Goal: Task Accomplishment & Management: Use online tool/utility

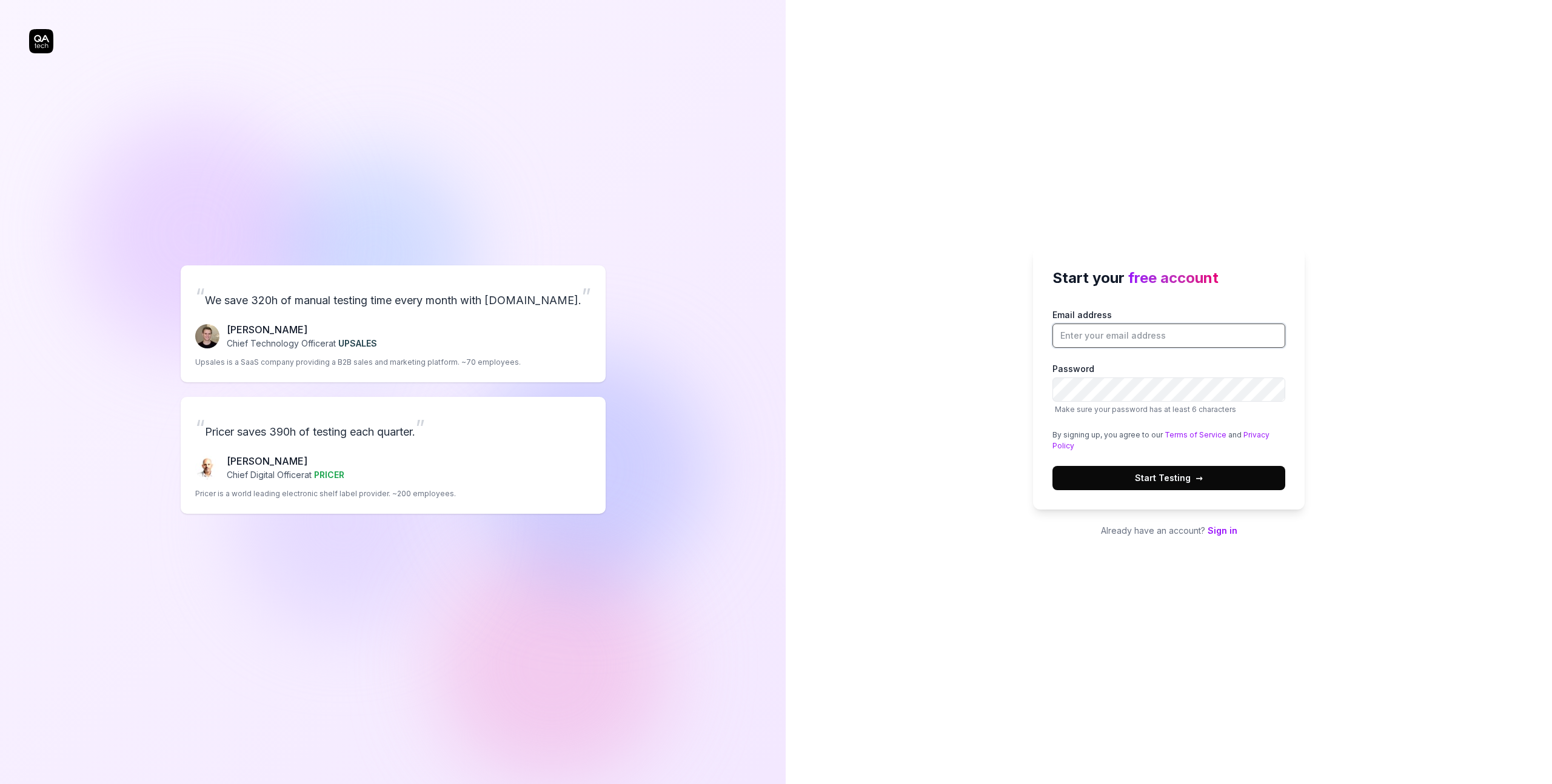
click at [1167, 337] on input "Email address" at bounding box center [1168, 335] width 233 height 24
type input "[EMAIL_ADDRESS][DOMAIN_NAME]"
click at [1258, 479] on button "Start Testing →" at bounding box center [1168, 478] width 233 height 24
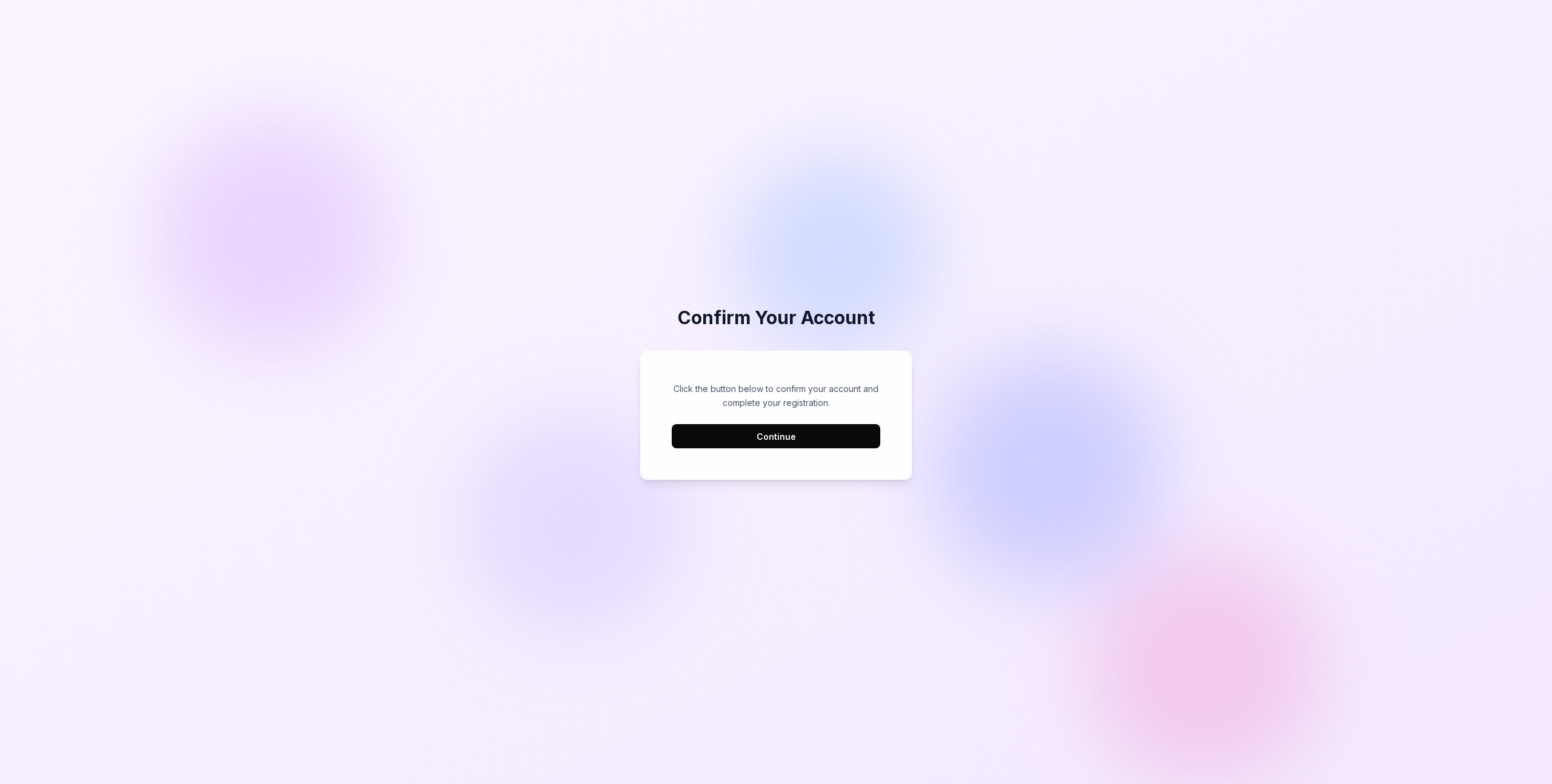
drag, startPoint x: 842, startPoint y: 439, endPoint x: 819, endPoint y: 438, distance: 23.0
click at [842, 440] on button "Continue" at bounding box center [776, 436] width 208 height 24
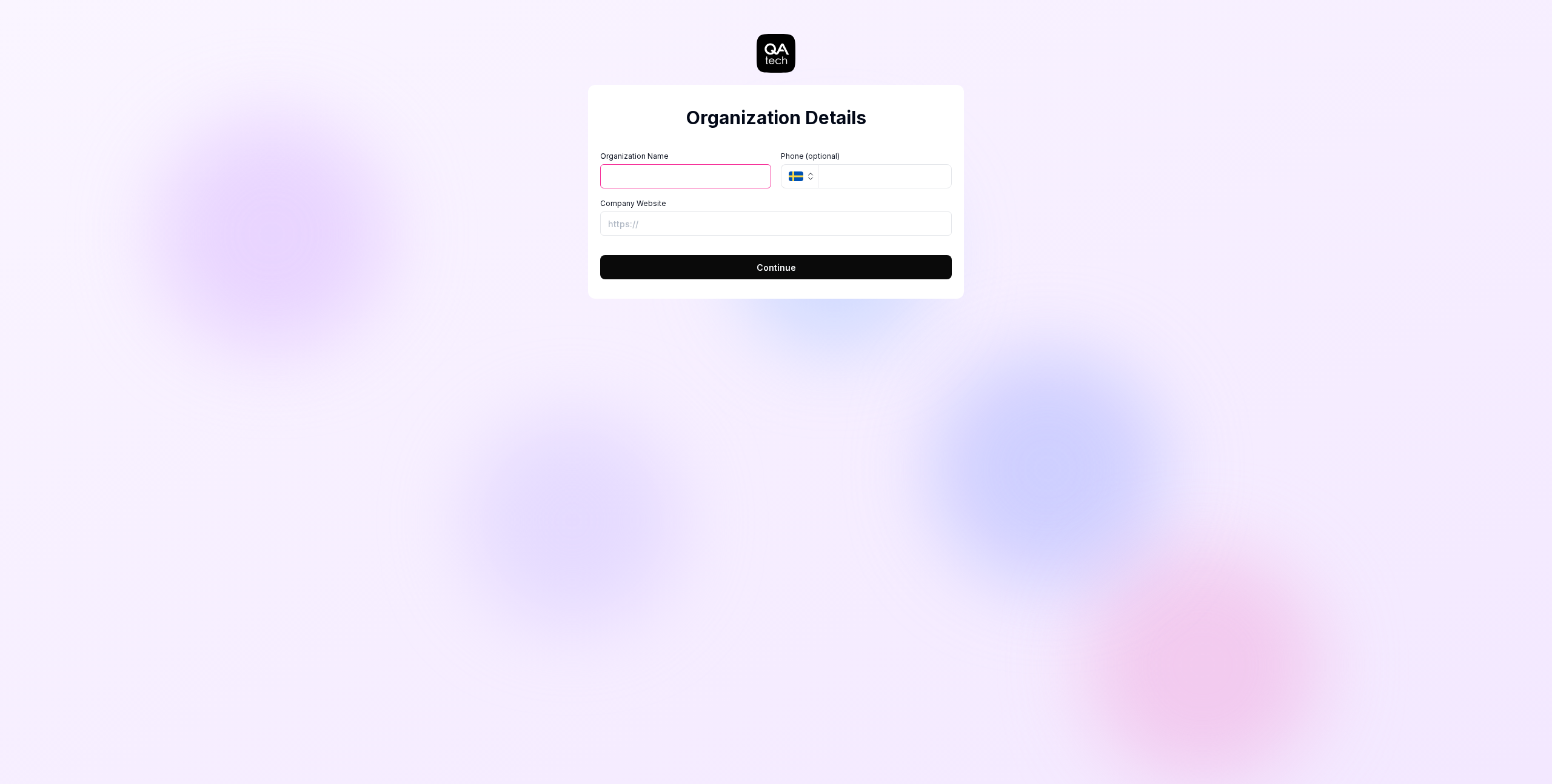
click at [683, 185] on input "Organization Name" at bounding box center [685, 176] width 171 height 24
click at [832, 174] on input "tel" at bounding box center [884, 176] width 134 height 24
click at [795, 176] on icon "button" at bounding box center [796, 176] width 15 height 10
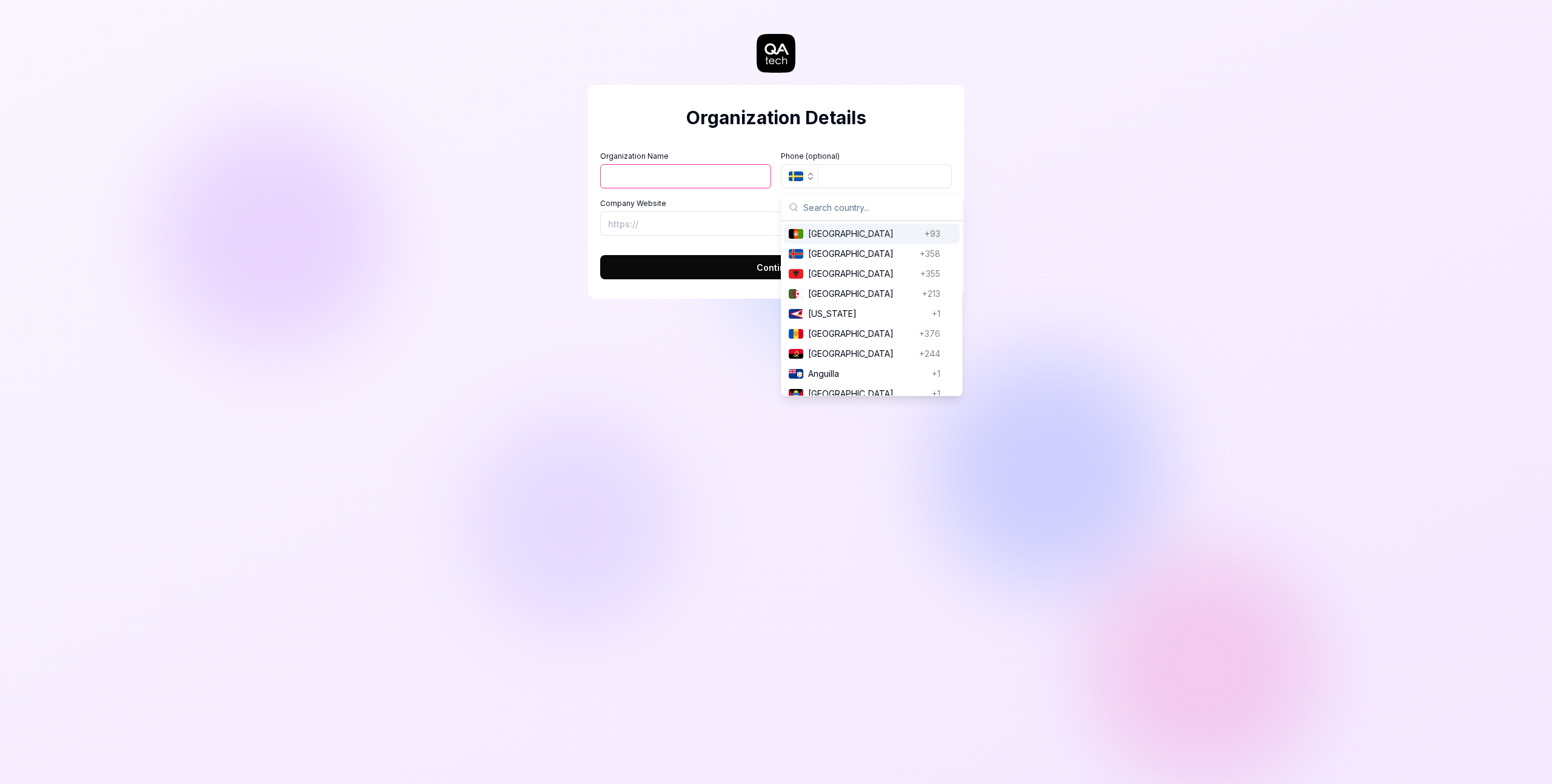
click at [851, 206] on input "text" at bounding box center [879, 207] width 151 height 27
type input "united"
drag, startPoint x: 858, startPoint y: 230, endPoint x: 850, endPoint y: 231, distance: 8.1
click at [857, 231] on span "United Arab Emirates" at bounding box center [862, 234] width 108 height 12
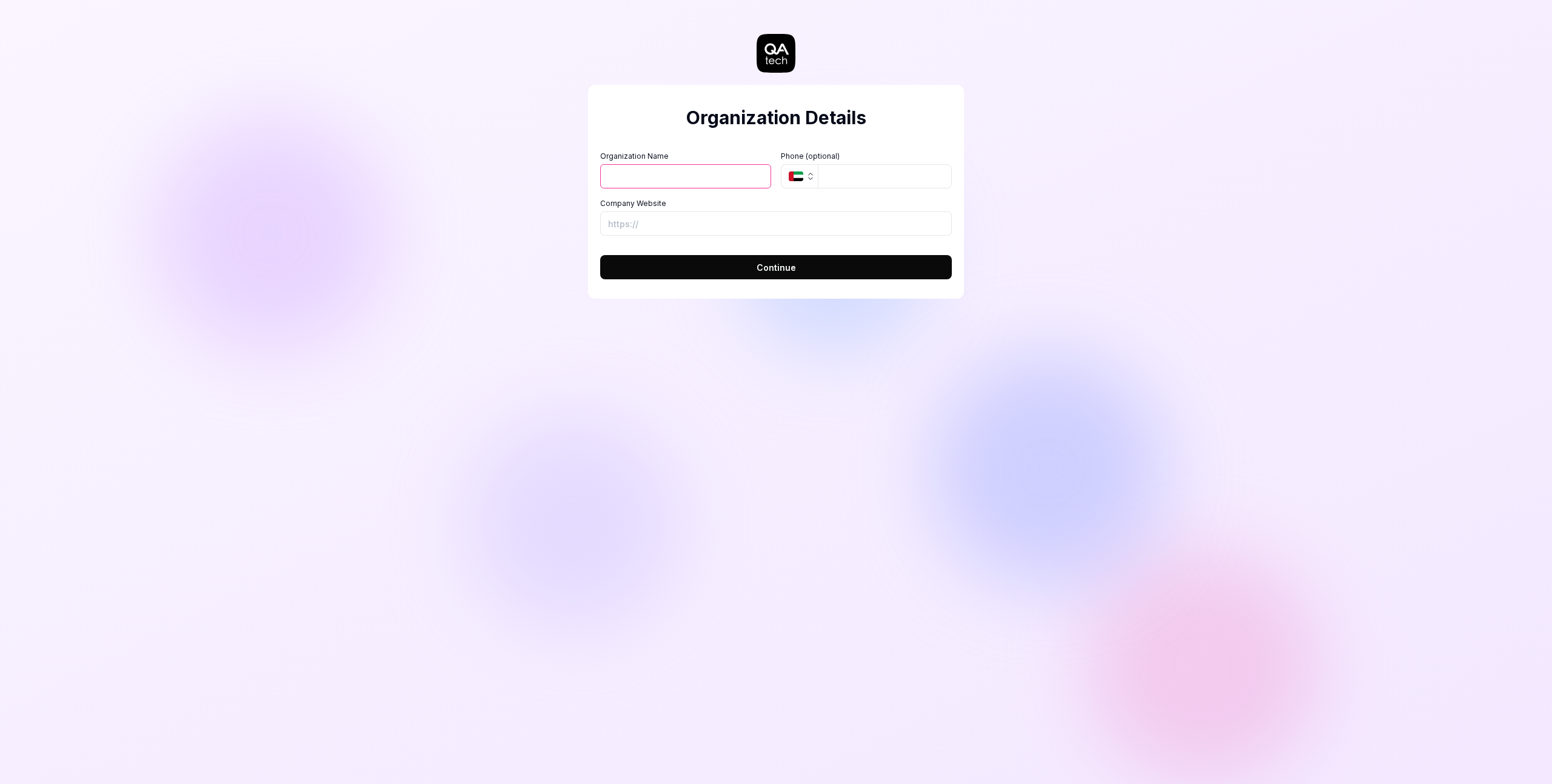
click at [671, 171] on input "Organization Name" at bounding box center [685, 176] width 171 height 24
click at [786, 218] on input "Company Website" at bounding box center [776, 223] width 352 height 24
click at [643, 174] on input "Organization Name" at bounding box center [685, 176] width 171 height 24
click at [658, 177] on input "[DOMAIN_NAME]" at bounding box center [685, 176] width 171 height 24
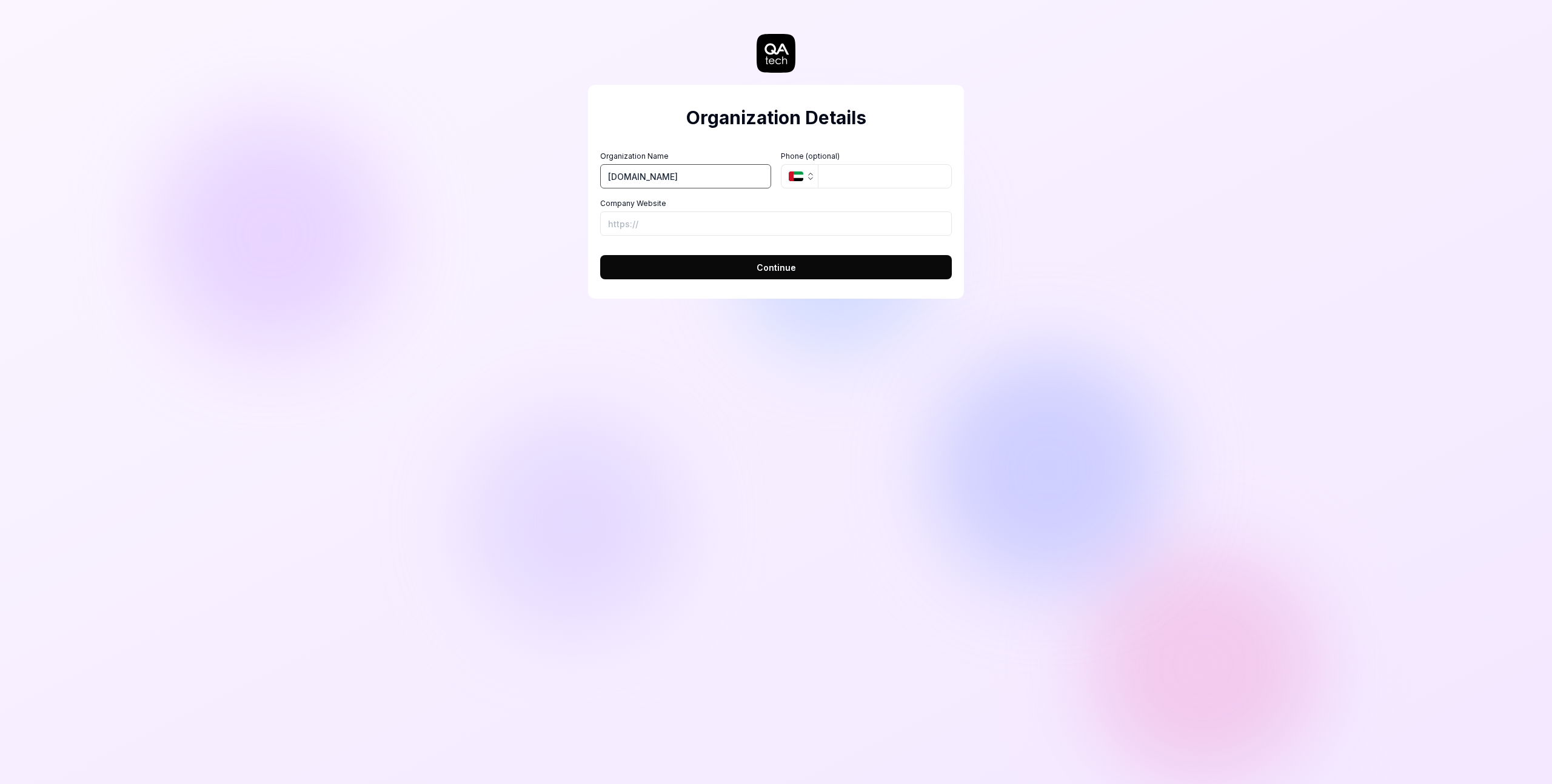
click at [658, 177] on input "[DOMAIN_NAME]" at bounding box center [685, 176] width 171 height 24
type input "[DOMAIN_NAME]"
click at [662, 225] on input "Company Website" at bounding box center [776, 223] width 352 height 24
paste input "[DOMAIN_NAME]"
click at [608, 223] on input "[DOMAIN_NAME]" at bounding box center [776, 223] width 352 height 24
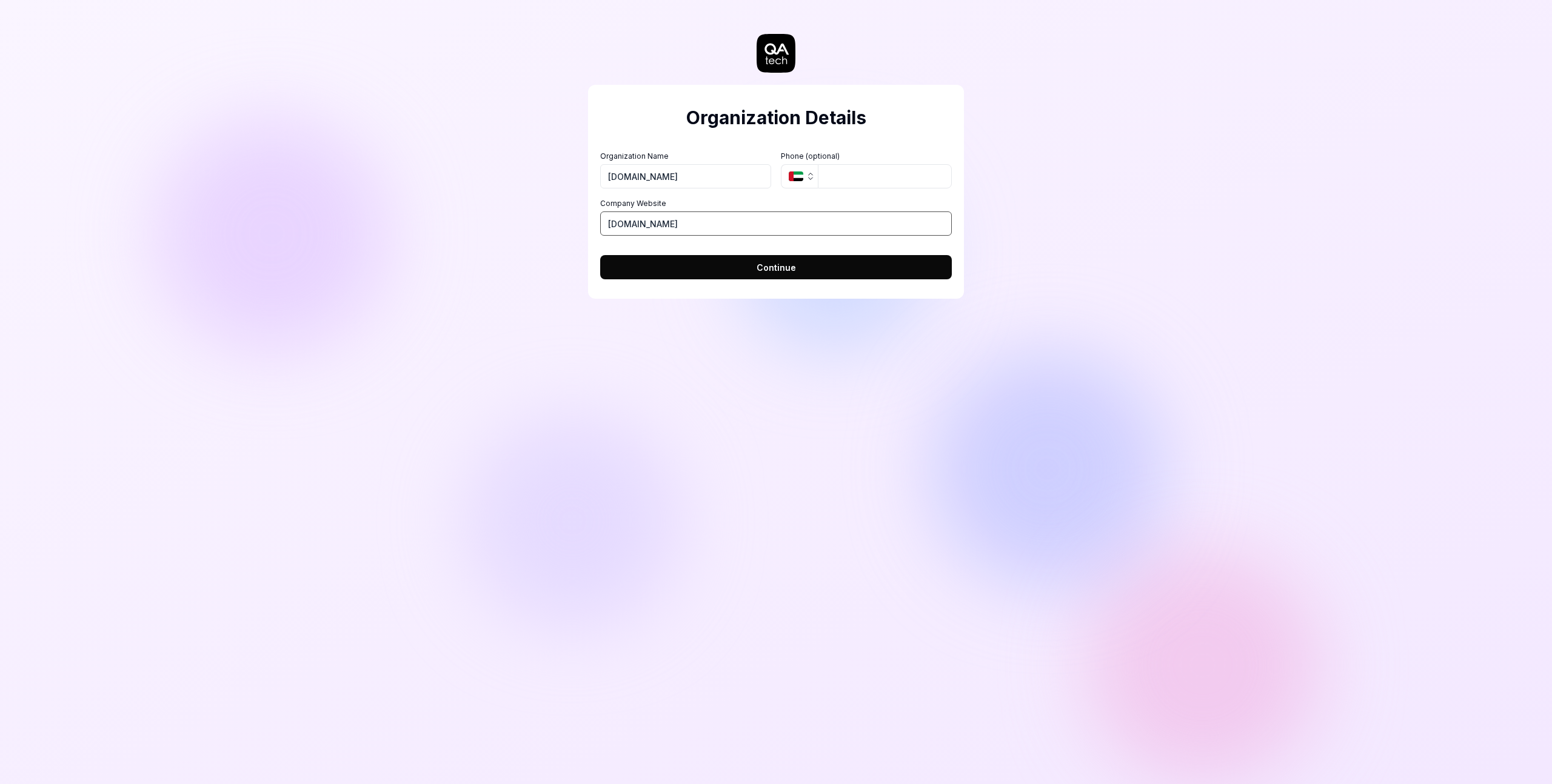
type input "httstudiozsj.com"
click at [824, 267] on button "Continue" at bounding box center [776, 267] width 352 height 24
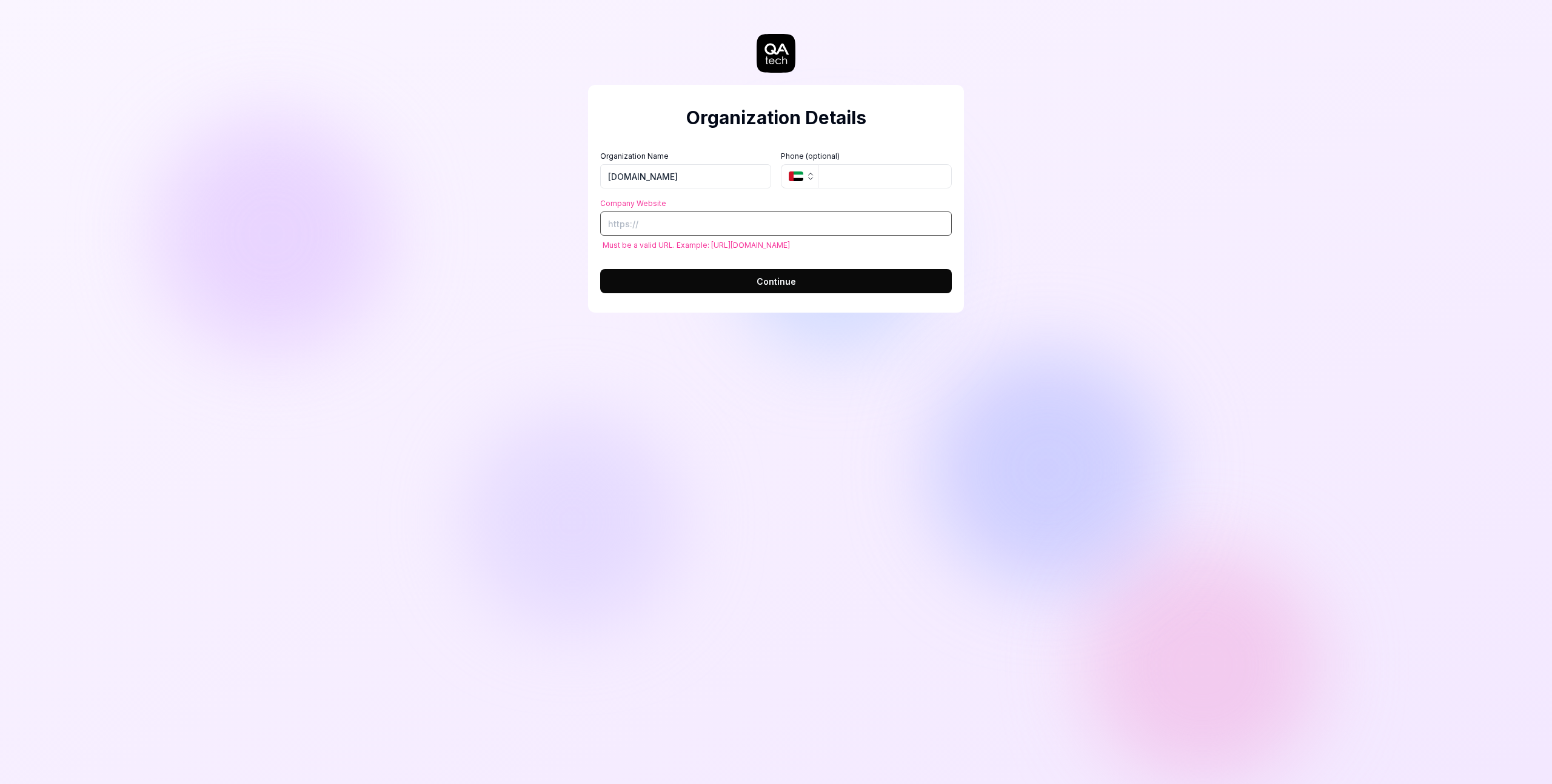
click at [701, 226] on input "Company Website" at bounding box center [776, 223] width 352 height 24
paste input "[DOMAIN_NAME]"
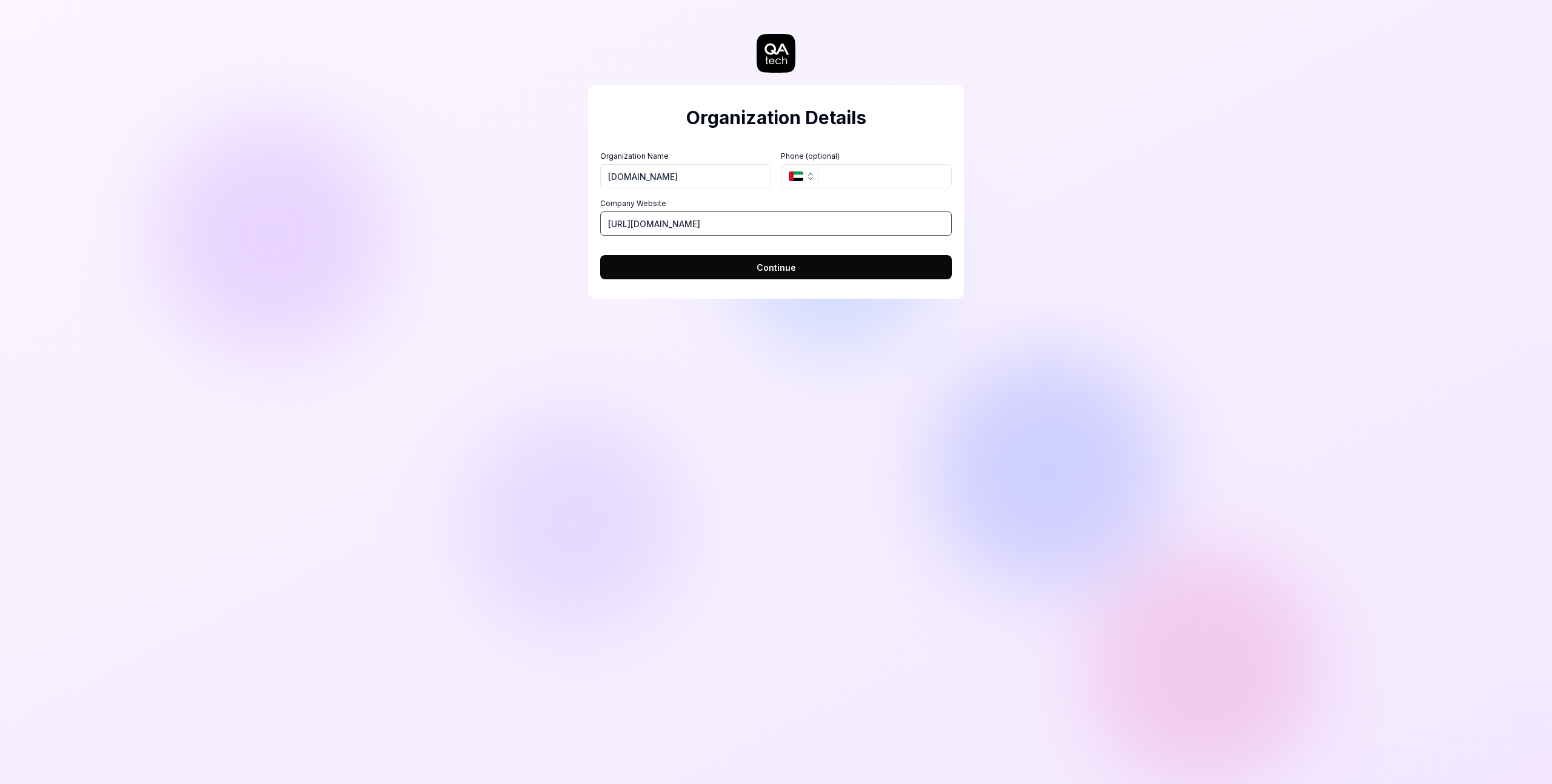
type input "https://studiozsj.com"
click at [895, 259] on button "Continue" at bounding box center [776, 267] width 352 height 24
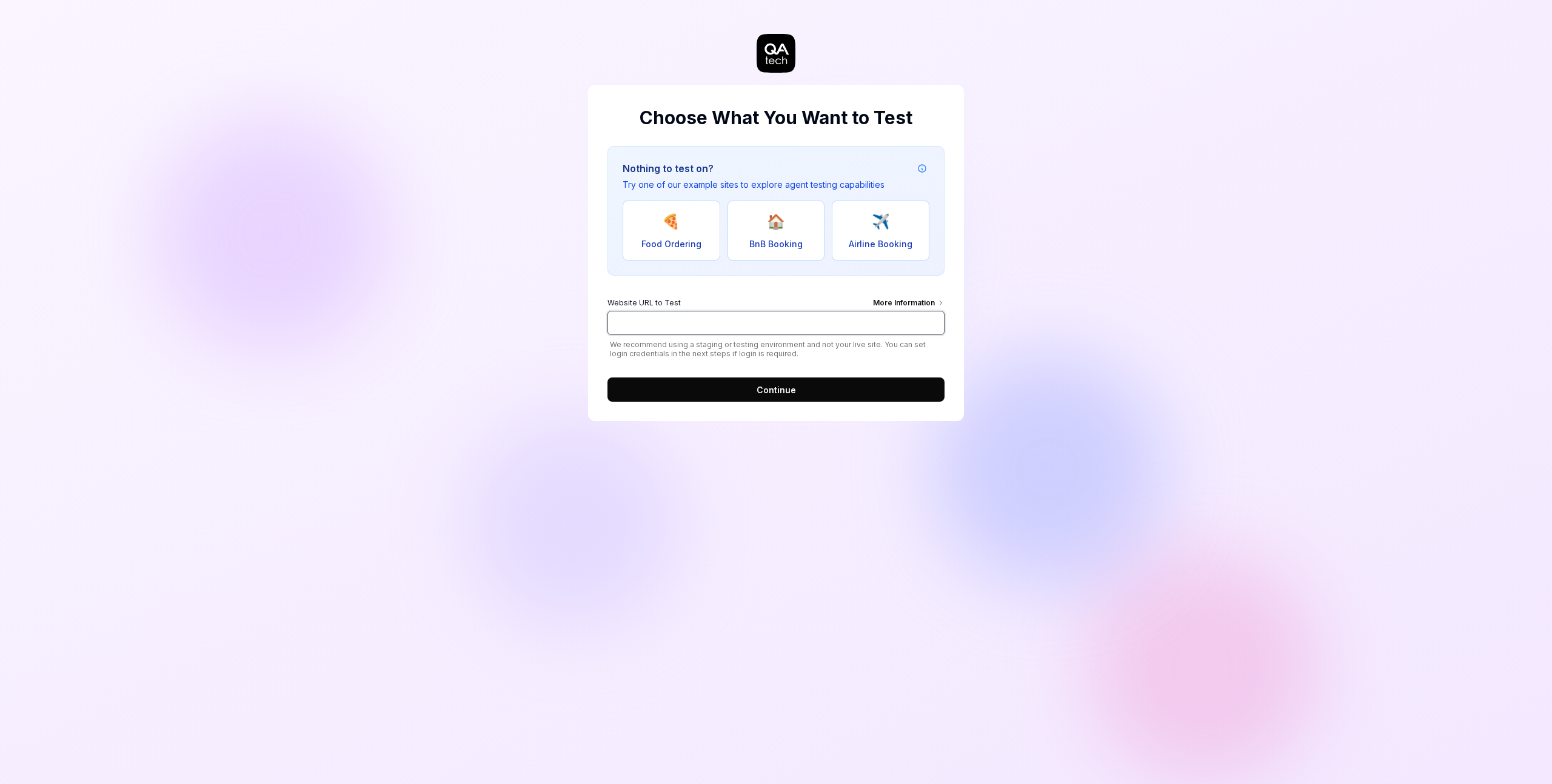
click at [757, 323] on input "Website URL to Test More Information" at bounding box center [776, 323] width 337 height 24
click at [993, 353] on div "Choose What You Want to Test Nothing to test on? Try one of our example sites t…" at bounding box center [776, 392] width 1552 height 784
click at [913, 302] on div "More Information" at bounding box center [908, 304] width 72 height 13
click at [913, 311] on input "Website URL to Test More Information" at bounding box center [776, 323] width 337 height 24
drag, startPoint x: 841, startPoint y: 320, endPoint x: 850, endPoint y: 317, distance: 9.5
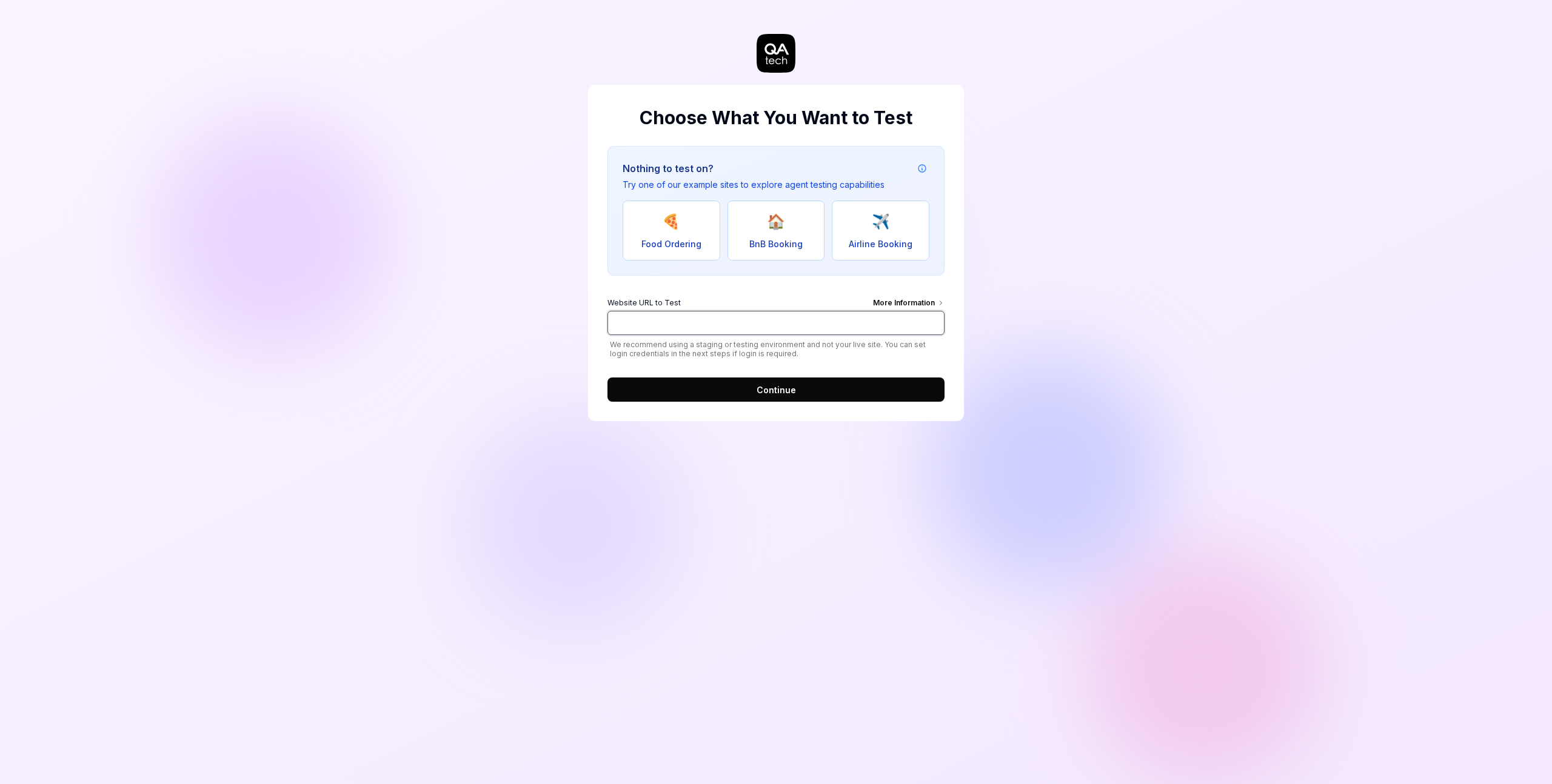
click at [840, 320] on input "Website URL to Test More Information" at bounding box center [776, 323] width 337 height 24
click at [728, 322] on input "Website URL to Test More Information" at bounding box center [776, 323] width 337 height 24
paste input "[URL]"
type input "[URL]"
click at [872, 382] on button "Continue" at bounding box center [776, 389] width 337 height 24
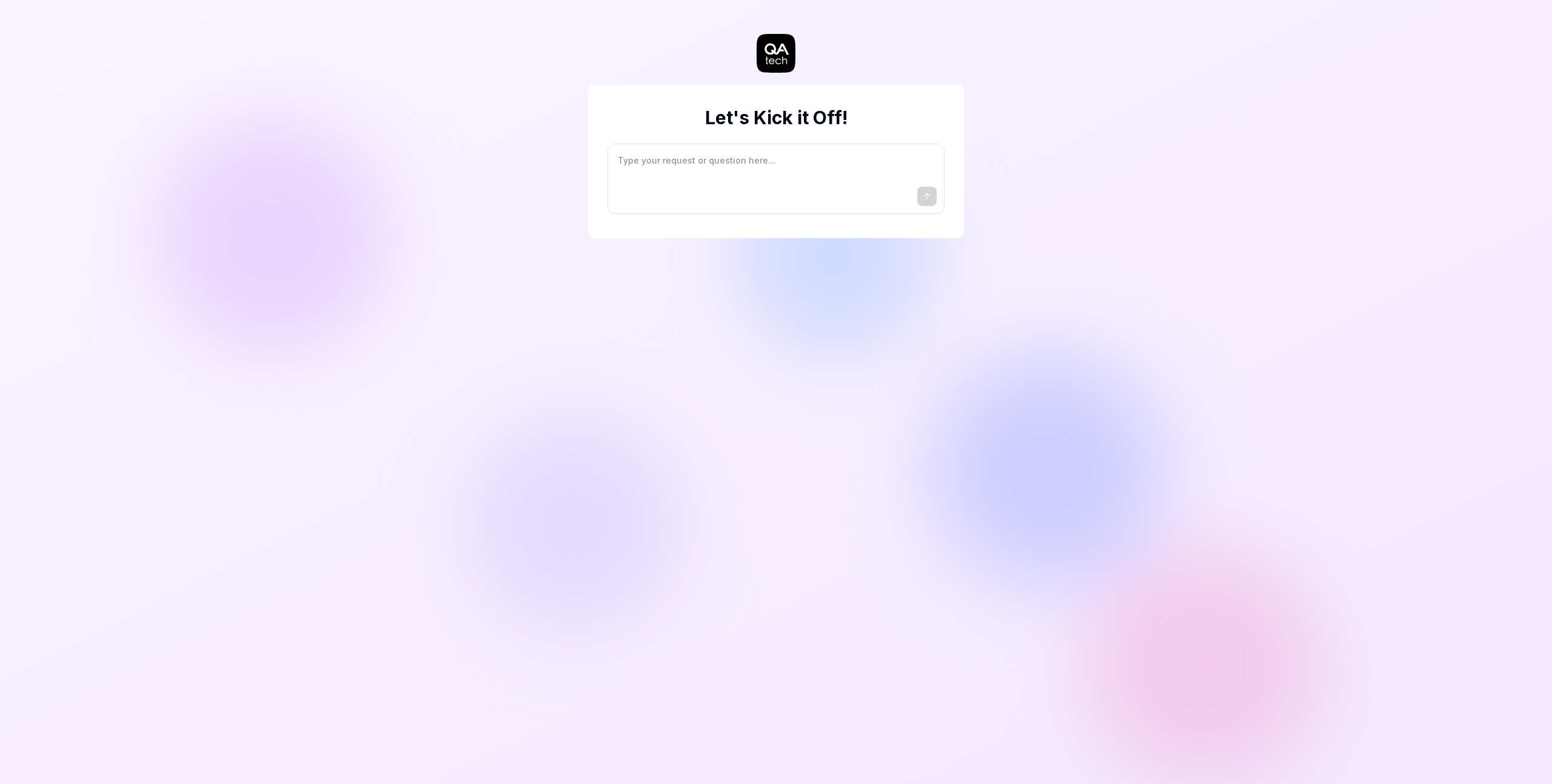
type textarea "*"
type textarea "I"
type textarea "*"
type textarea "I"
type textarea "*"
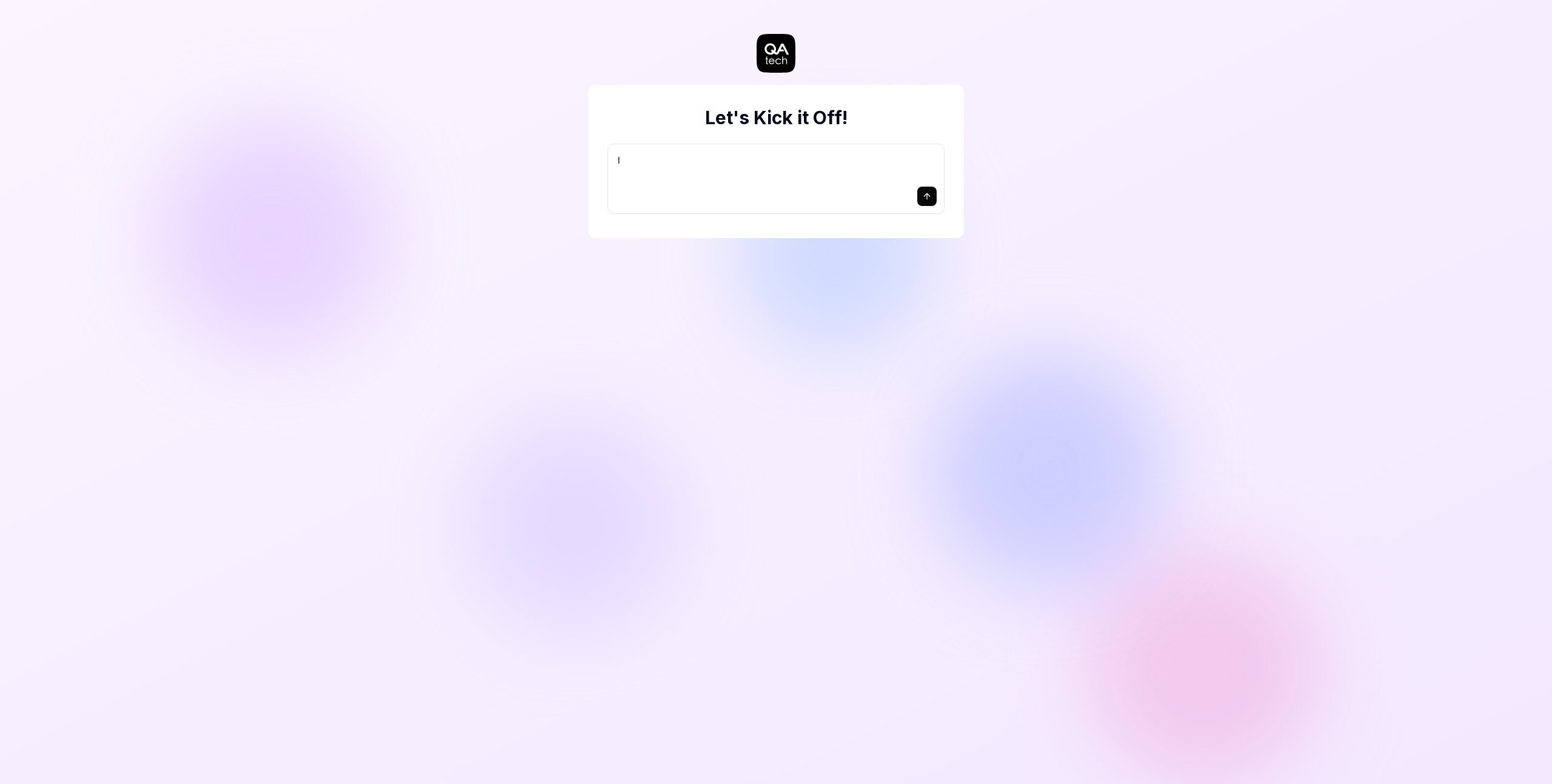
type textarea "I w"
type textarea "*"
type textarea "I wa"
type textarea "*"
type textarea "I wan"
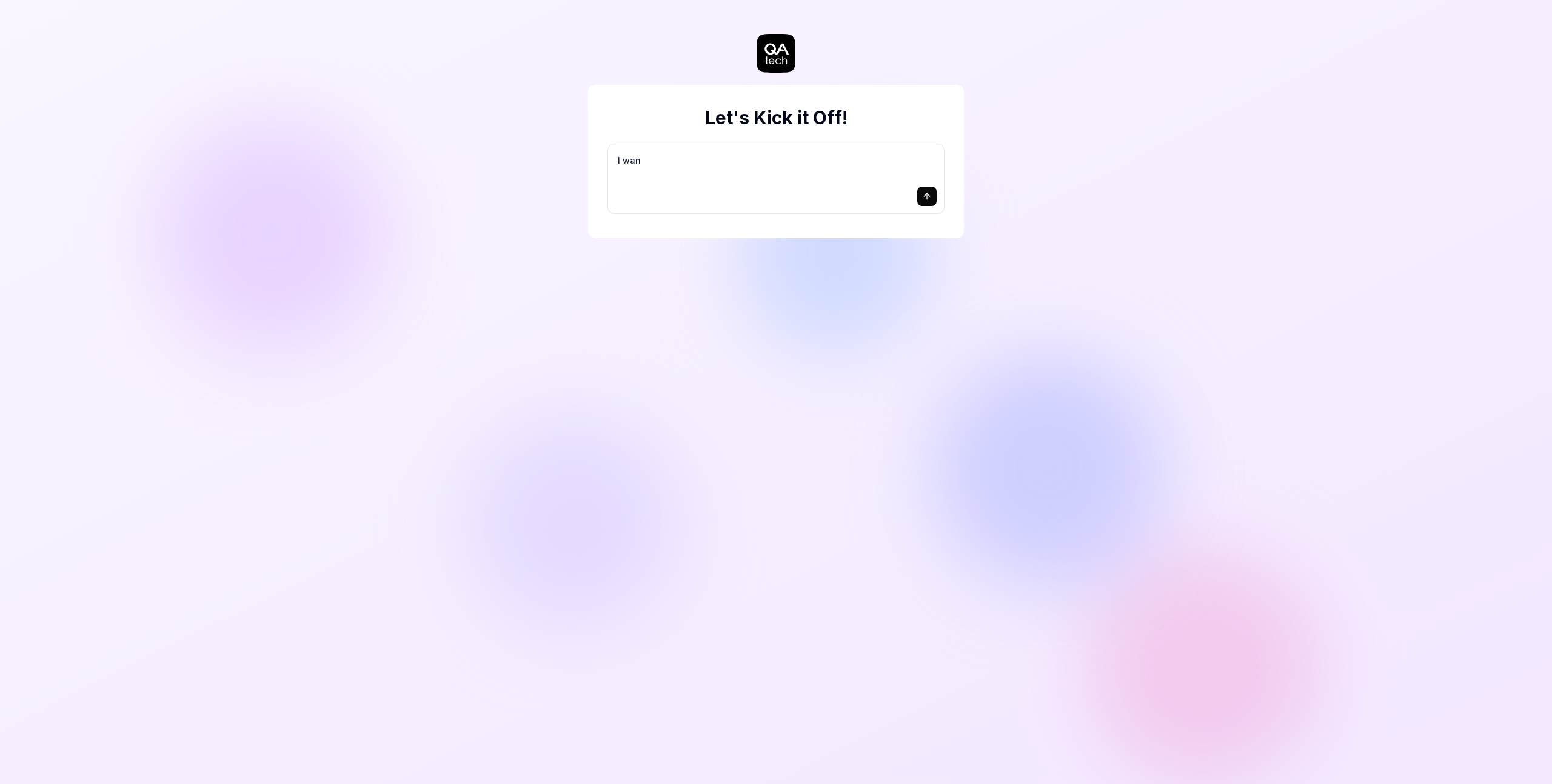
type textarea "*"
type textarea "I want"
type textarea "*"
type textarea "I want"
type textarea "*"
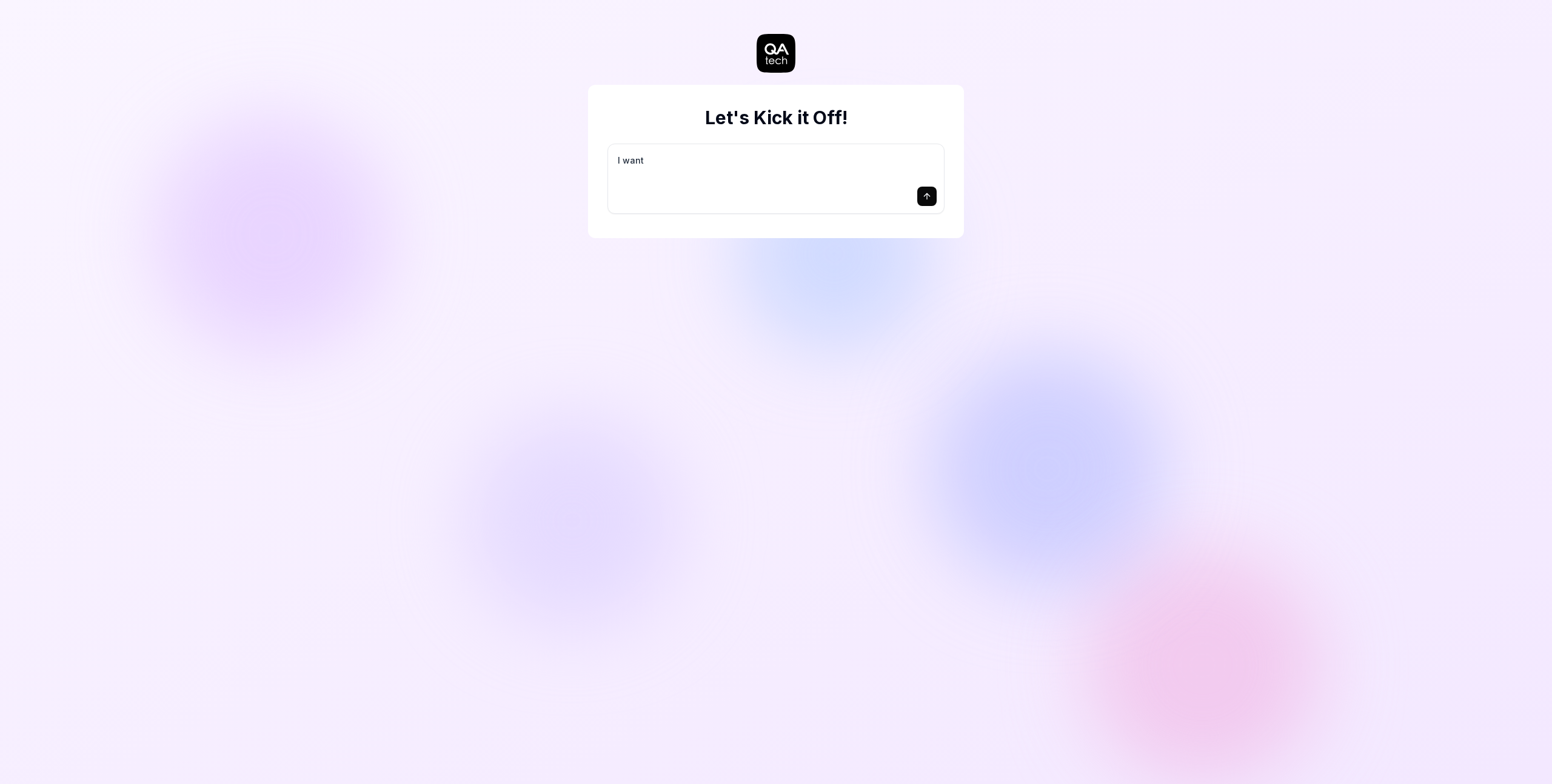
type textarea "I want a"
type textarea "*"
type textarea "I want a"
type textarea "*"
type textarea "I want a g"
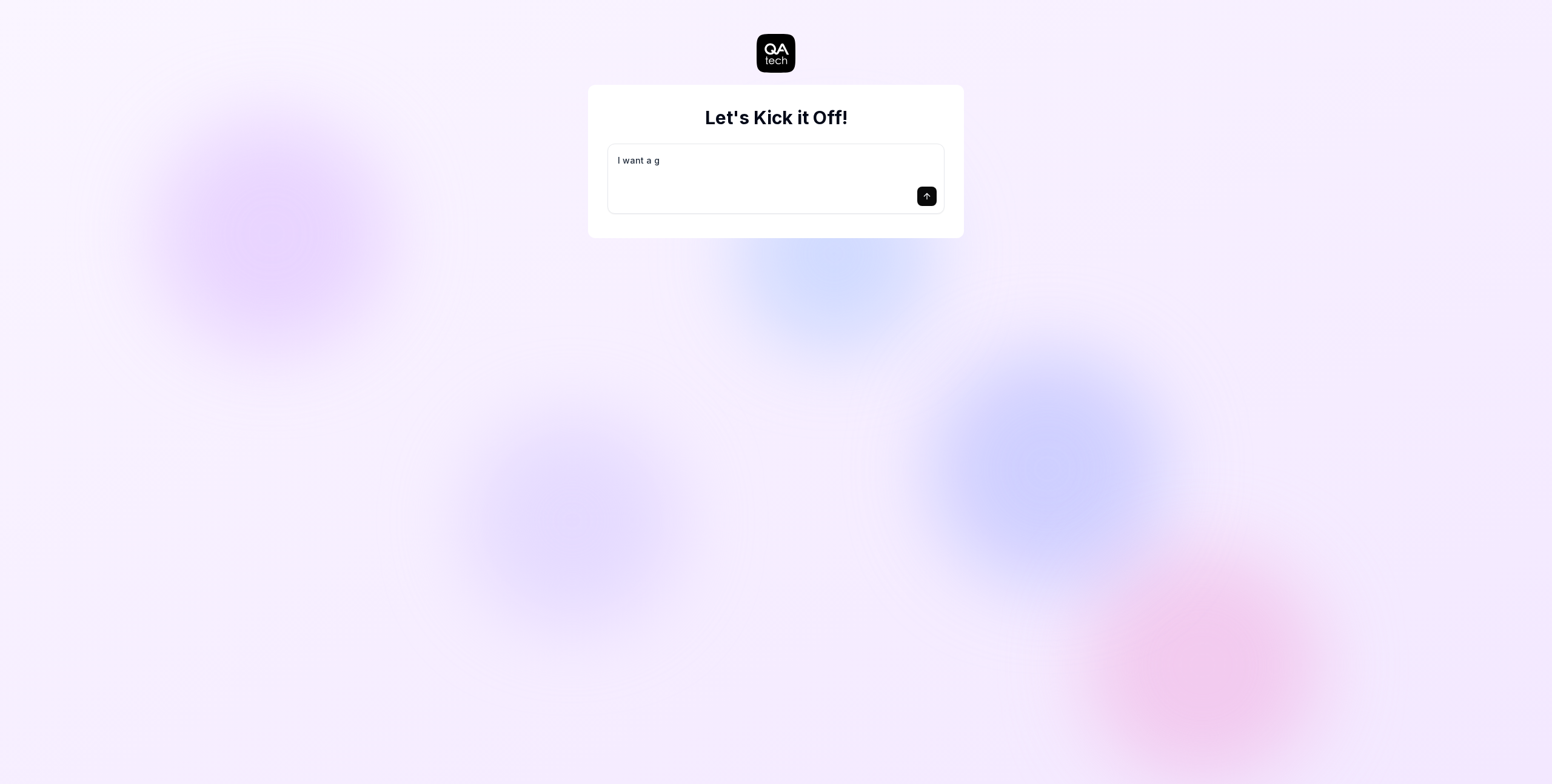
type textarea "*"
type textarea "I want a go"
type textarea "*"
type textarea "I want a goo"
type textarea "*"
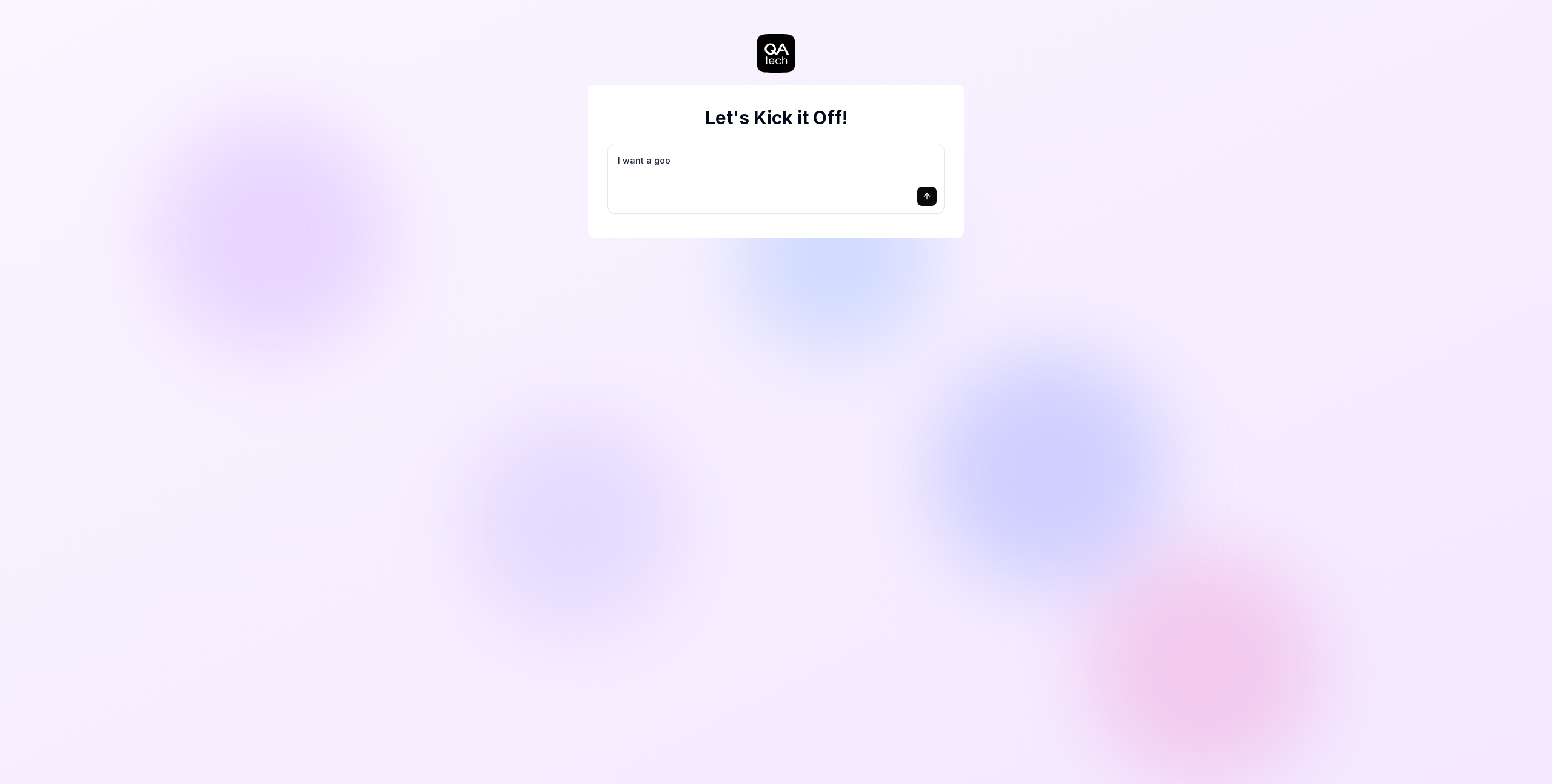
type textarea "I want a good"
type textarea "*"
type textarea "I want a good"
type textarea "*"
type textarea "I want a good t"
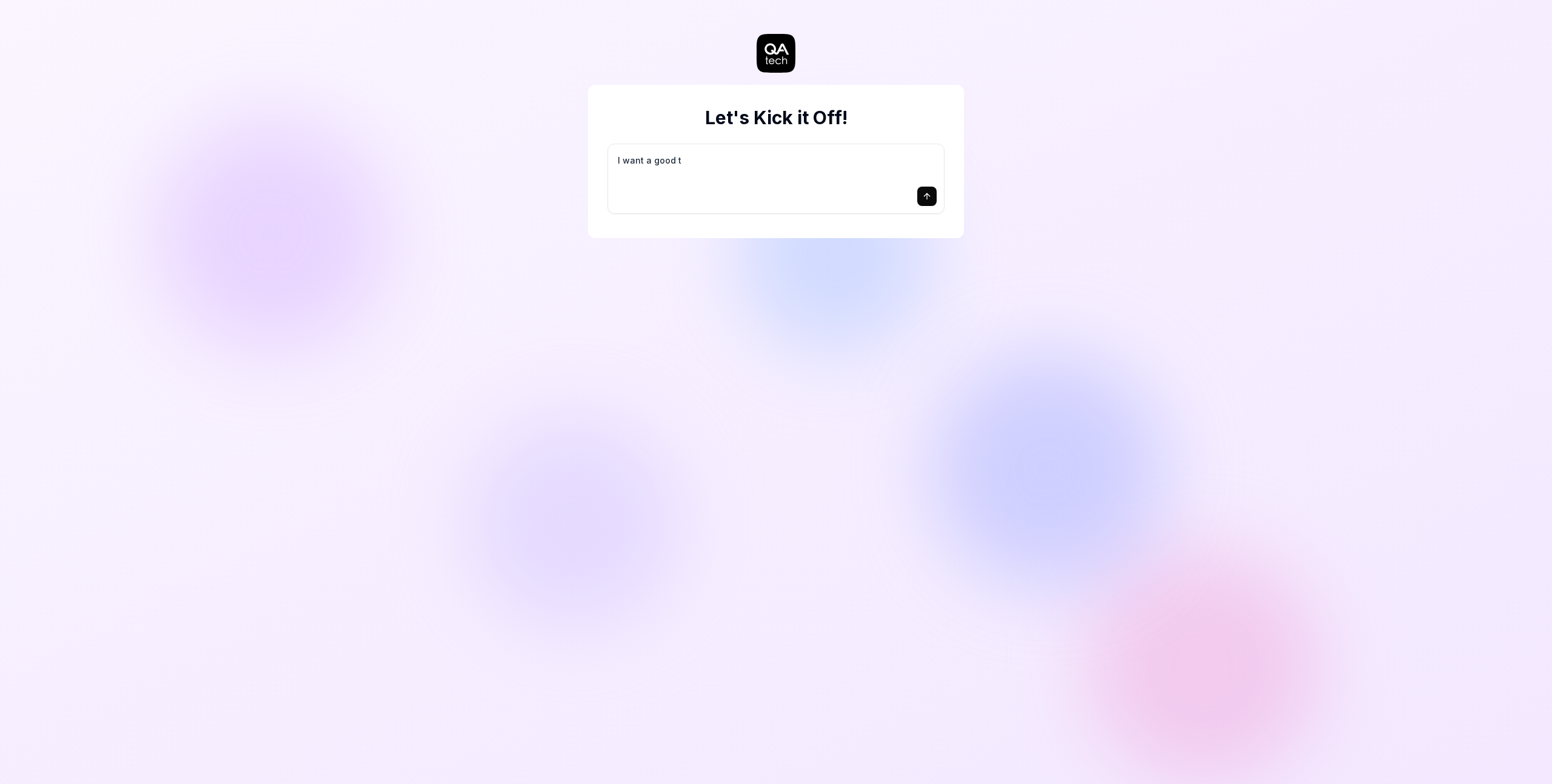
type textarea "*"
type textarea "I want a good te"
type textarea "*"
type textarea "I want a good tes"
type textarea "*"
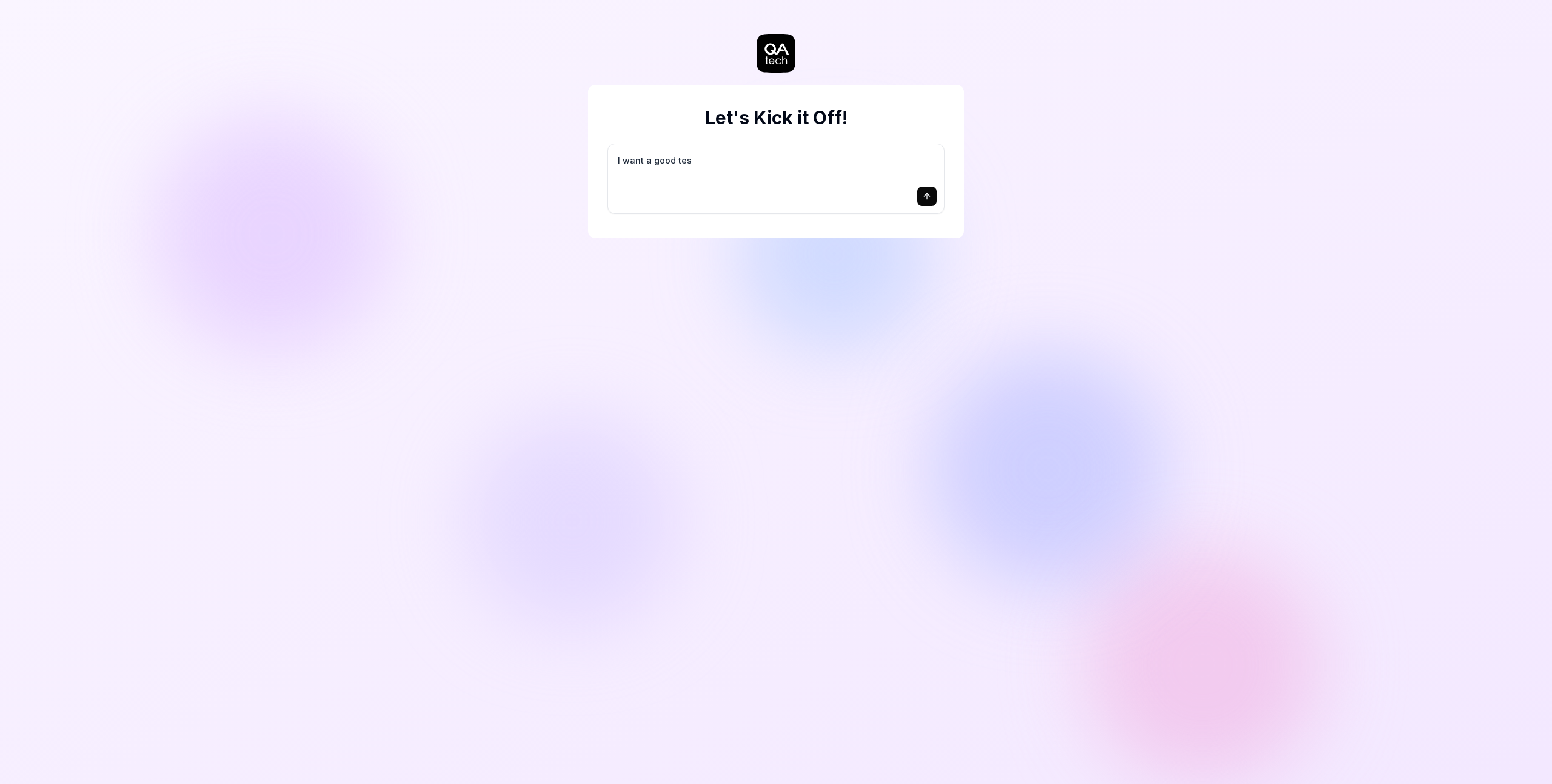
type textarea "I want a good test"
type textarea "*"
type textarea "I want a good test"
type textarea "*"
type textarea "I want a good test s"
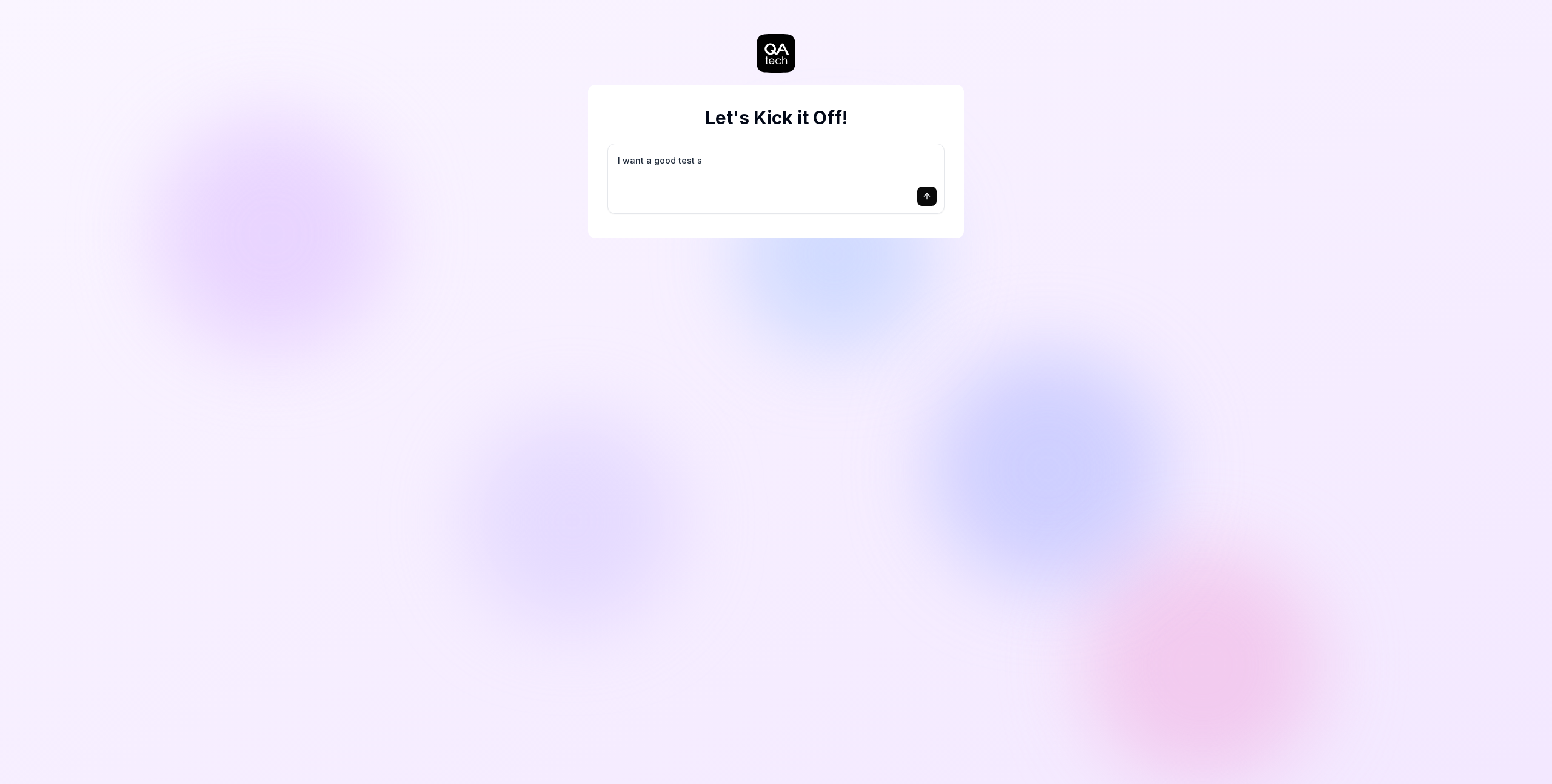
type textarea "*"
type textarea "I want a good test se"
type textarea "*"
type textarea "I want a good test set"
type textarea "*"
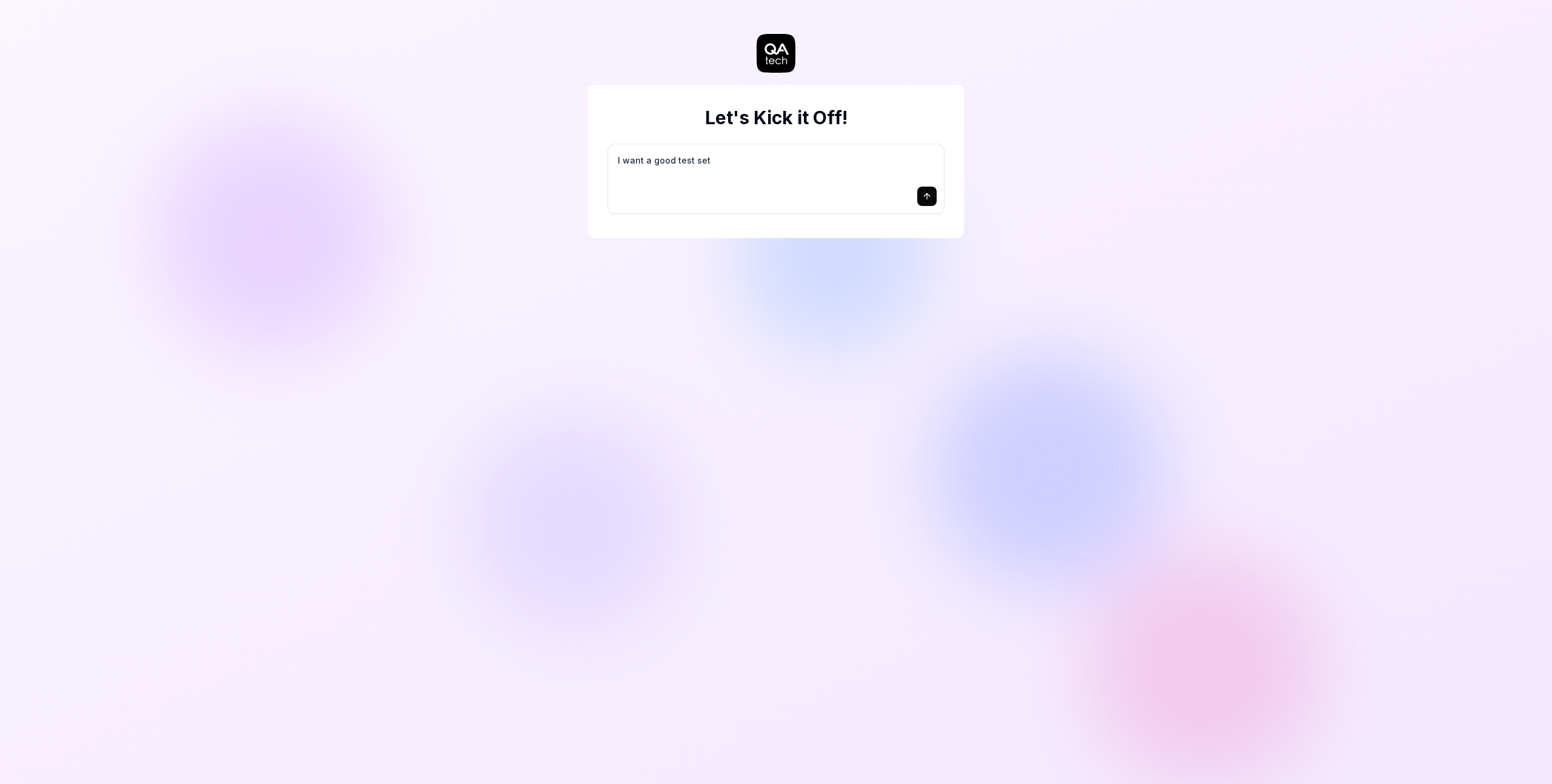
type textarea "I want a good test setu"
type textarea "*"
type textarea "I want a good test setup"
type textarea "*"
type textarea "I want a good test setup"
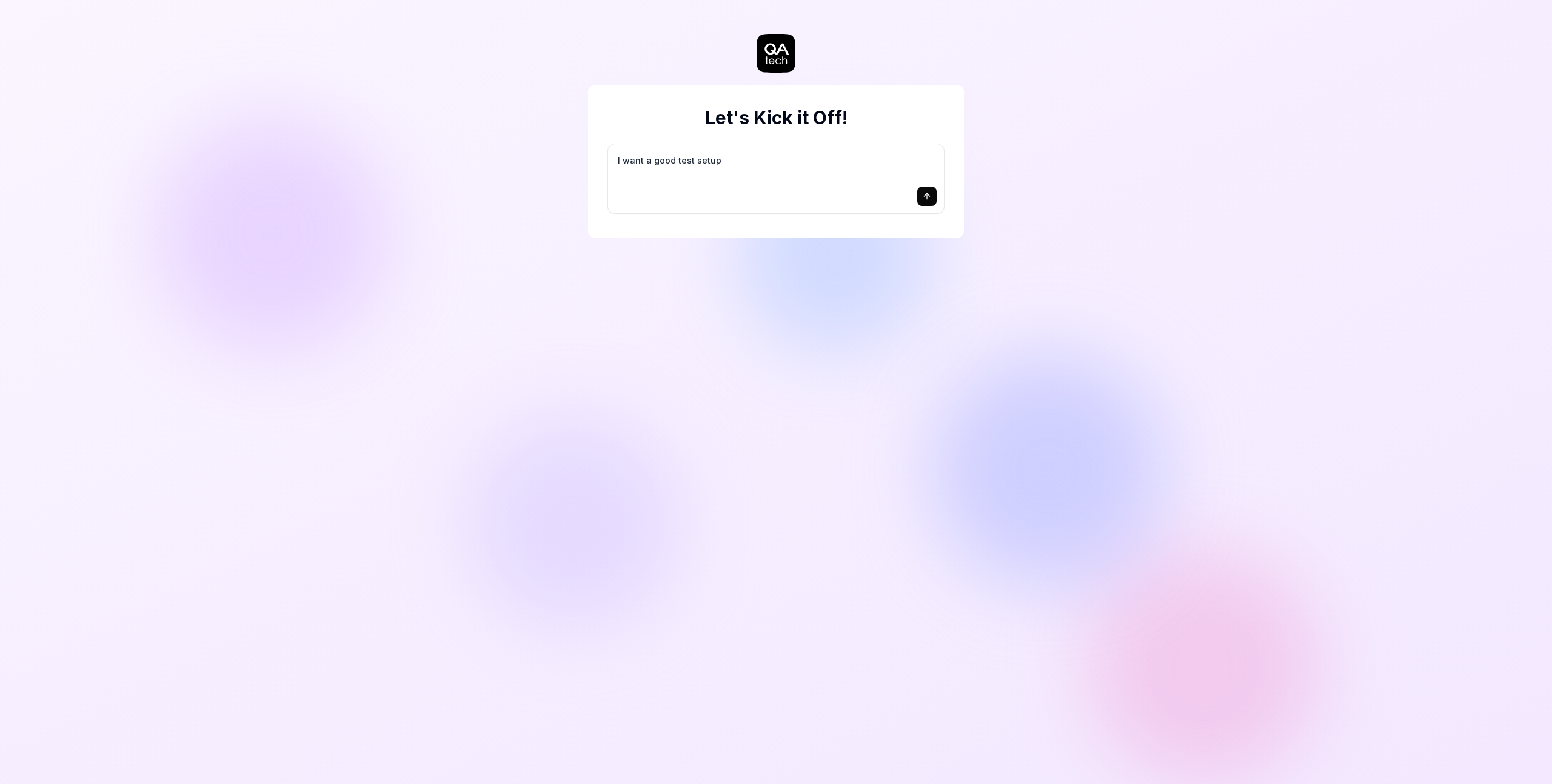
type textarea "*"
type textarea "I want a good test setup f"
type textarea "*"
type textarea "I want a good test setup fo"
type textarea "*"
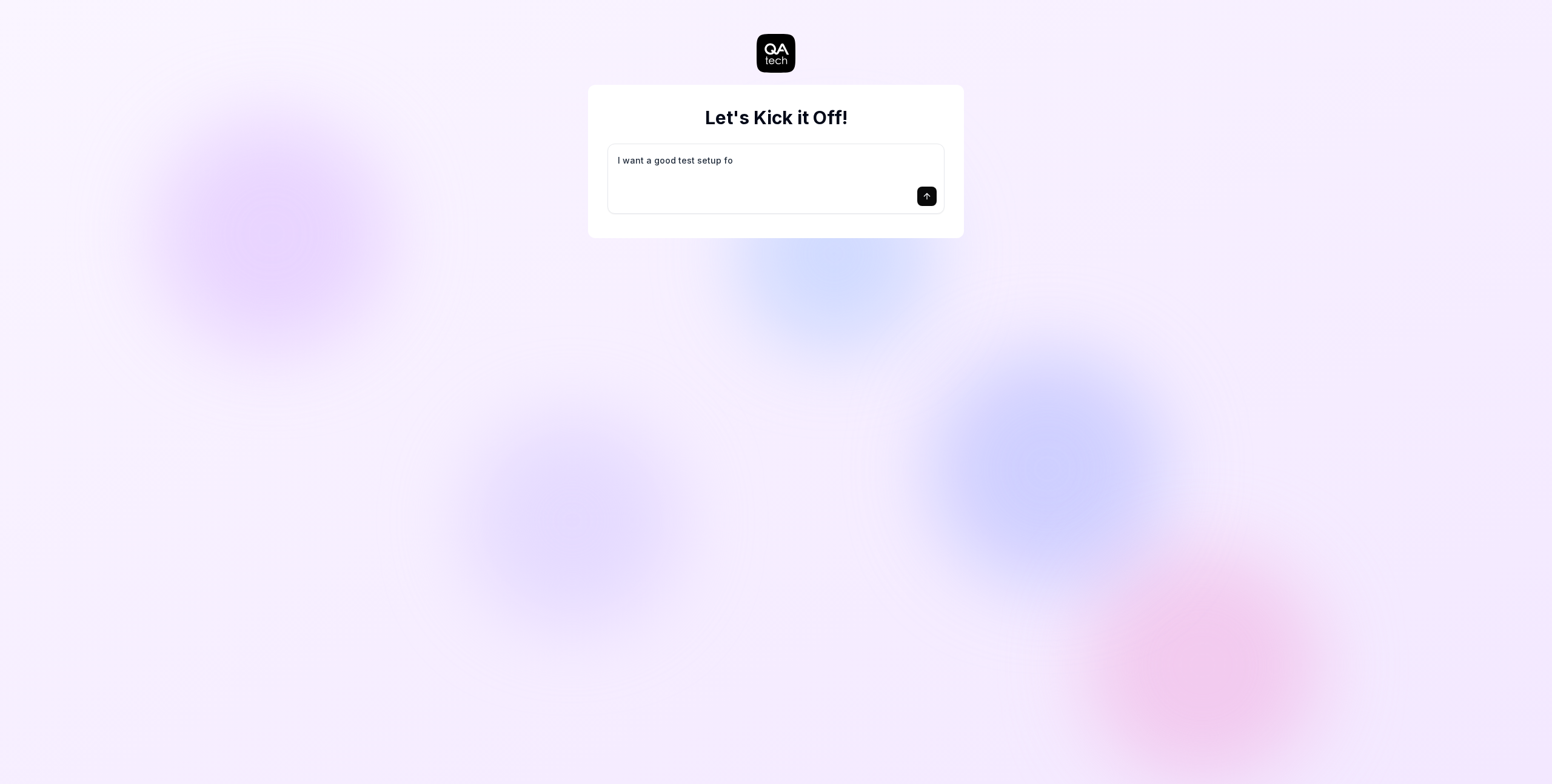
type textarea "I want a good test setup for"
type textarea "*"
type textarea "I want a good test setup for"
type textarea "*"
type textarea "I want a good test setup for m"
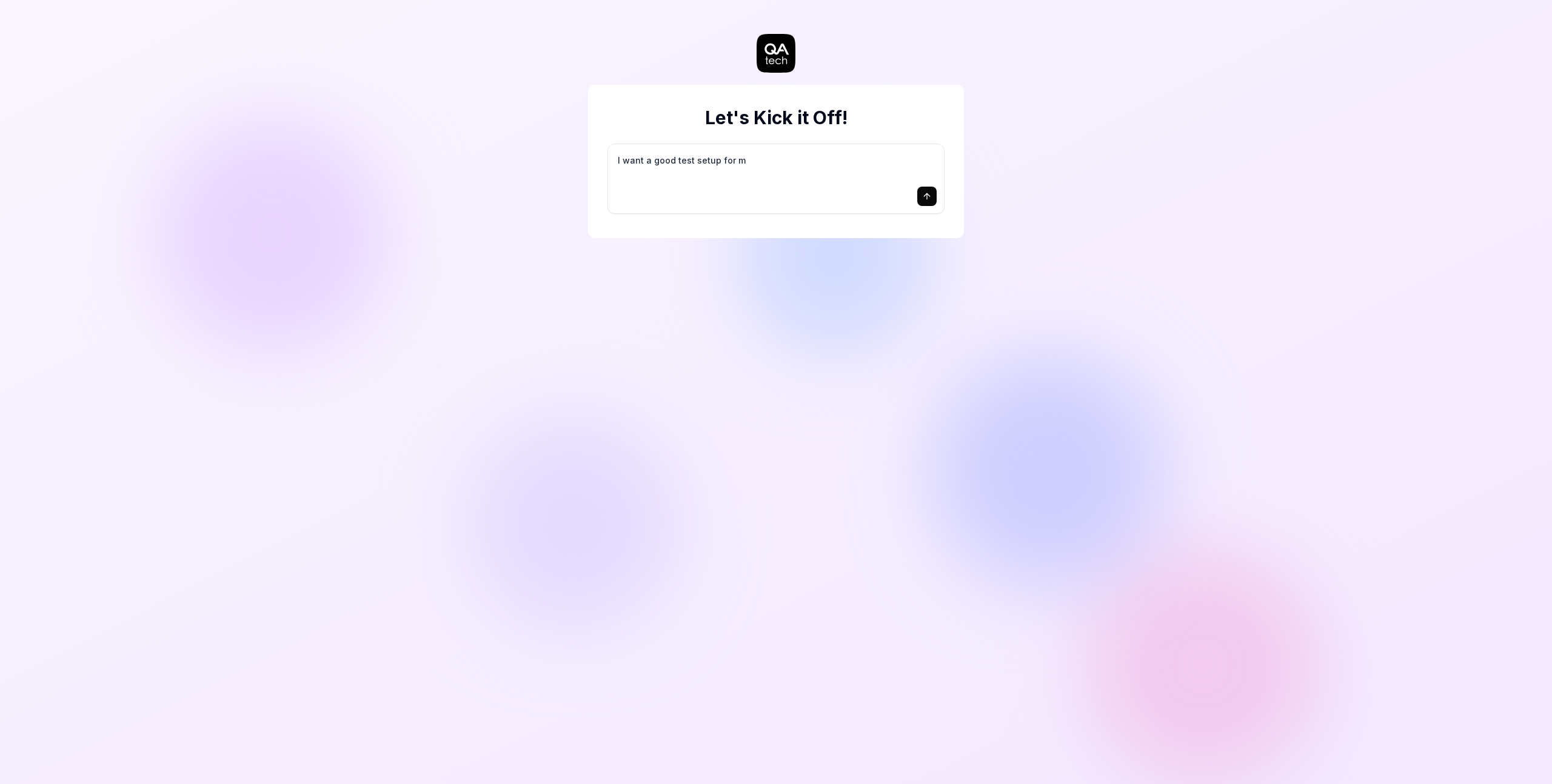
type textarea "*"
type textarea "I want a good test setup for my"
type textarea "*"
type textarea "I want a good test setup for my"
type textarea "*"
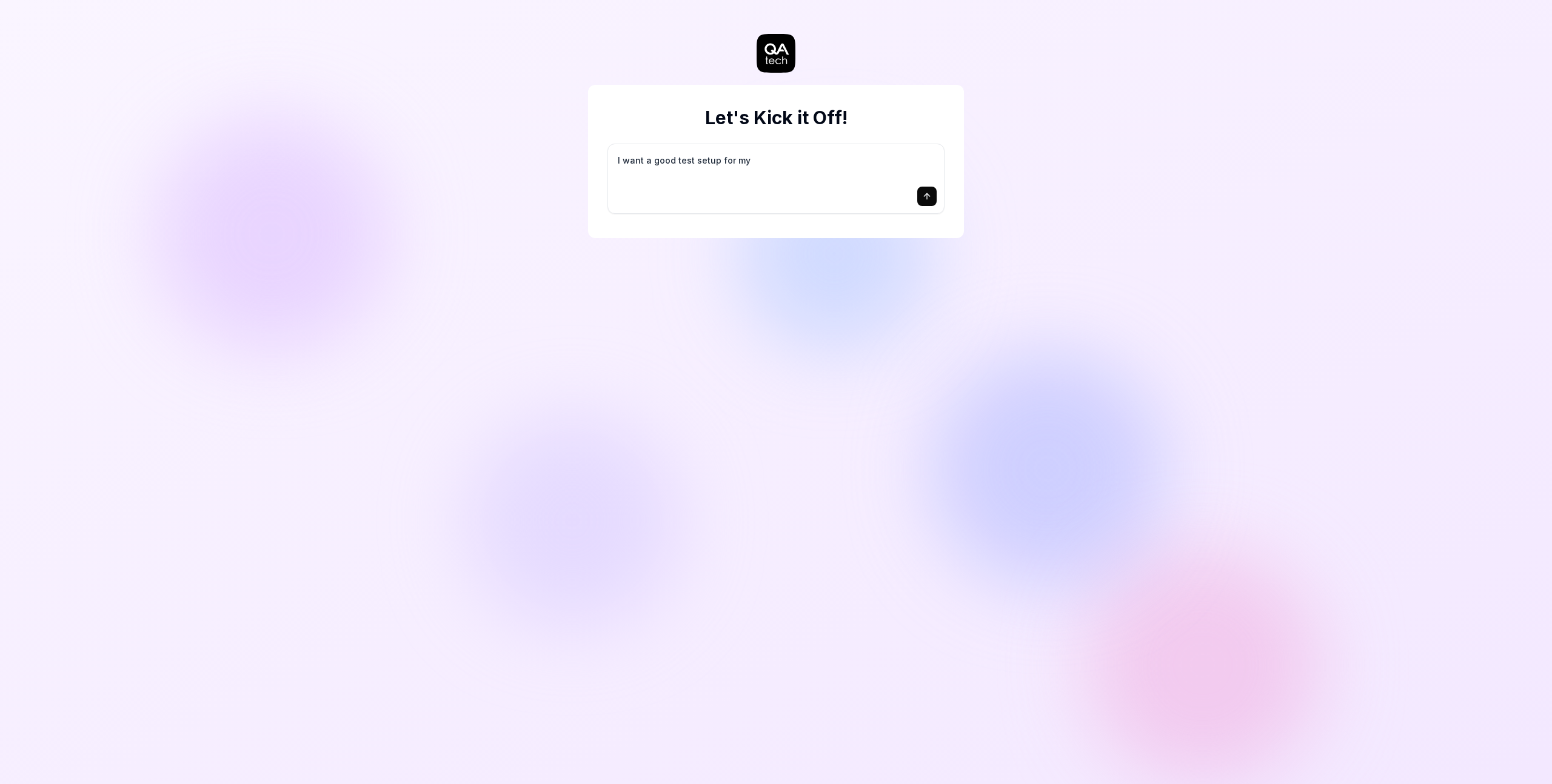
type textarea "I want a good test setup for my s"
type textarea "*"
type textarea "I want a good test setup for my si"
type textarea "*"
type textarea "I want a good test setup for my sit"
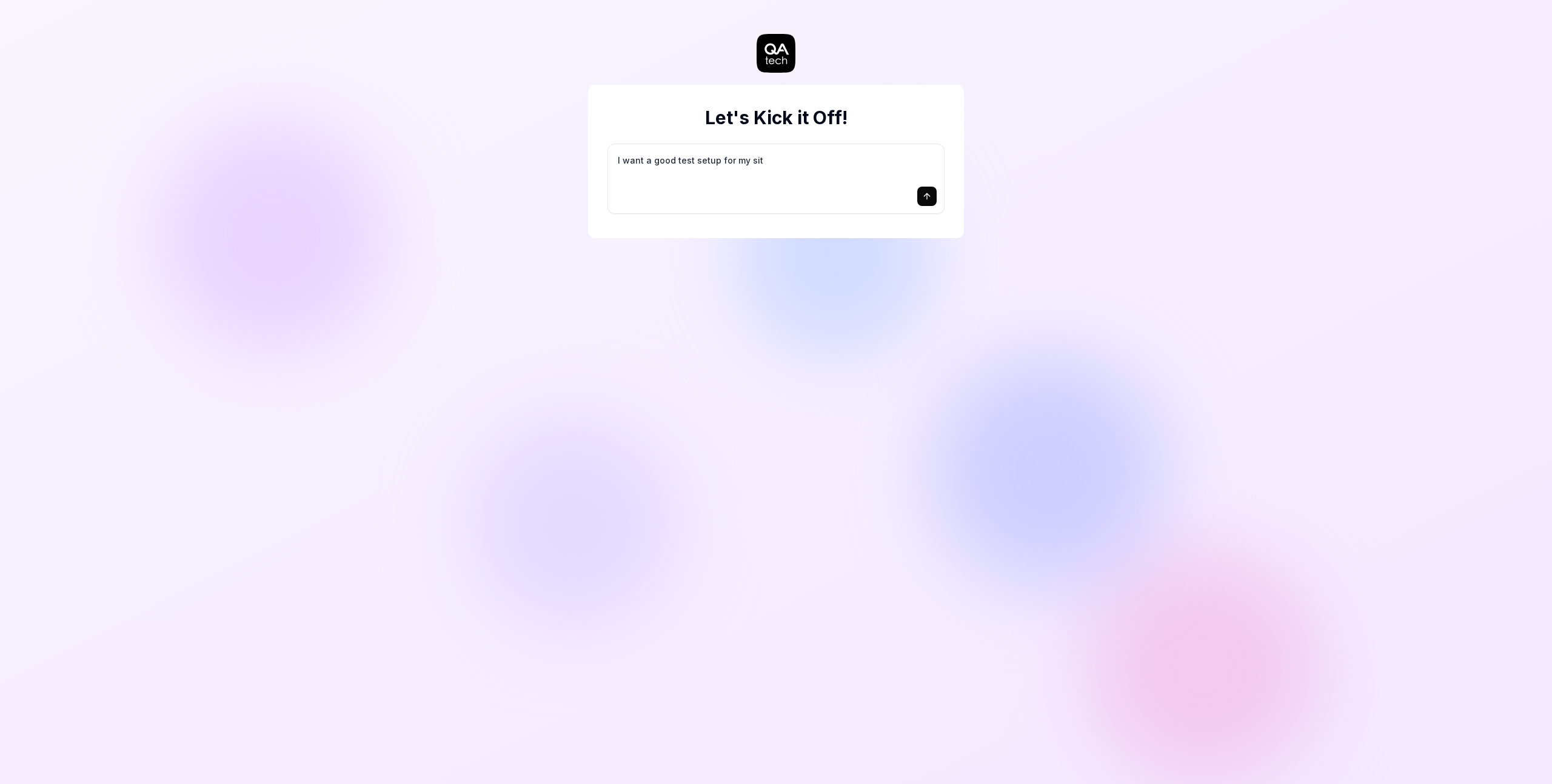
type textarea "*"
type textarea "I want a good test setup for my site"
type textarea "*"
type textarea "I want a good test setup for my site"
type textarea "*"
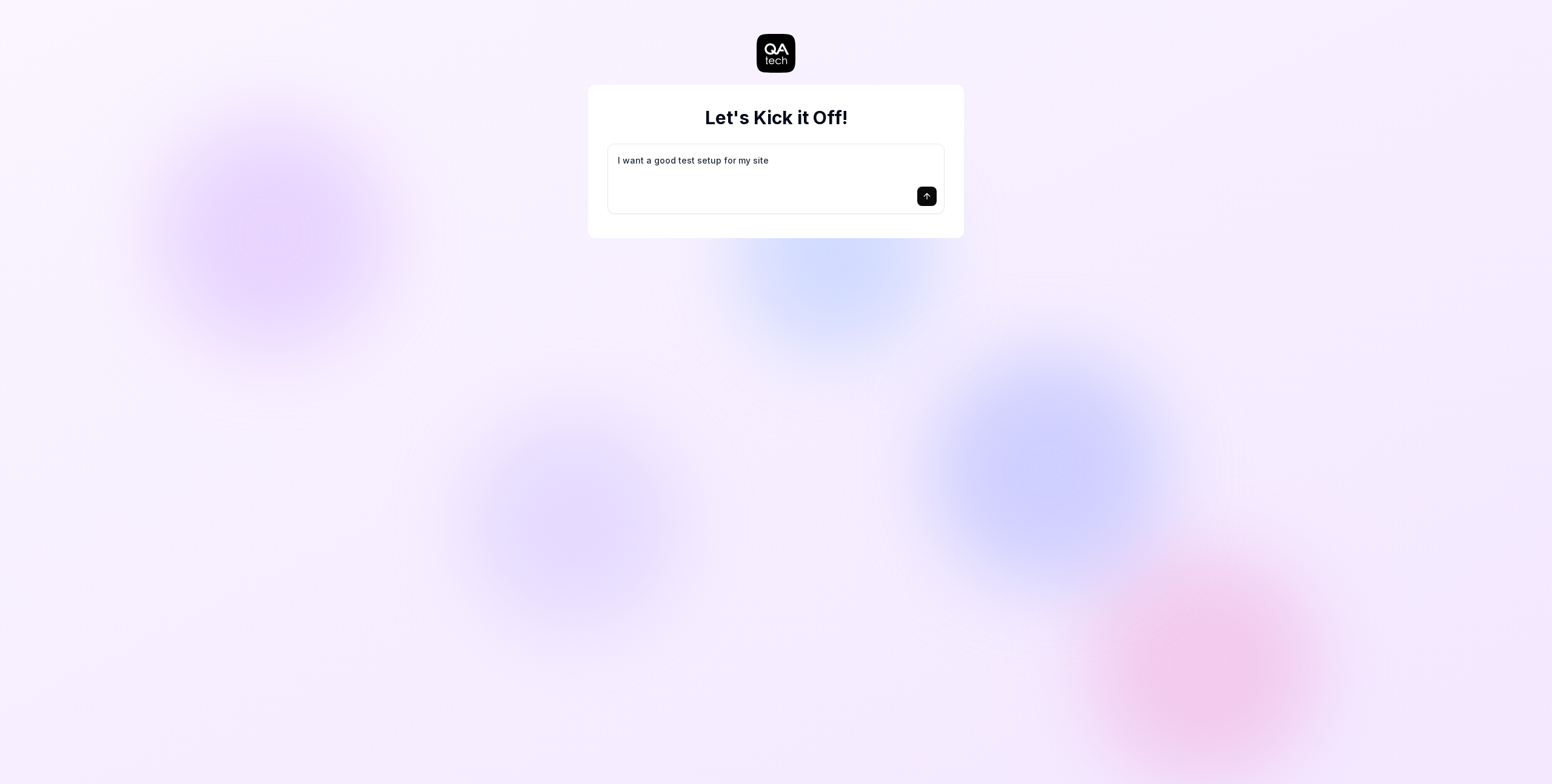
type textarea "I want a good test setup for my site -"
type textarea "*"
type textarea "I want a good test setup for my site -"
type textarea "*"
type textarea "I want a good test setup for my site - h"
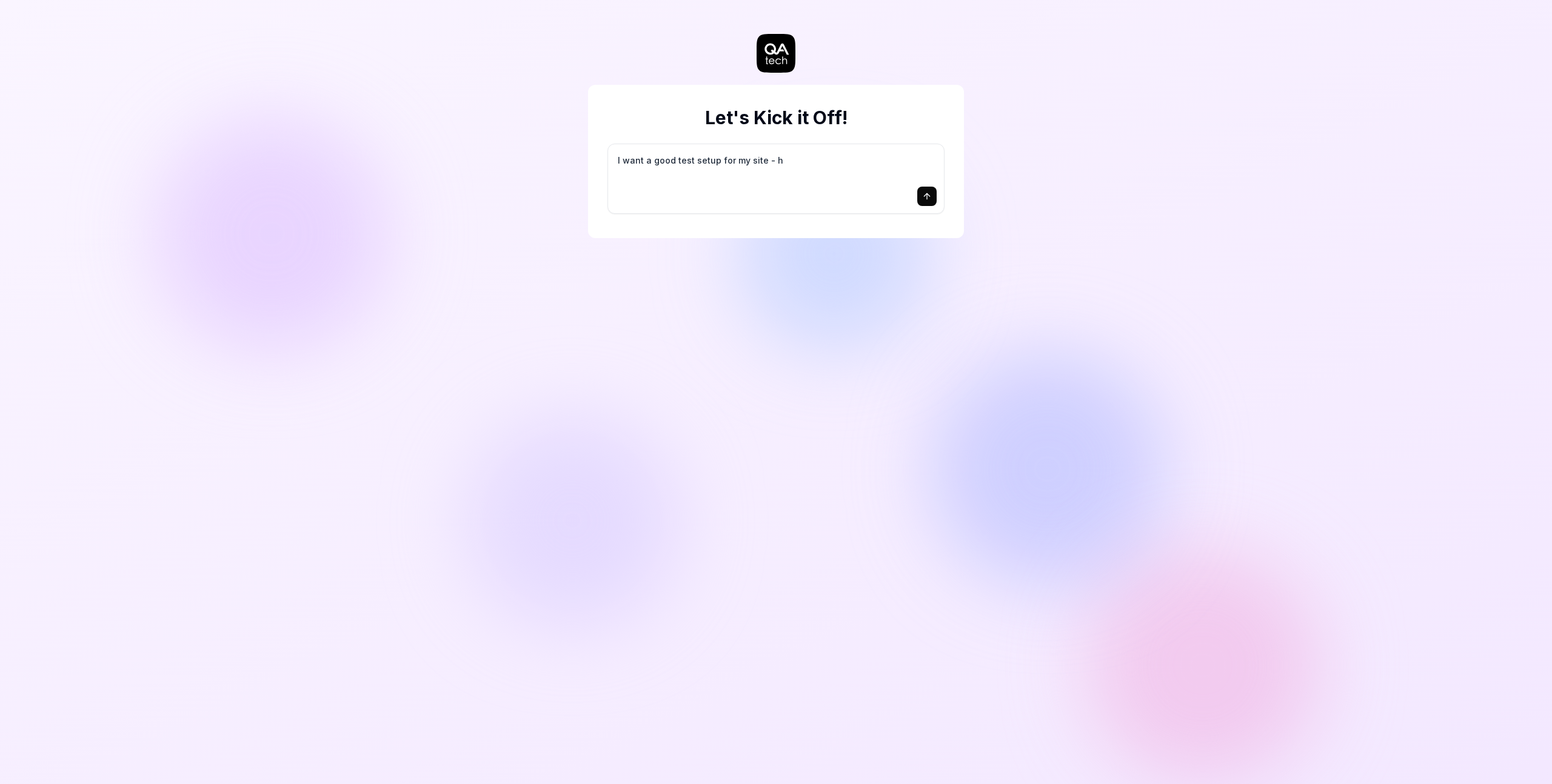
type textarea "*"
type textarea "I want a good test setup for my site - he"
type textarea "*"
type textarea "I want a good test setup for my site - hel"
type textarea "*"
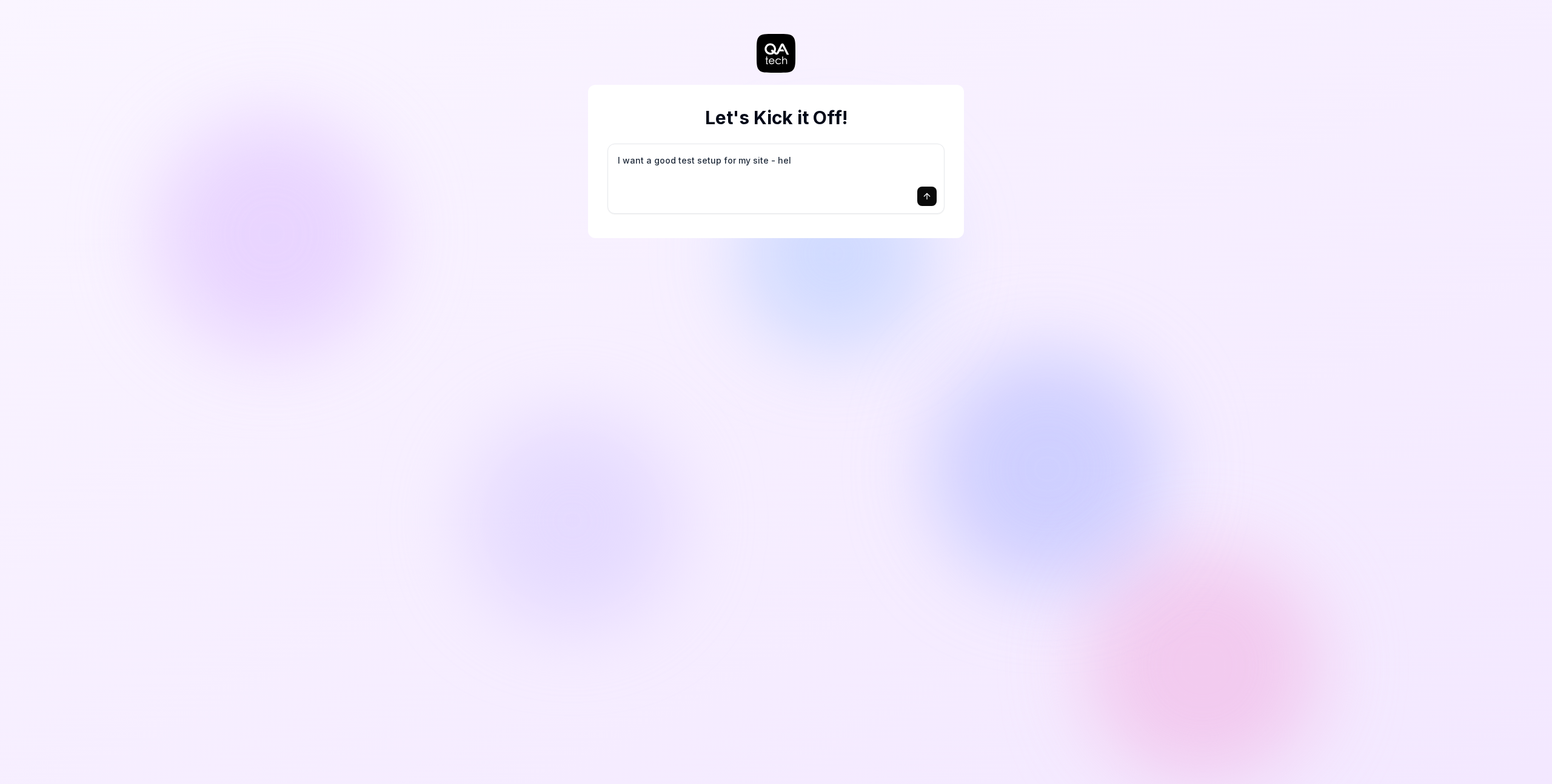
type textarea "I want a good test setup for my site - help"
type textarea "*"
type textarea "I want a good test setup for my site - help"
type textarea "*"
type textarea "I want a good test setup for my site - help m"
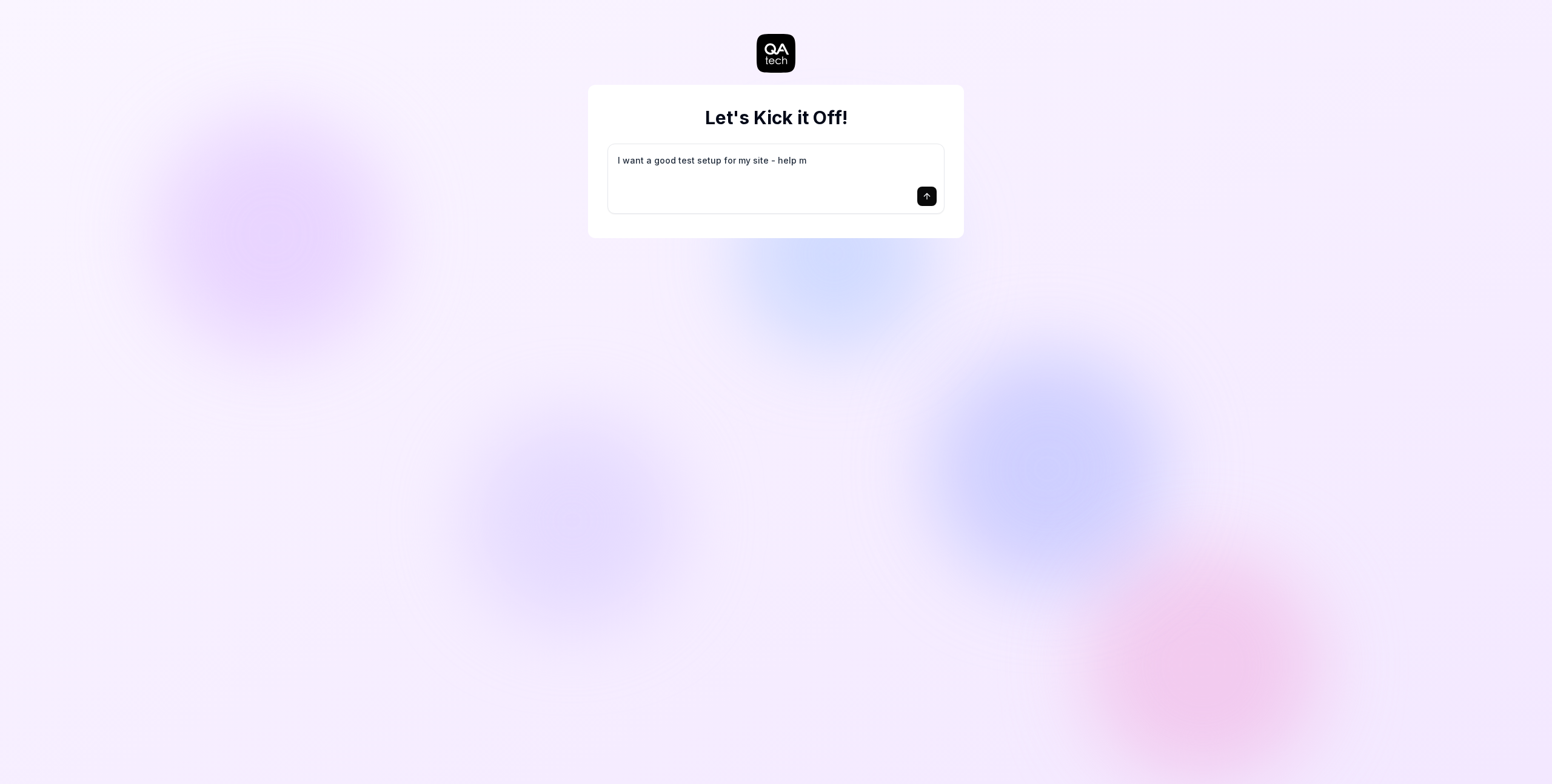
type textarea "*"
type textarea "I want a good test setup for my site - help me"
type textarea "*"
type textarea "I want a good test setup for my site - help me"
type textarea "*"
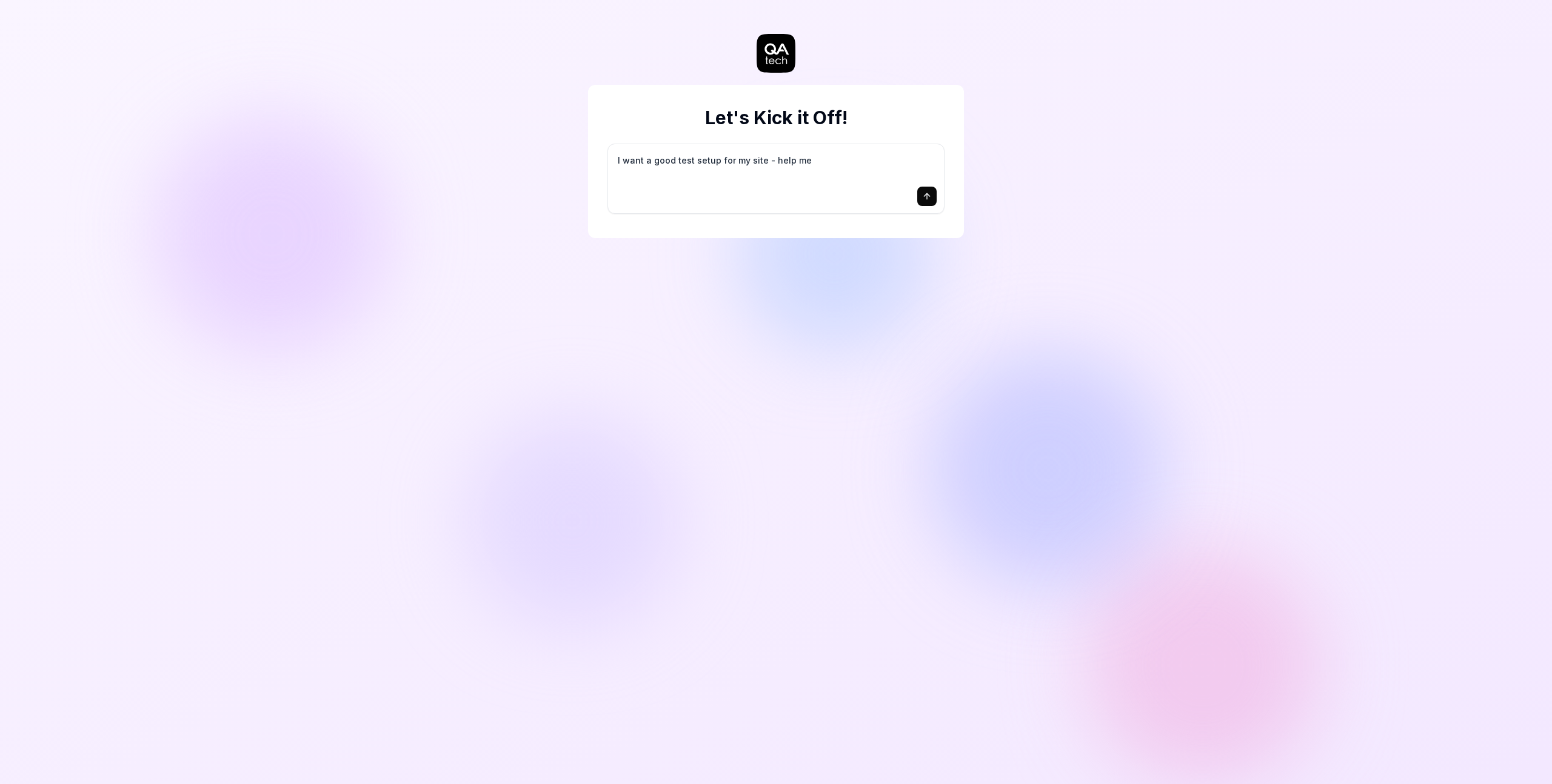
type textarea "I want a good test setup for my site - help me c"
type textarea "*"
type textarea "I want a good test setup for my site - help me cr"
type textarea "*"
type textarea "I want a good test setup for my site - help me cre"
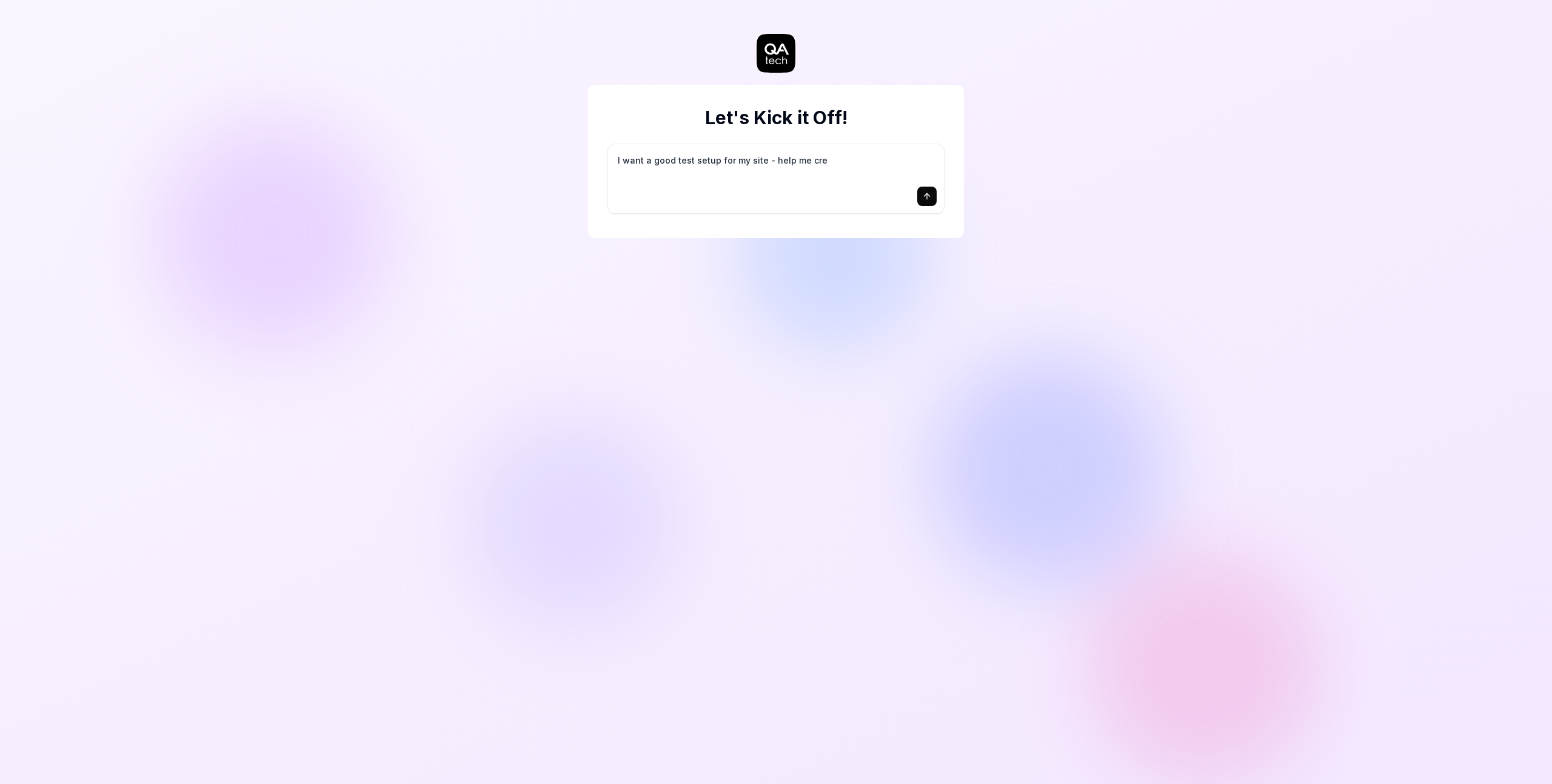
type textarea "*"
type textarea "I want a good test setup for my site - help me crea"
type textarea "*"
type textarea "I want a good test setup for my site - help me creat"
type textarea "*"
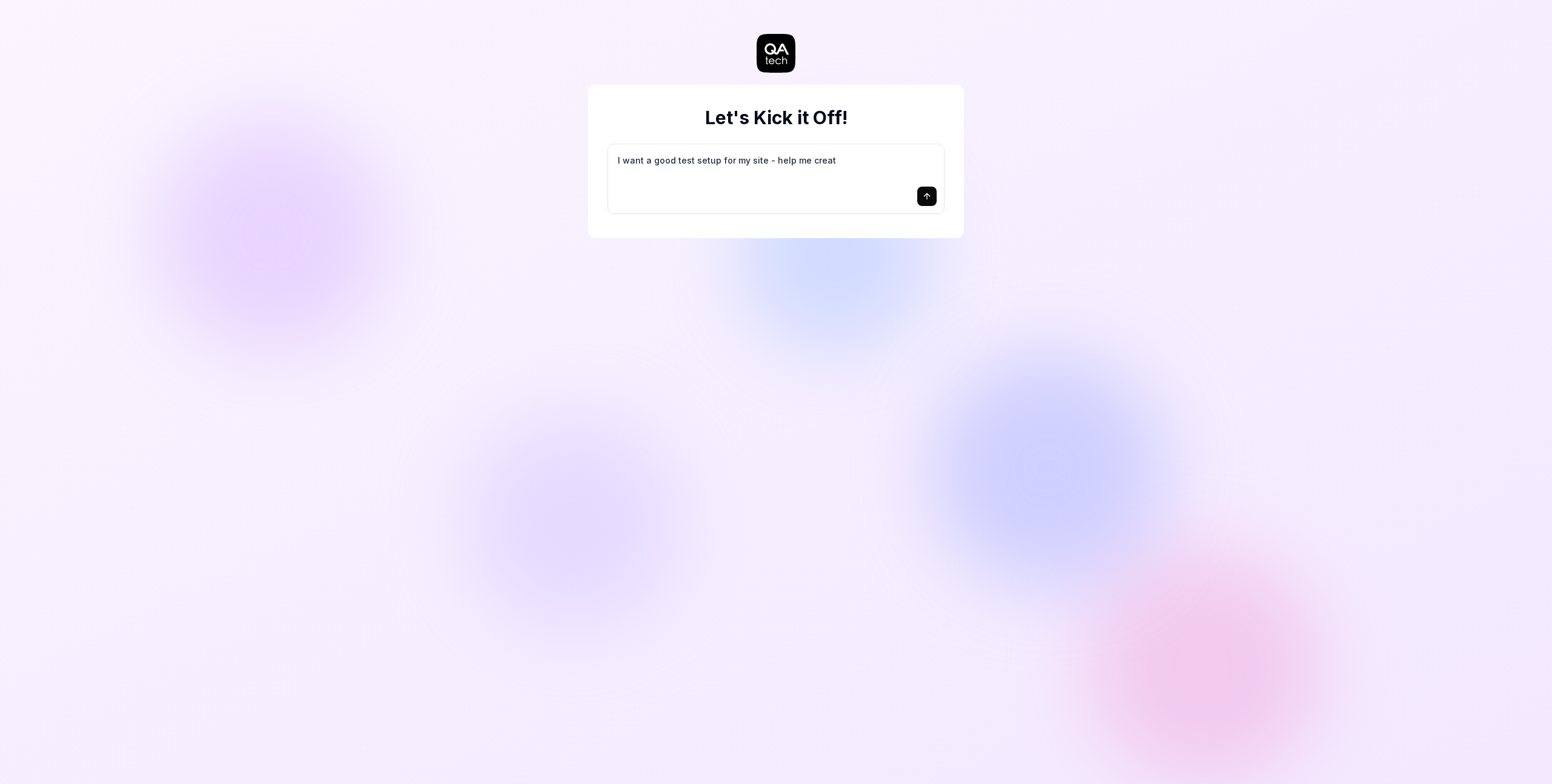
type textarea "I want a good test setup for my site - help me create"
type textarea "*"
type textarea "I want a good test setup for my site - help me create"
type textarea "*"
type textarea "I want a good test setup for my site - help me create t"
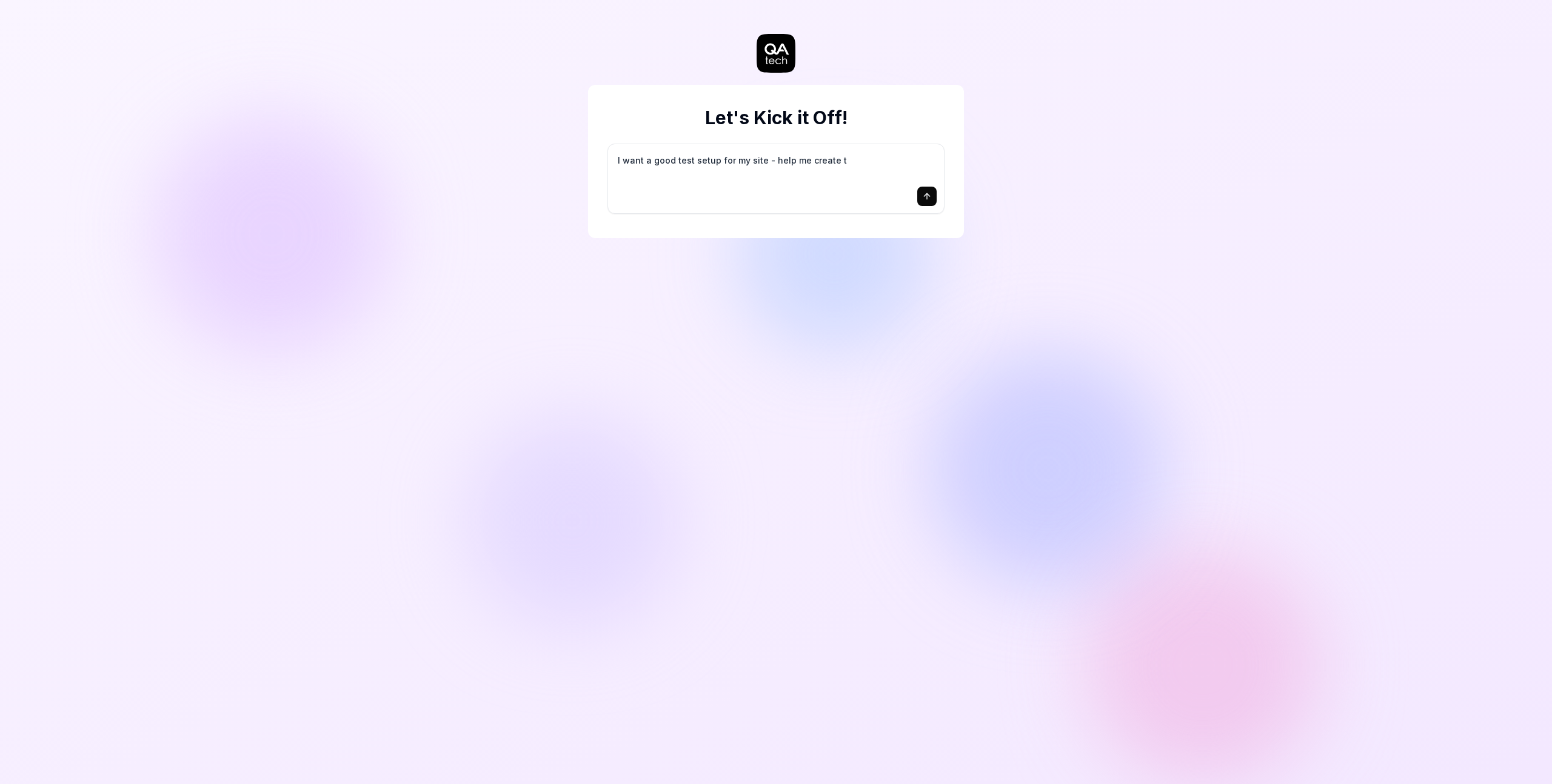
type textarea "*"
type textarea "I want a good test setup for my site - help me create th"
type textarea "*"
type textarea "I want a good test setup for my site - help me create the"
type textarea "*"
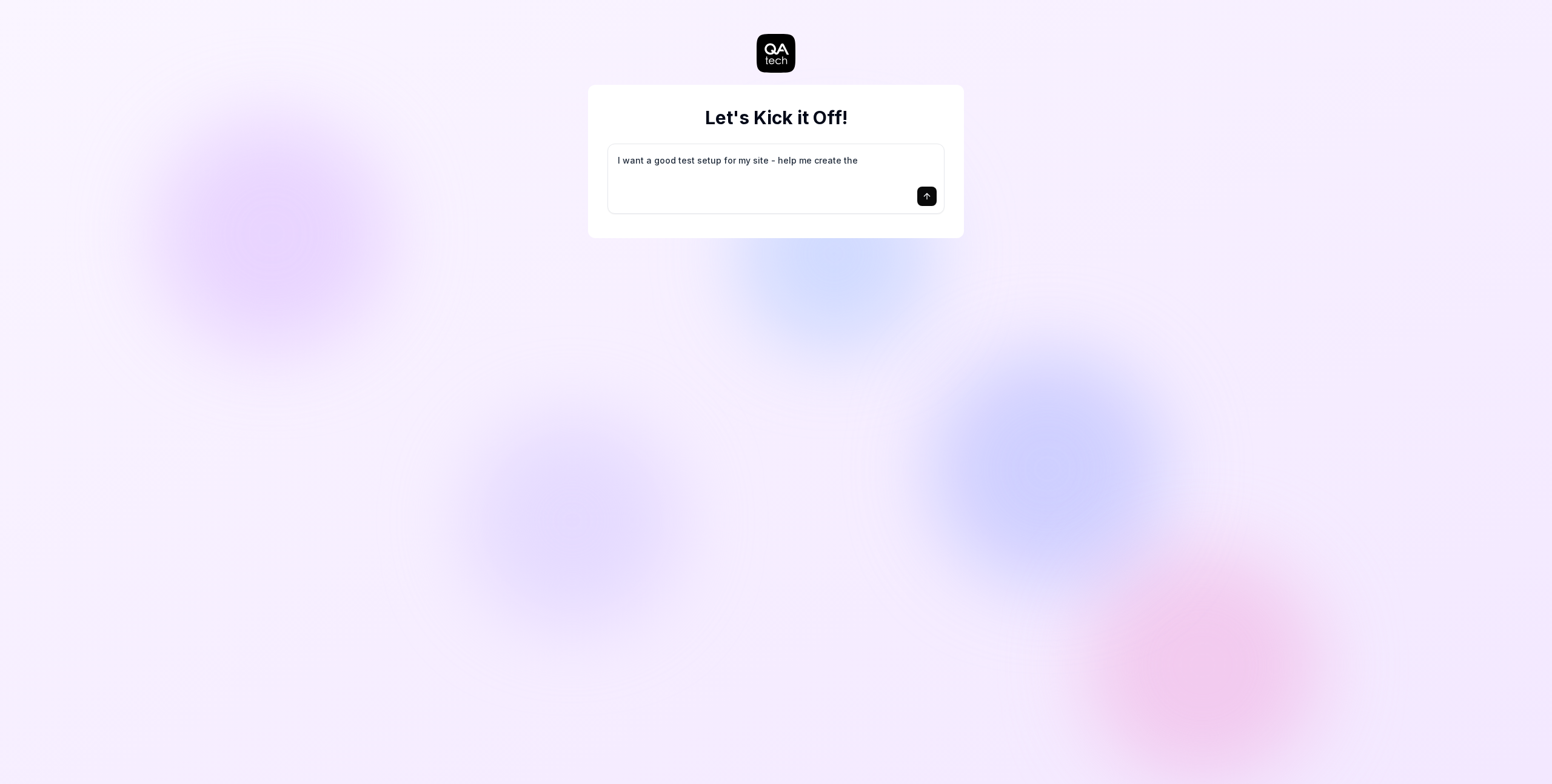
type textarea "I want a good test setup for my site - help me create the"
type textarea "*"
type textarea "I want a good test setup for my site - help me create the f"
type textarea "*"
type textarea "I want a good test setup for my site - help me create the fi"
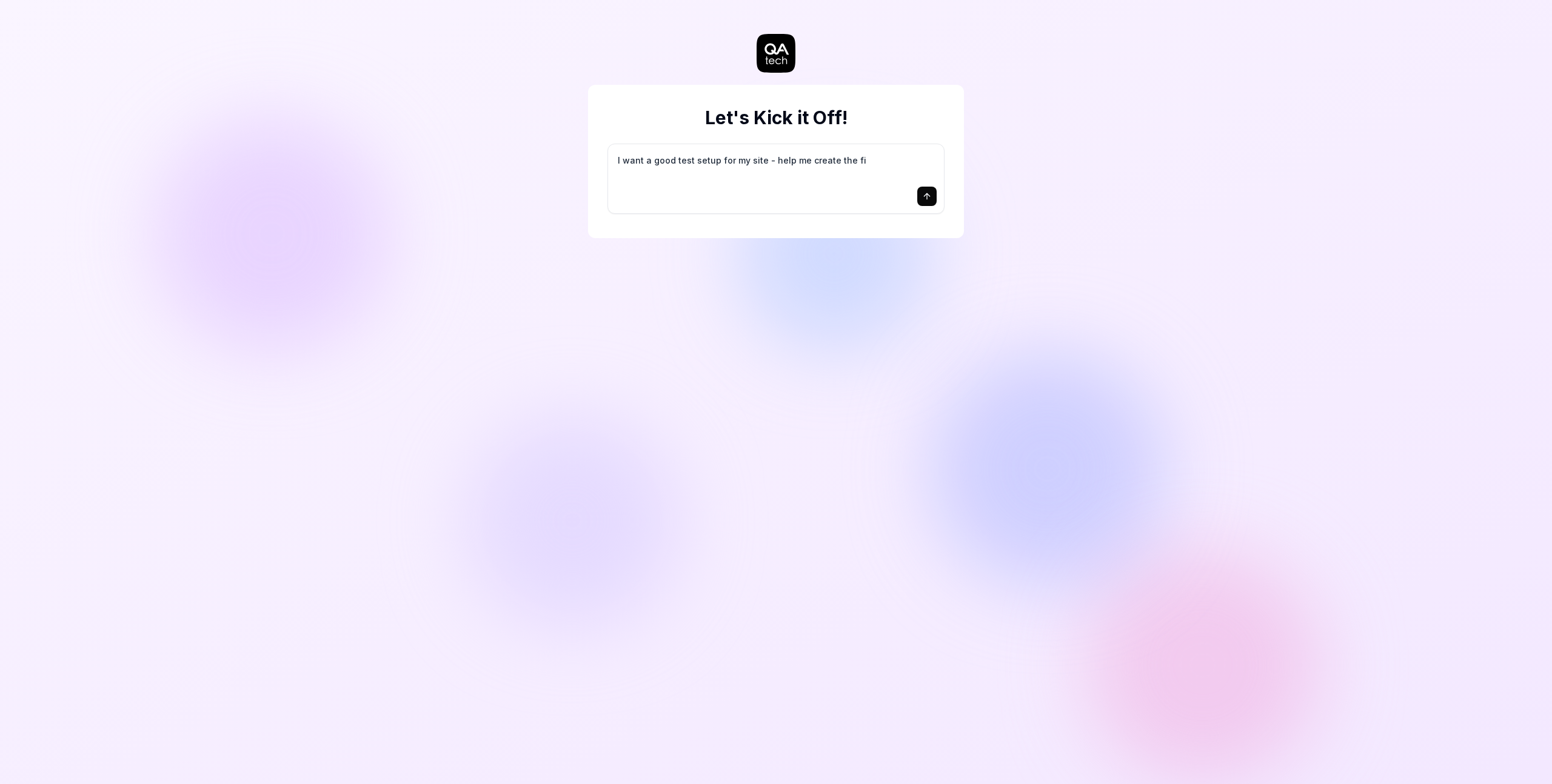
type textarea "*"
type textarea "I want a good test setup for my site - help me create the fir"
type textarea "*"
type textarea "I want a good test setup for my site - help me create the firs"
type textarea "*"
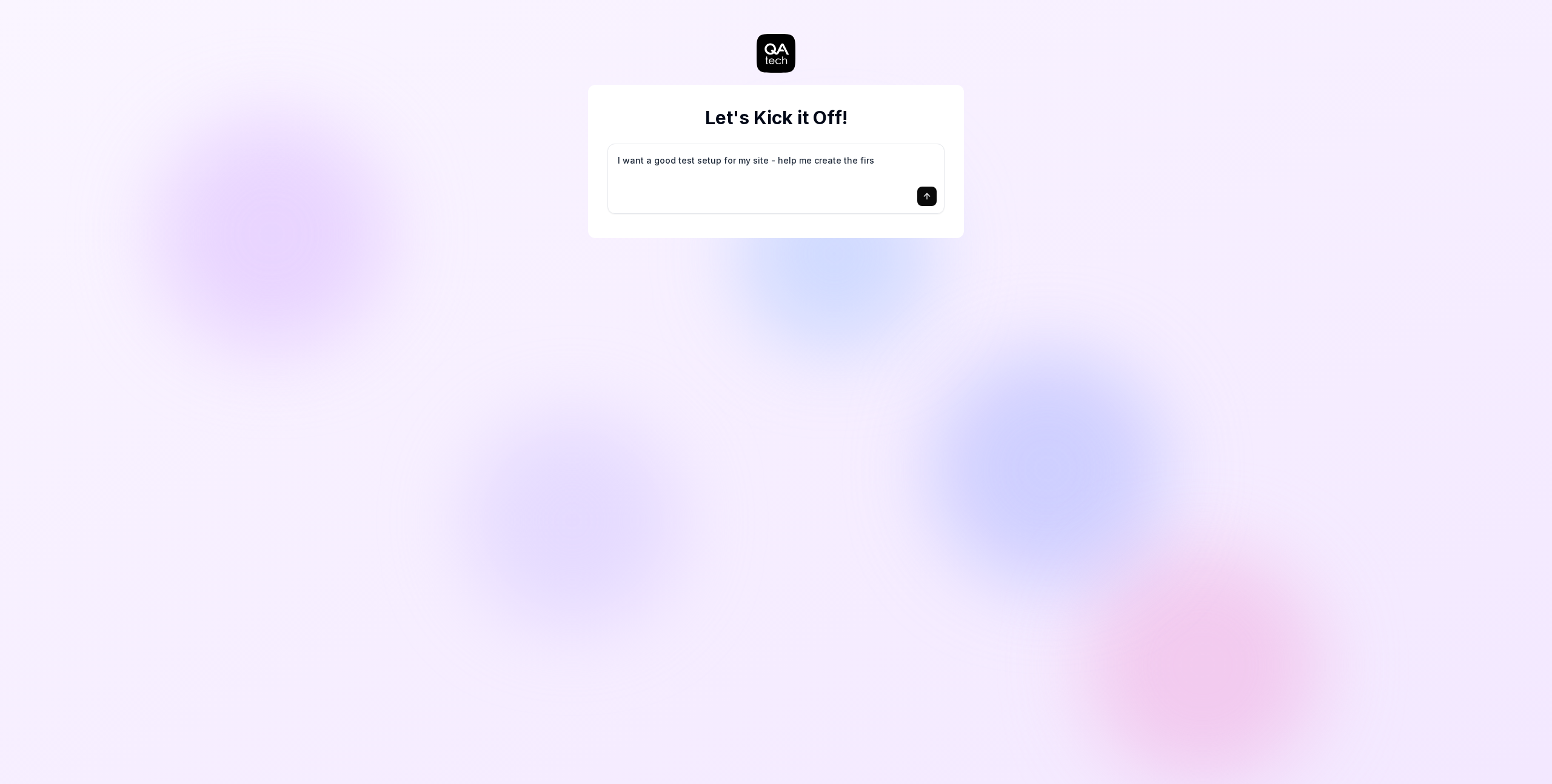
type textarea "I want a good test setup for my site - help me create the first"
type textarea "*"
type textarea "I want a good test setup for my site - help me create the first"
type textarea "*"
type textarea "I want a good test setup for my site - help me create the first 3"
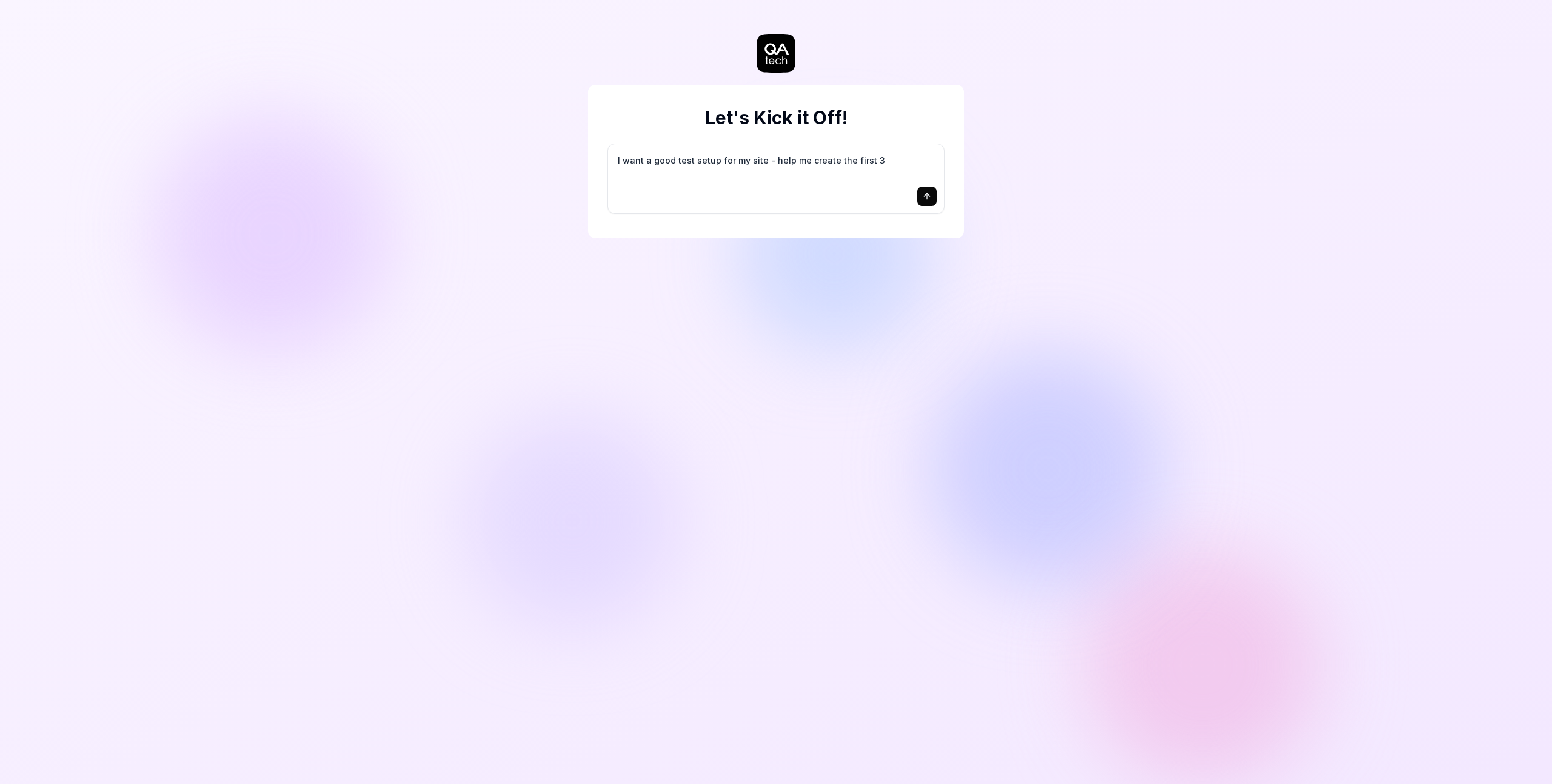
type textarea "*"
type textarea "I want a good test setup for my site - help me create the first 3-"
type textarea "*"
type textarea "I want a good test setup for my site - help me create the first 3-5"
type textarea "*"
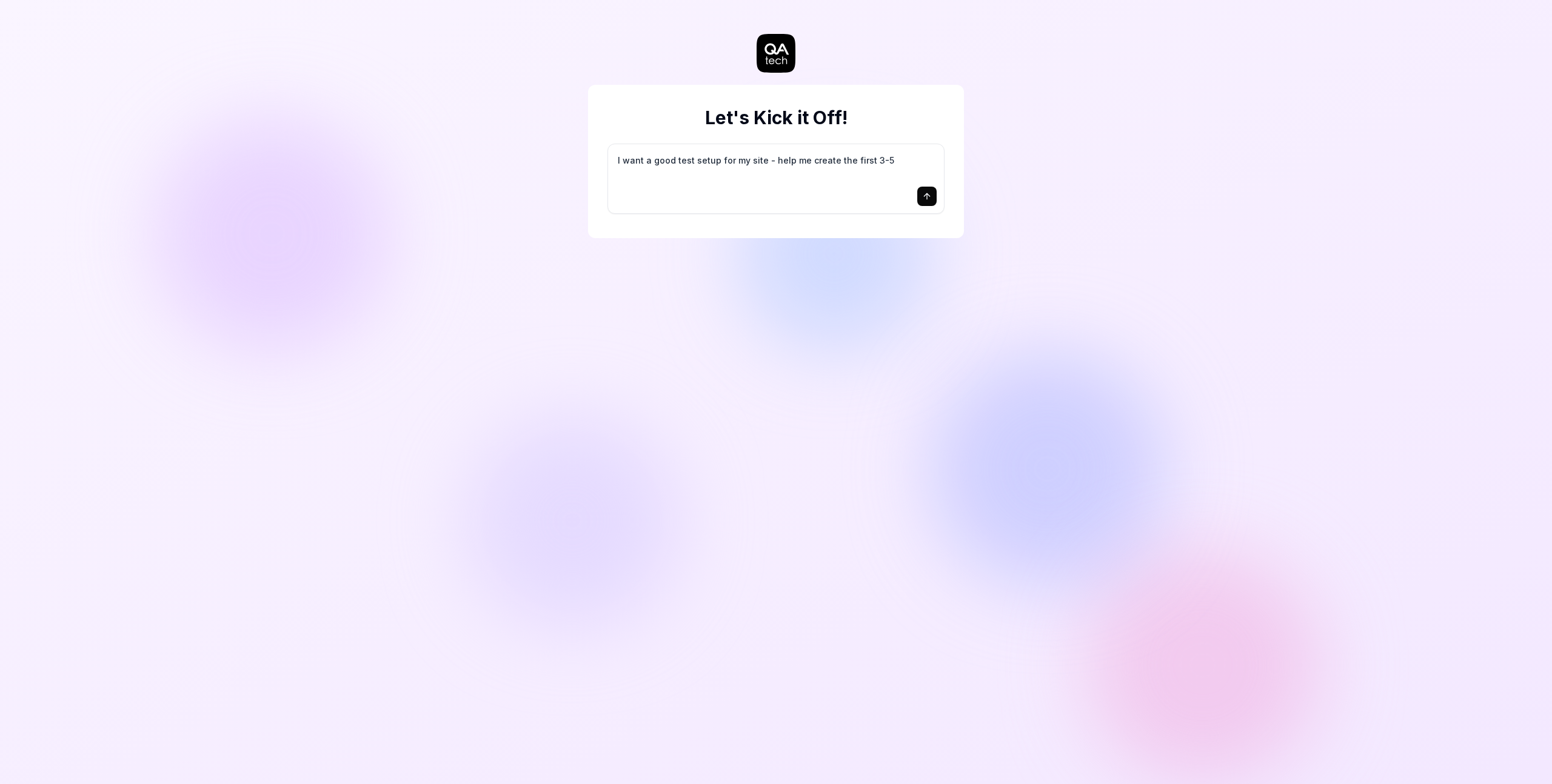
type textarea "I want a good test setup for my site - help me create the first 3-5"
type textarea "*"
type textarea "I want a good test setup for my site - help me create the first 3-5 t"
type textarea "*"
type textarea "I want a good test setup for my site - help me create the first 3-5 te"
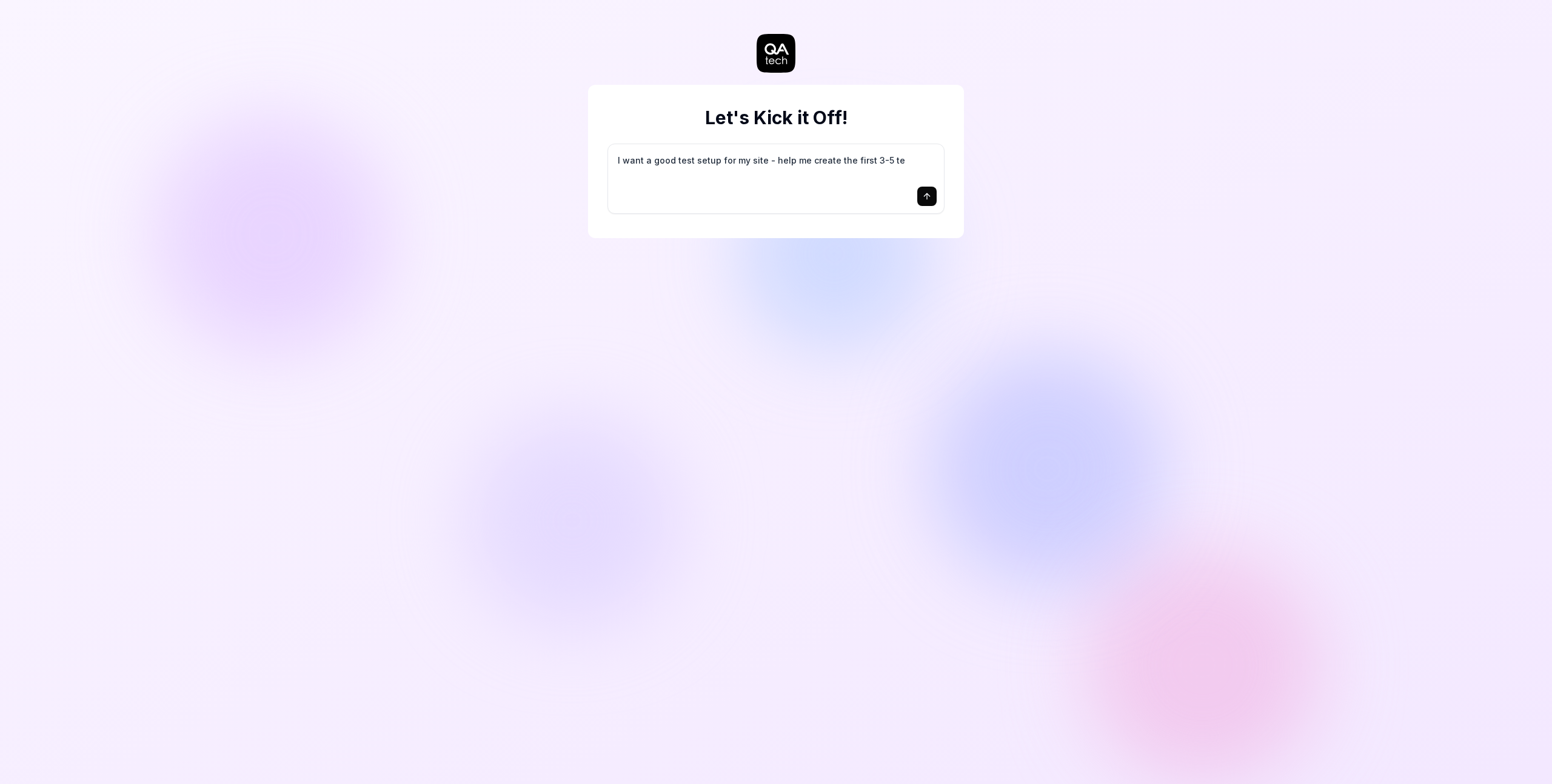
type textarea "*"
type textarea "I want a good test setup for my site - help me create the first 3-5 tes"
type textarea "*"
type textarea "I want a good test setup for my site - help me create the first 3-5 test"
type textarea "*"
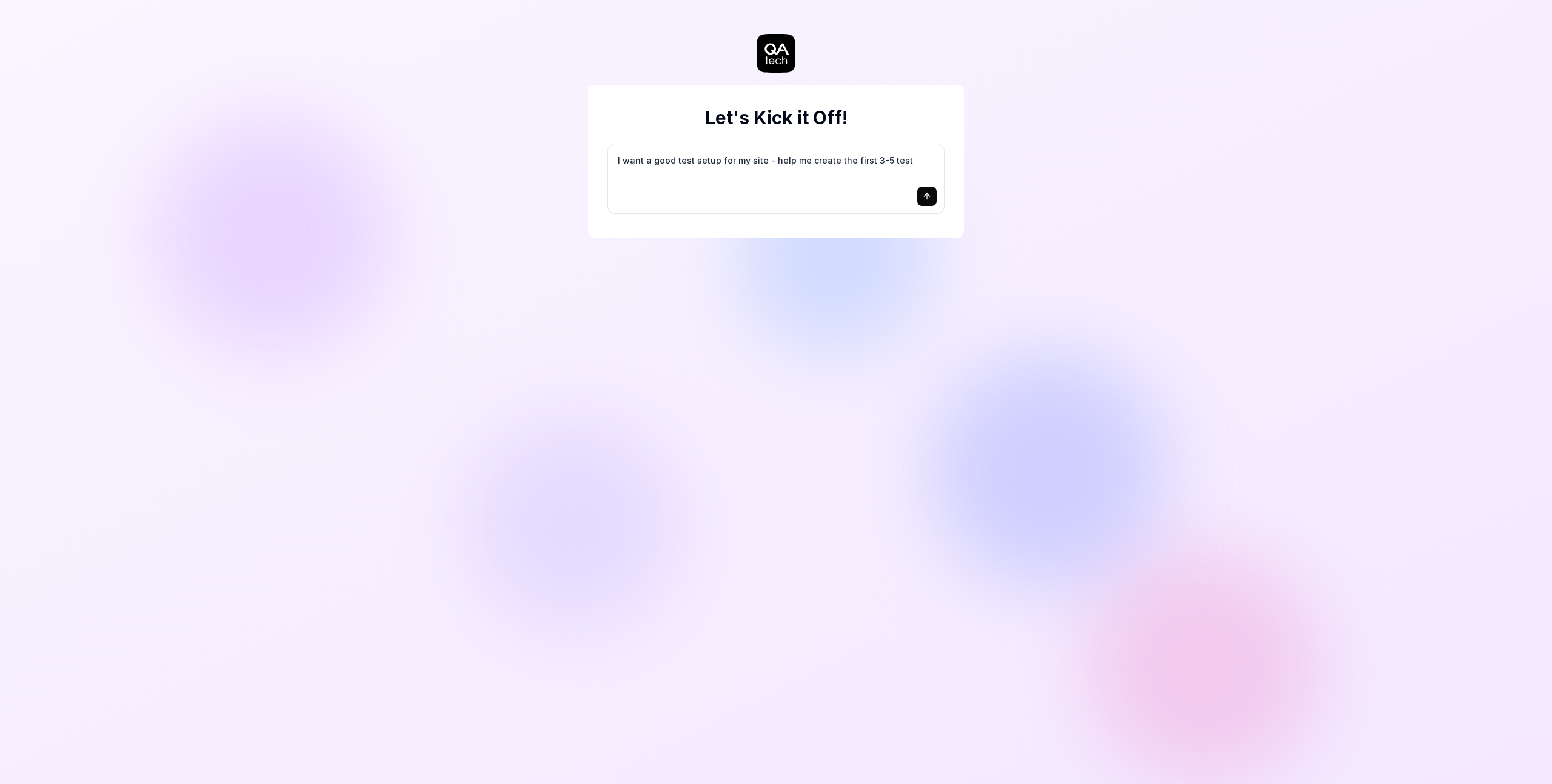
type textarea "I want a good test setup for my site - help me create the first 3-5 test"
type textarea "*"
type textarea "I want a good test setup for my site - help me create the first 3-5 test c"
type textarea "*"
type textarea "I want a good test setup for my site - help me create the first 3-5 test ca"
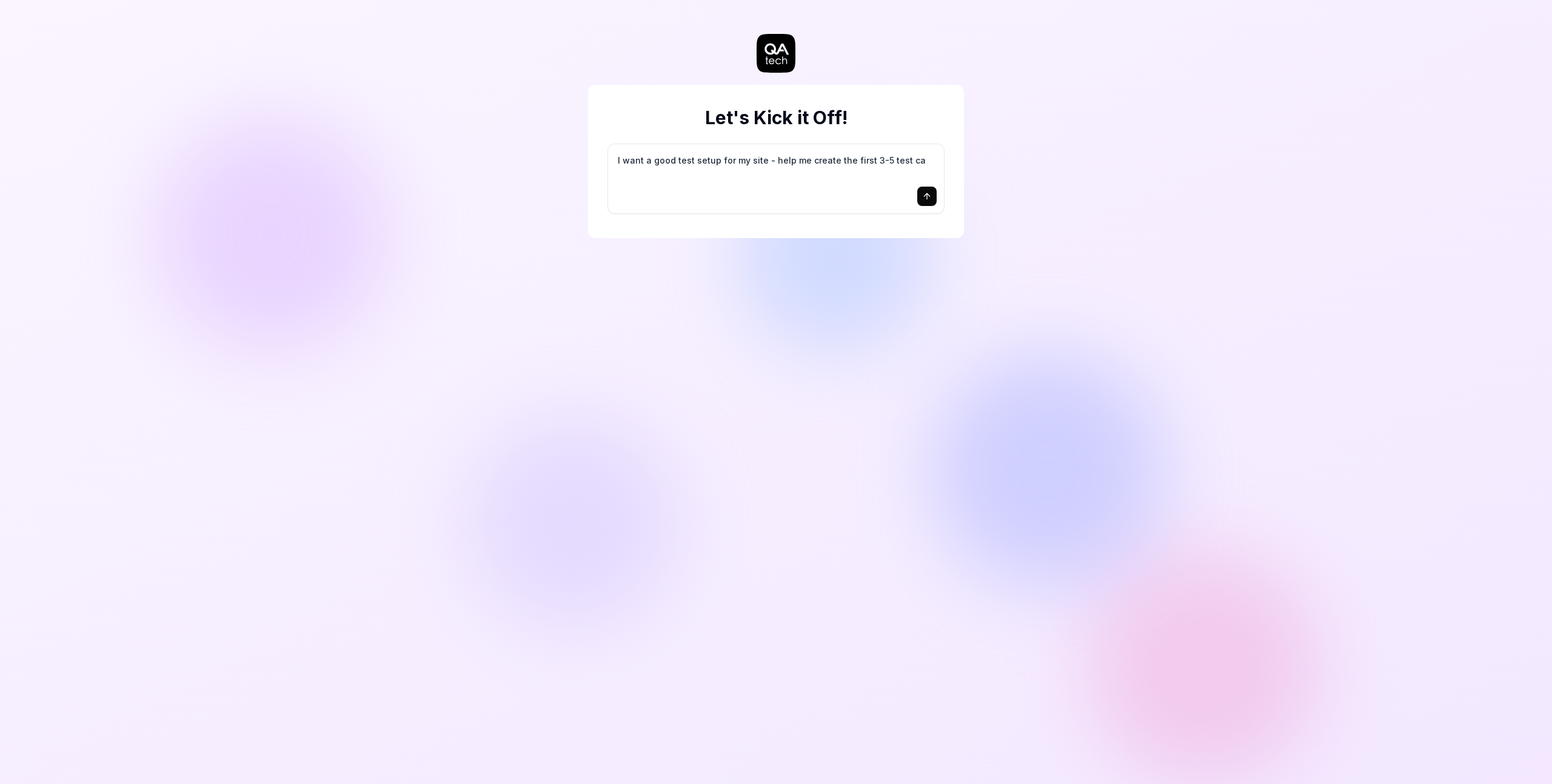
type textarea "*"
type textarea "I want a good test setup for my site - help me create the first 3-5 test cas"
type textarea "*"
type textarea "I want a good test setup for my site - help me create the first 3-5 test case"
type textarea "*"
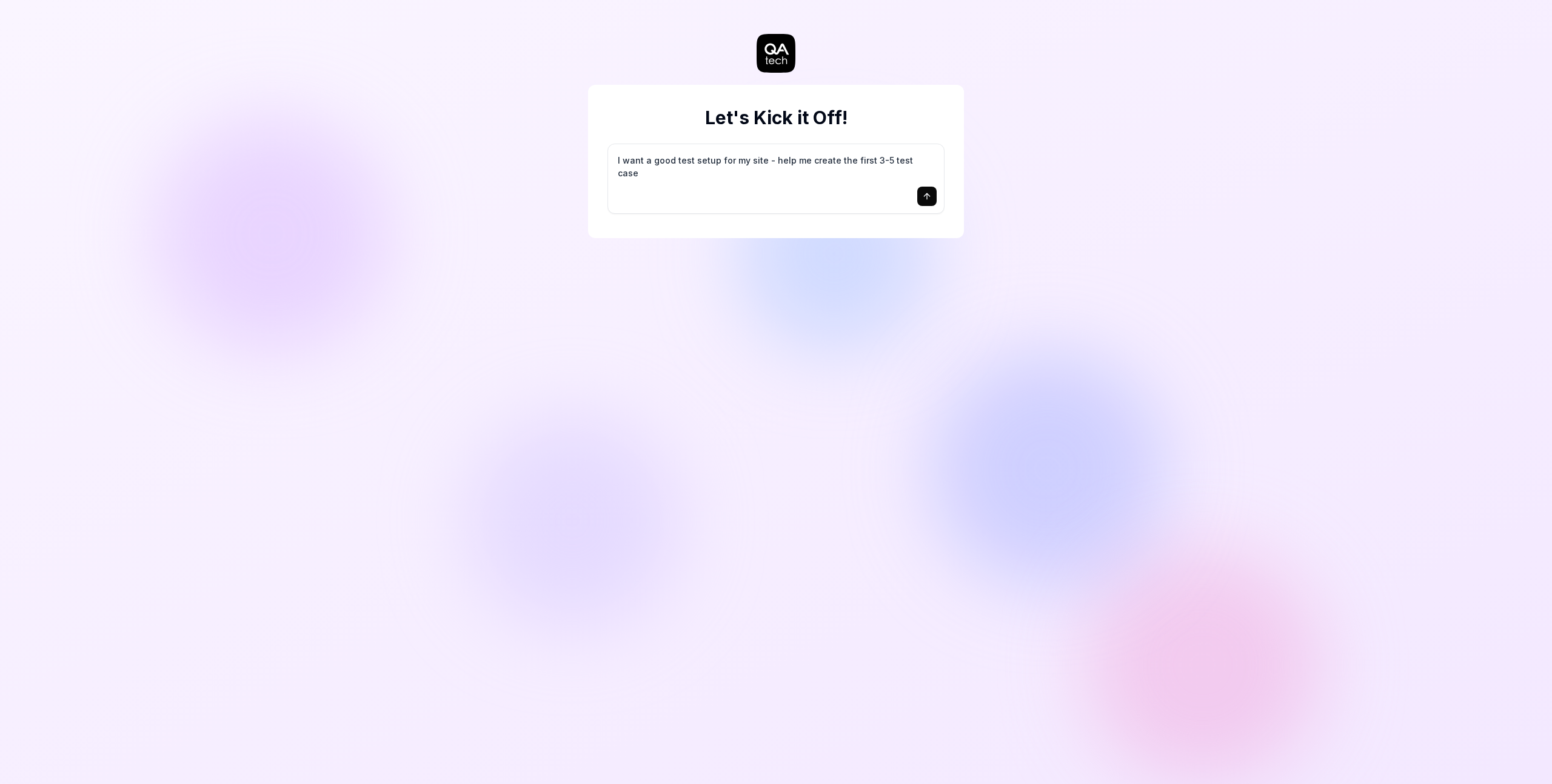
type textarea "I want a good test setup for my site - help me create the first 3-5 test cases"
drag, startPoint x: 757, startPoint y: 159, endPoint x: 793, endPoint y: 177, distance: 40.2
click at [759, 160] on textarea "I want a good test setup for my site - help me create the first 3-5 test cases" at bounding box center [776, 166] width 321 height 30
drag, startPoint x: 711, startPoint y: 182, endPoint x: 716, endPoint y: 167, distance: 15.8
click at [711, 181] on div "I want a good test setup for my site - help me create the first 3-5 test cases" at bounding box center [776, 179] width 336 height 69
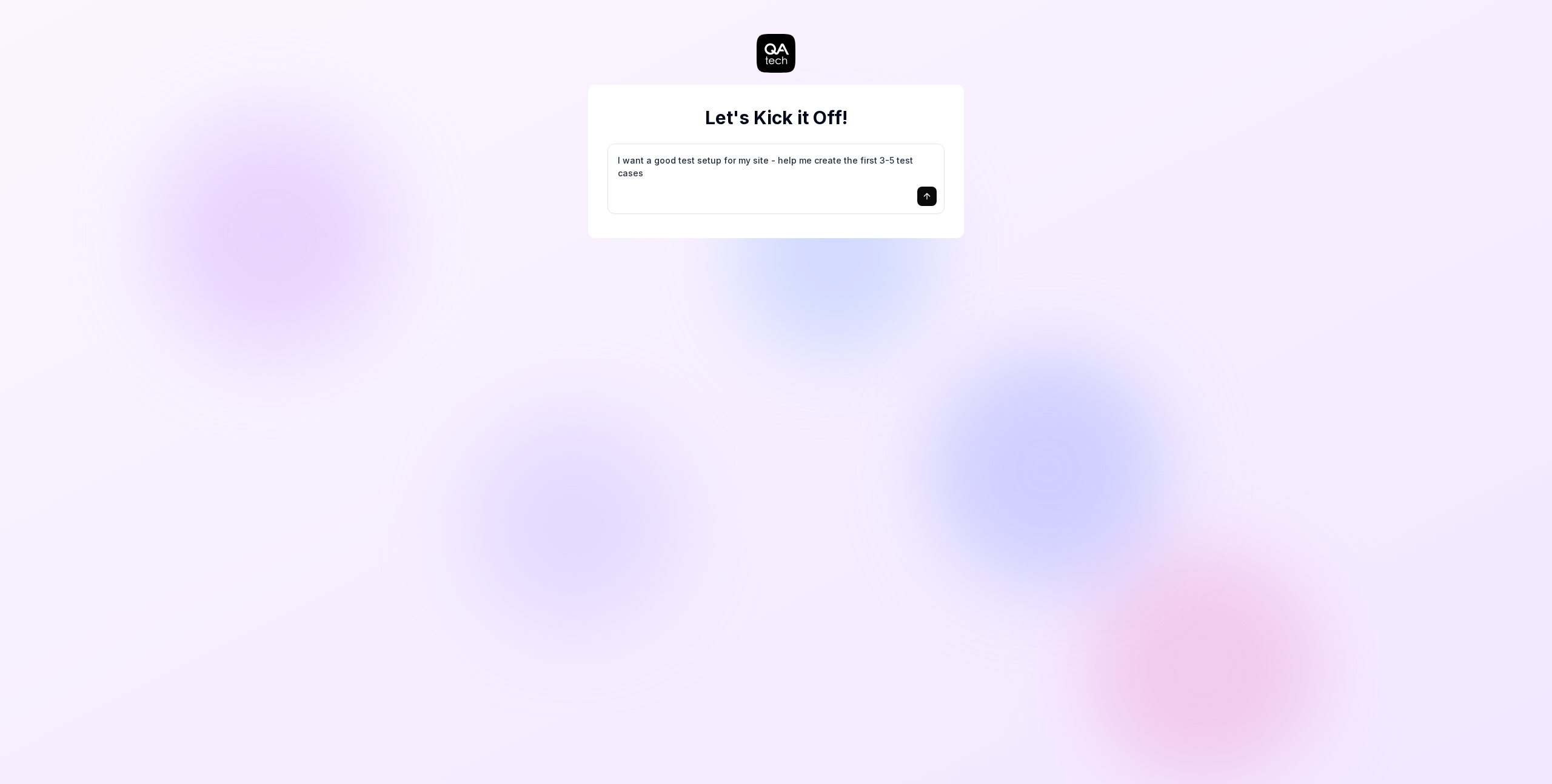
click at [719, 156] on textarea "I want a good test setup for my site - help me create the first 3-5 test cases" at bounding box center [776, 166] width 321 height 30
drag, startPoint x: 646, startPoint y: 161, endPoint x: 654, endPoint y: 156, distance: 9.4
click at [646, 161] on textarea "I want a good test setup for my site - help me create the first 3-5 test cases" at bounding box center [776, 166] width 321 height 30
type textarea "*"
type textarea "I want ia good test setup for my site - help me create the first 3-5 test cases"
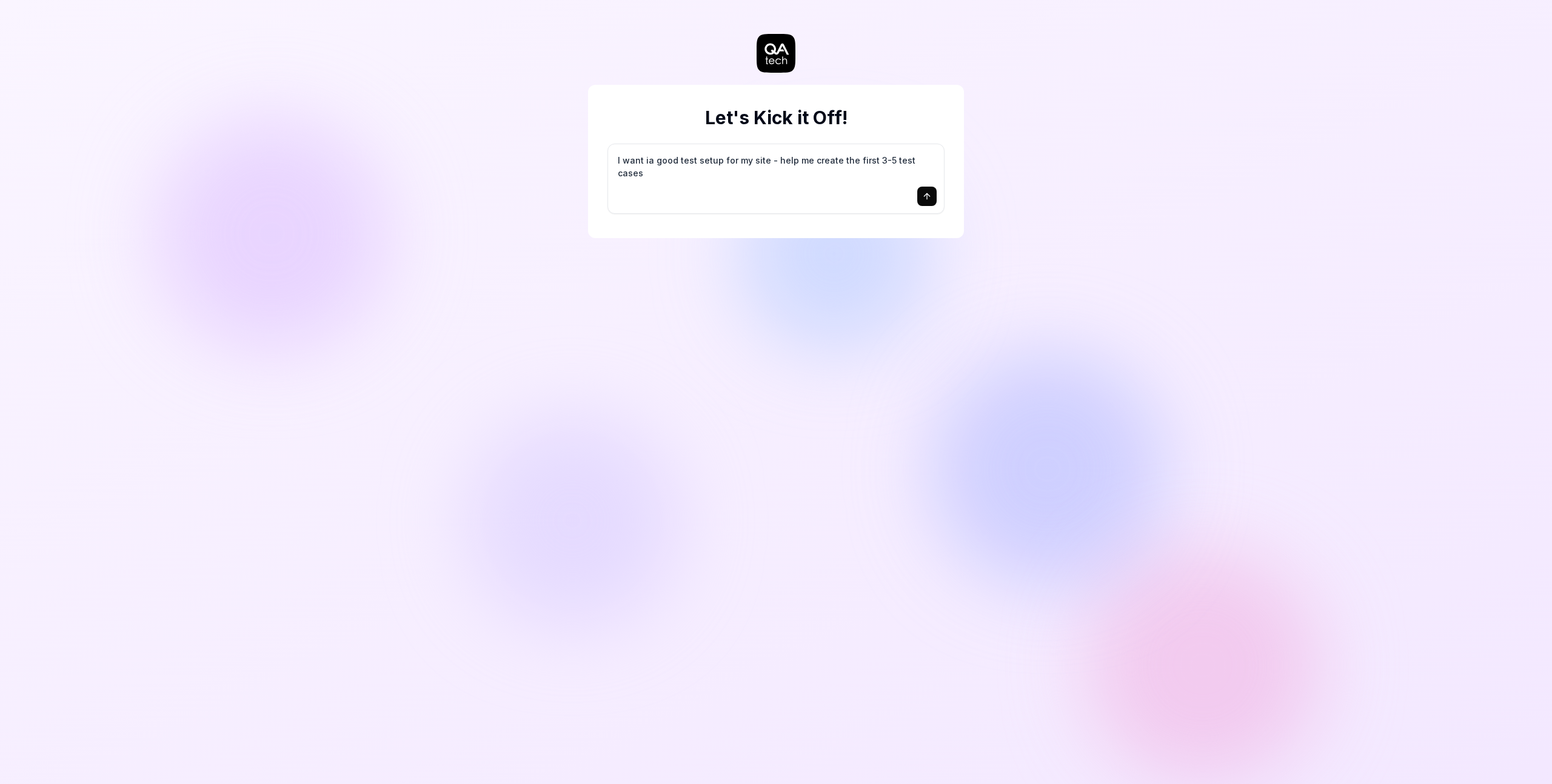
type textarea "*"
type textarea "I want i a good test setup for my site - help me create the first 3-5 test cases"
type textarea "*"
type textarea "I want i aa good test setup for my site - help me create the first 3-5 test cas…"
type textarea "*"
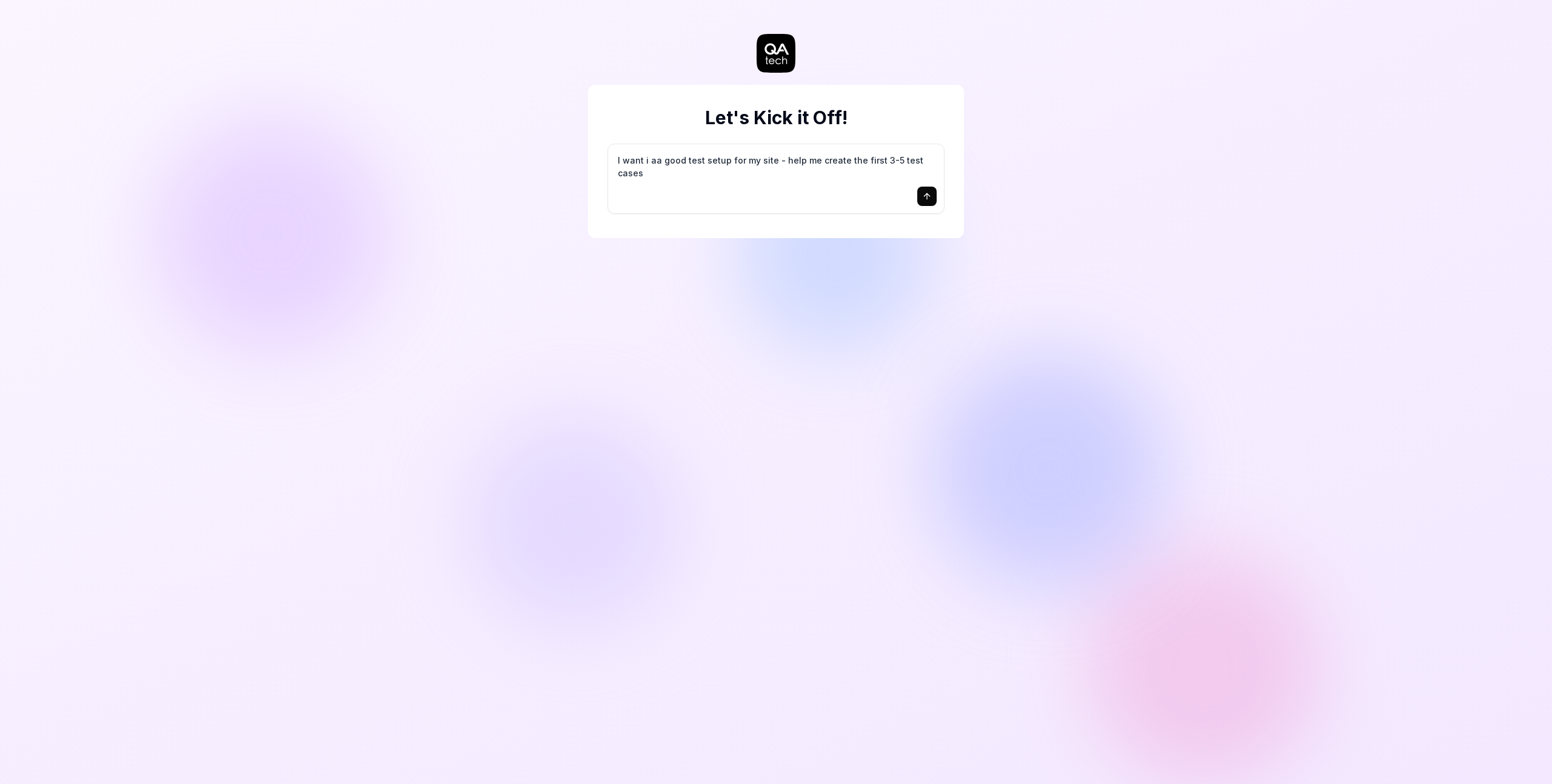
type textarea "I want i ana good test setup for my site - help me create the first 3-5 test ca…"
type textarea "*"
type textarea "o"
type textarea "*"
type textarea "o"
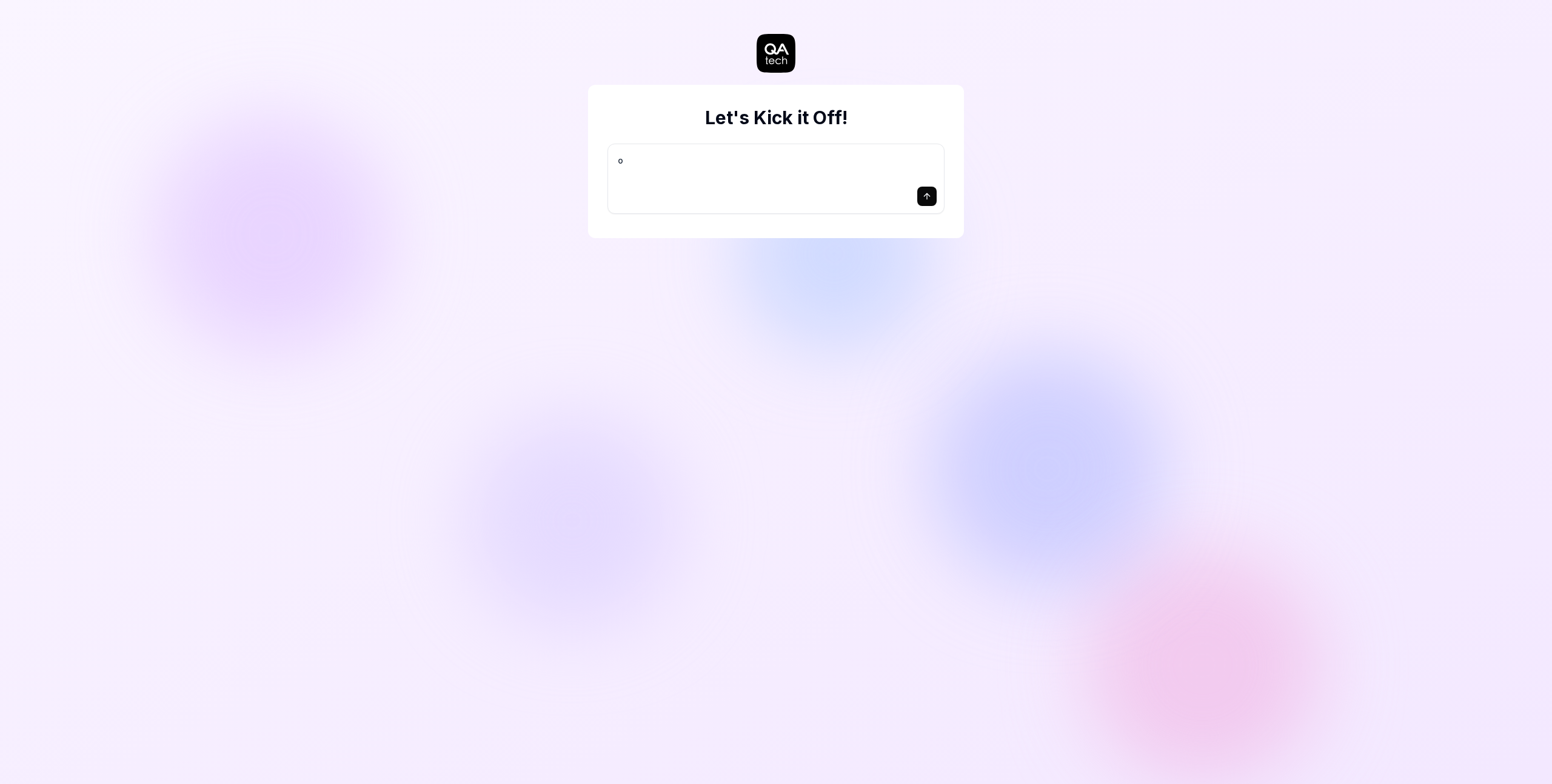
type textarea "*"
type textarea "o w"
type textarea "*"
type textarea "o"
type textarea "*"
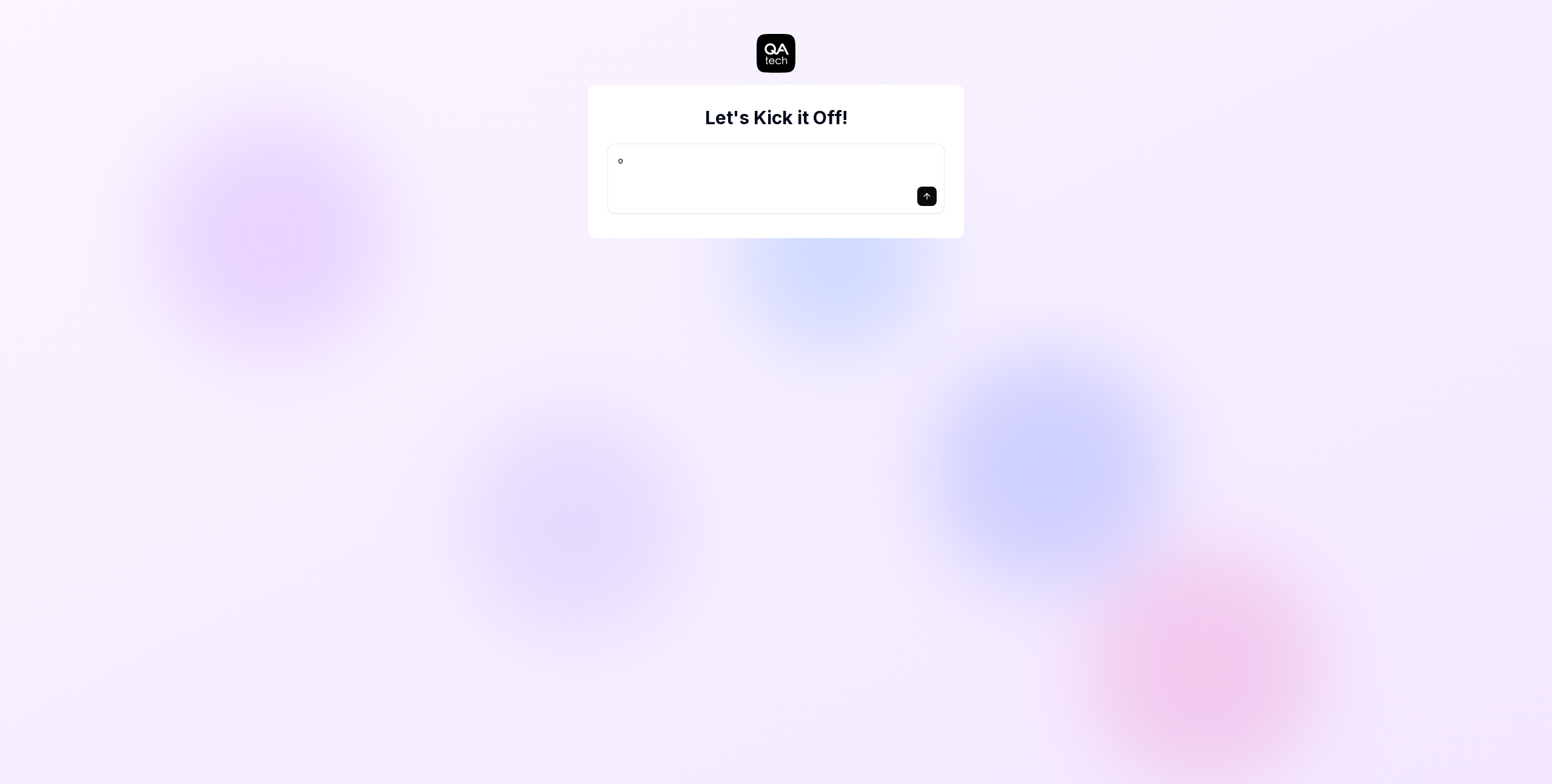
type textarea "o"
type textarea "*"
type textarea "i"
type textarea "*"
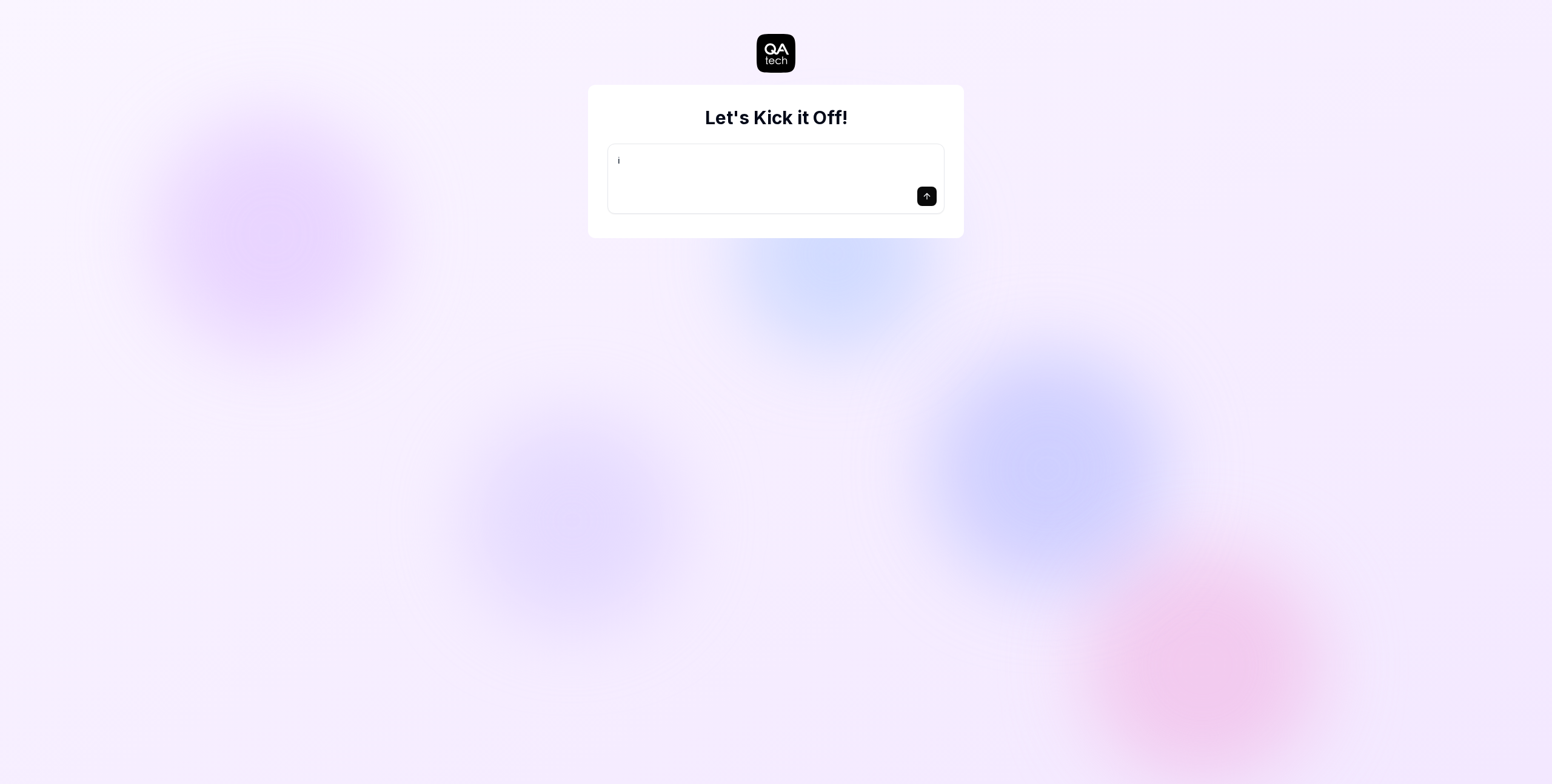
type textarea "i w"
type textarea "*"
type textarea "i wa"
type textarea "*"
type textarea "i wan"
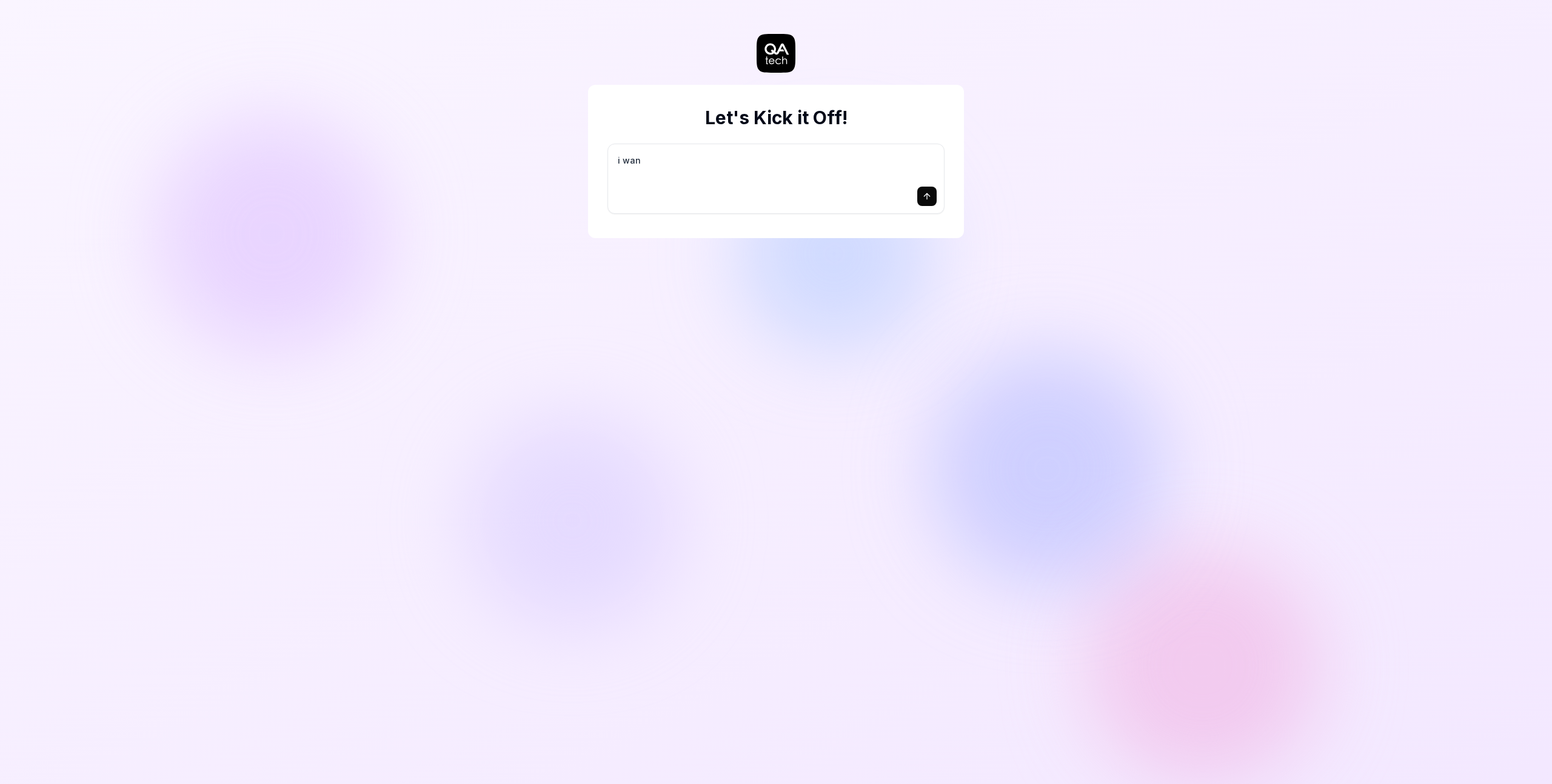
type textarea "*"
type textarea "i want"
type textarea "*"
type textarea "i want"
type textarea "*"
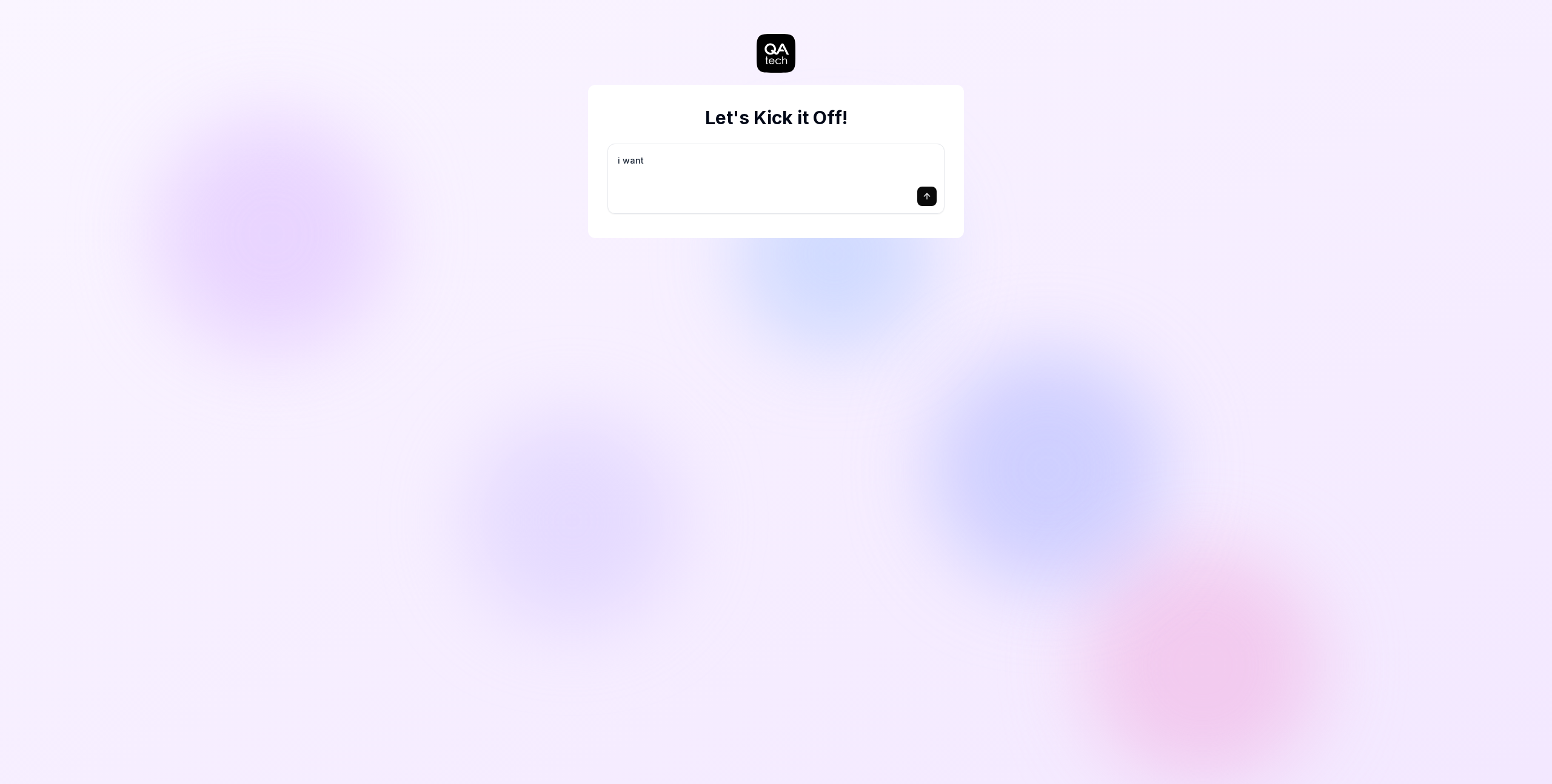
type textarea "i want t"
type textarea "*"
type textarea "i want to"
type textarea "*"
type textarea "i want to"
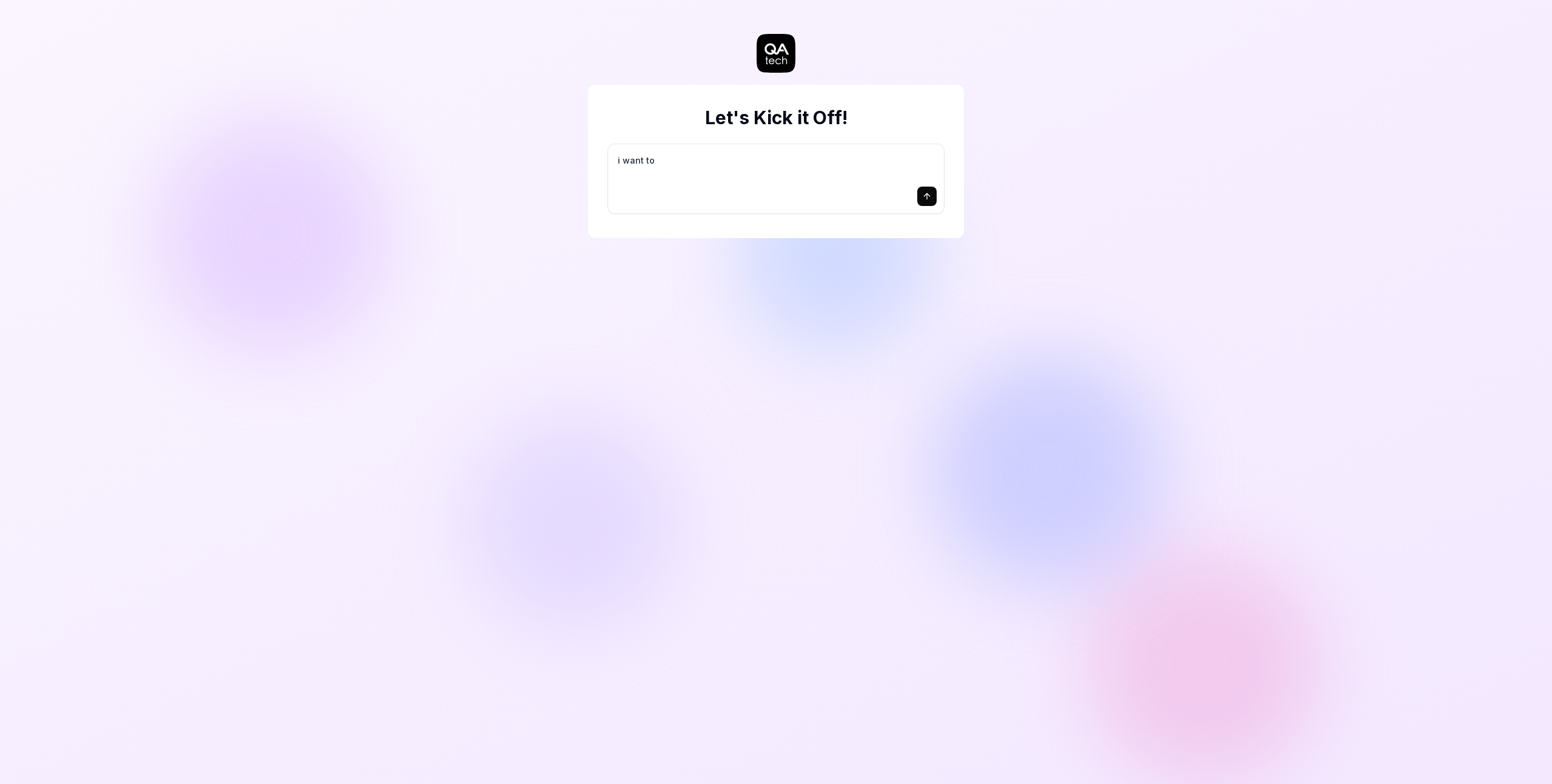
type textarea "*"
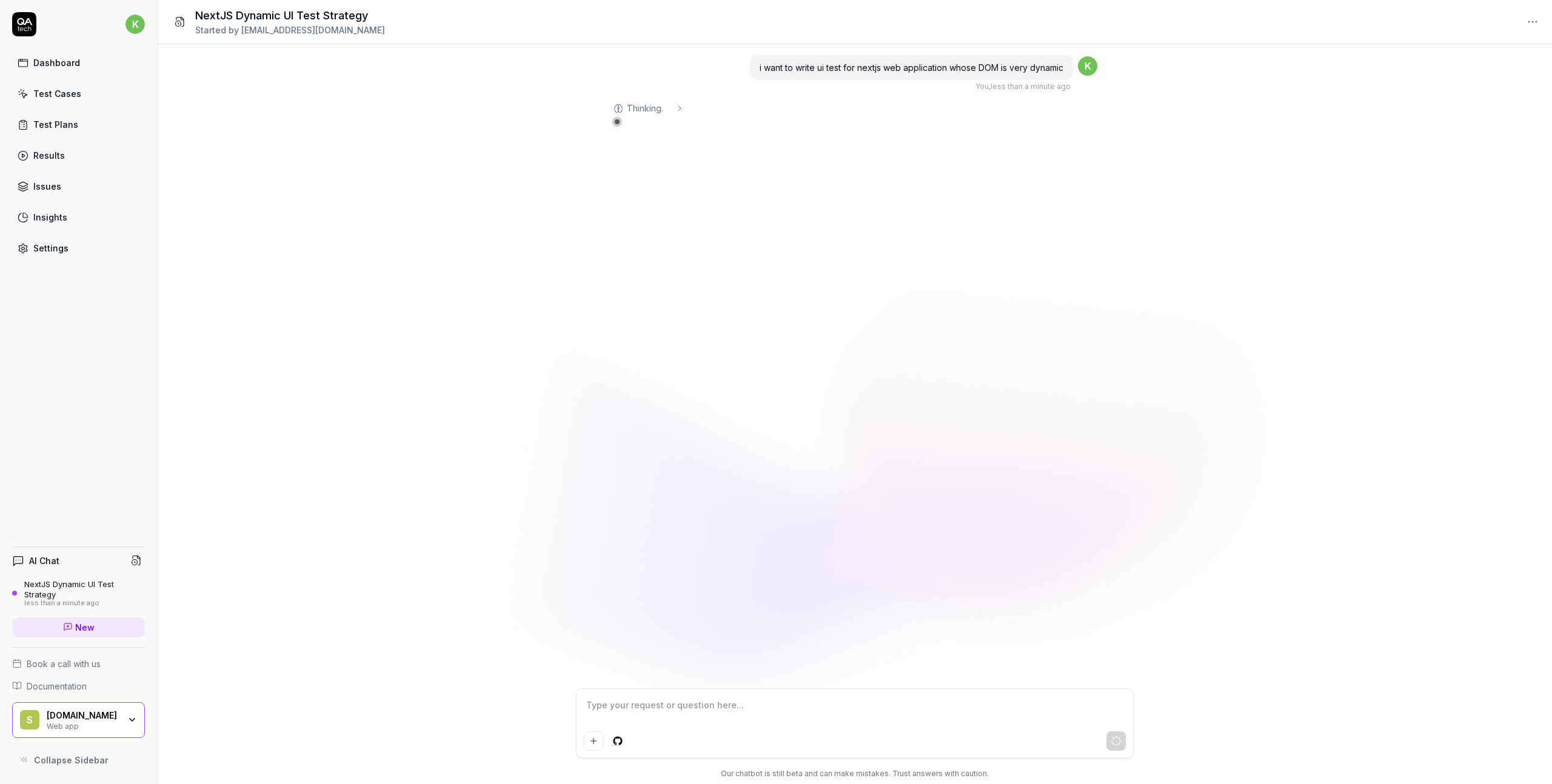
click at [1537, 19] on html "k Dashboard Test Cases Test Plans Results Issues Insights Settings AI Chat Next…" at bounding box center [776, 392] width 1552 height 784
drag, startPoint x: 286, startPoint y: 323, endPoint x: 286, endPoint y: 334, distance: 11.0
click at [286, 324] on html "k Dashboard Test Cases Test Plans Results Issues Insights Settings AI Chat Next…" at bounding box center [776, 392] width 1552 height 784
click at [69, 238] on link "Settings" at bounding box center [79, 248] width 133 height 24
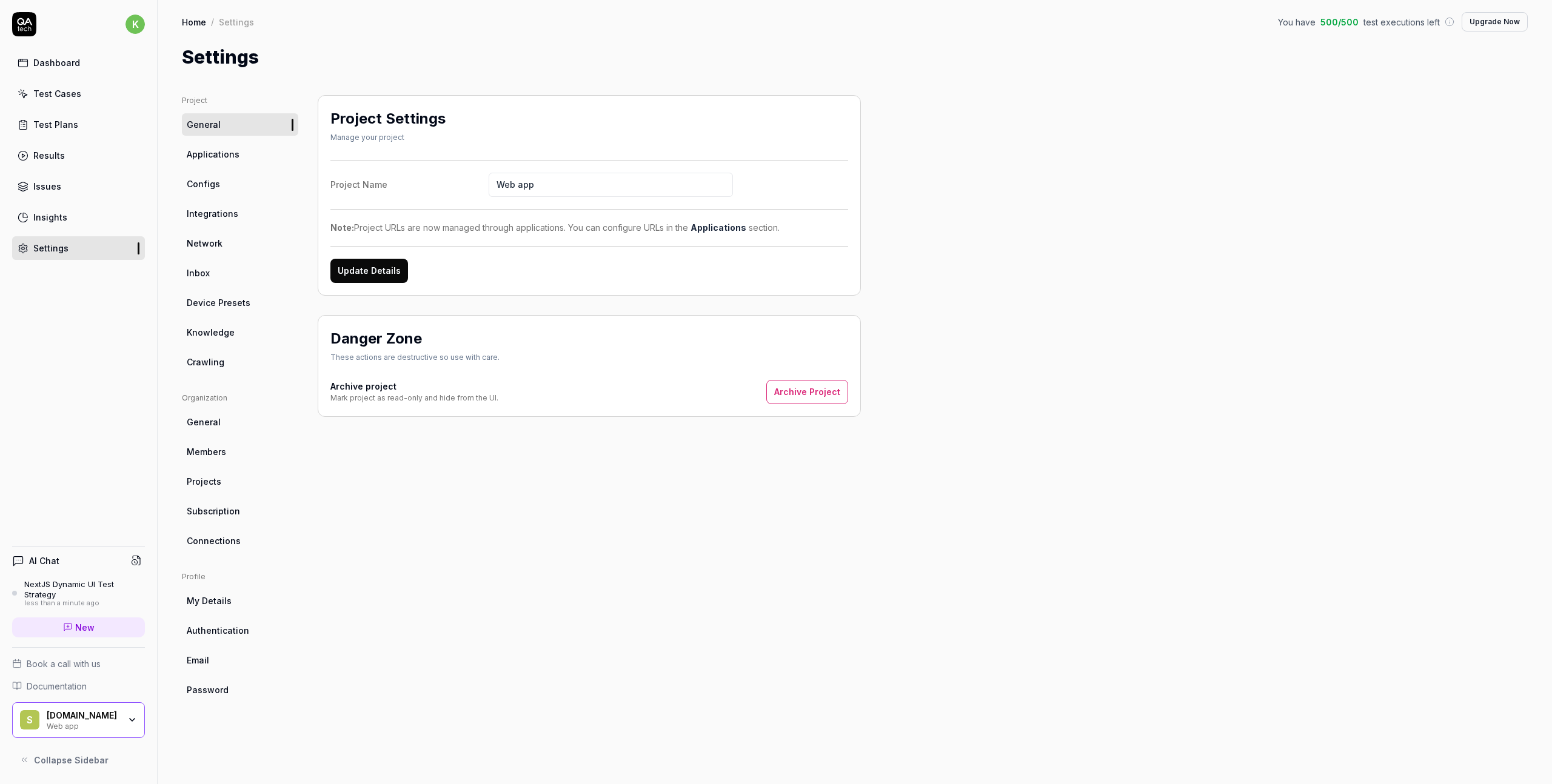
click at [209, 160] on span "Applications" at bounding box center [213, 154] width 52 height 12
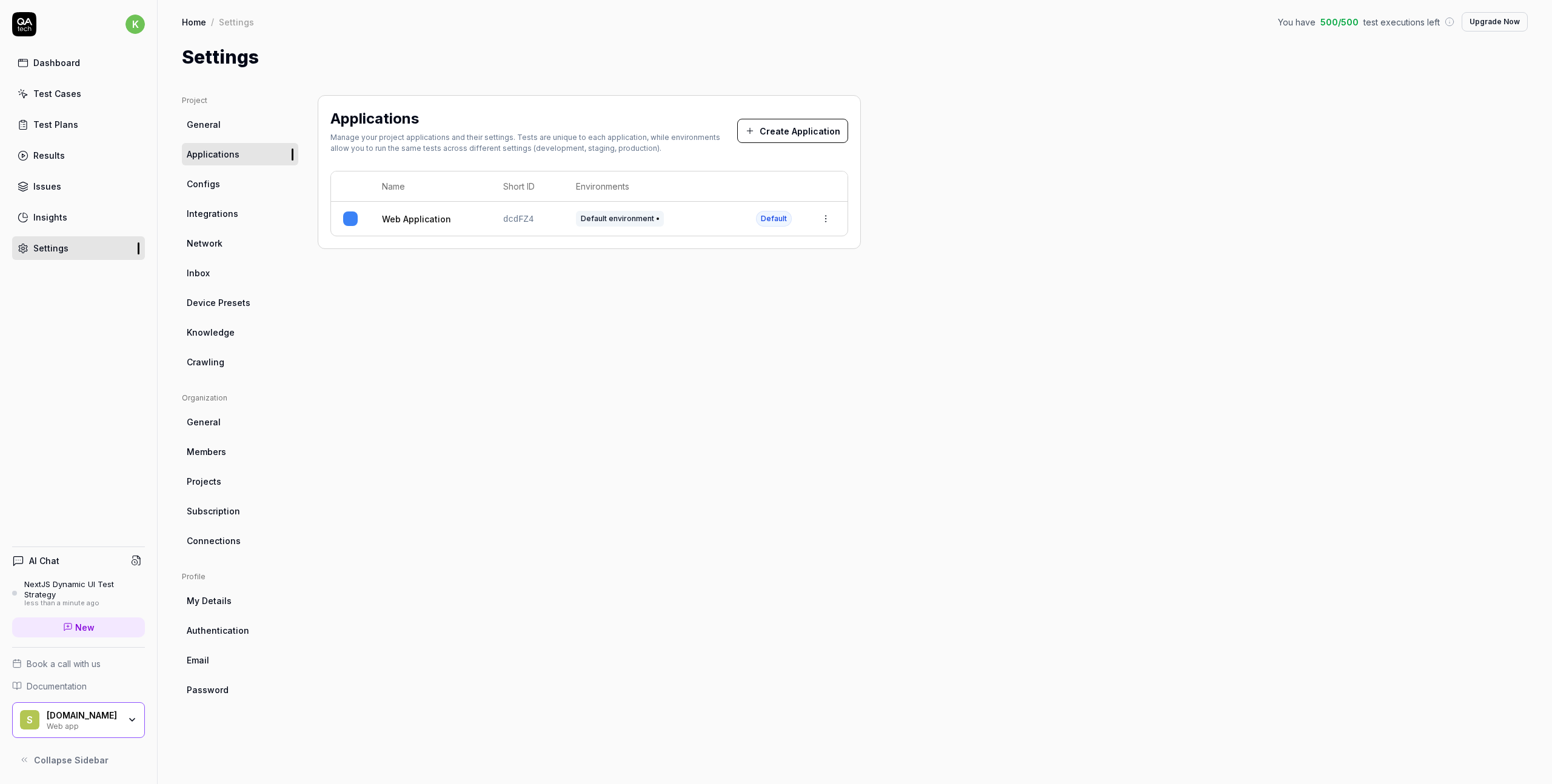
click at [236, 221] on link "Integrations" at bounding box center [240, 213] width 117 height 22
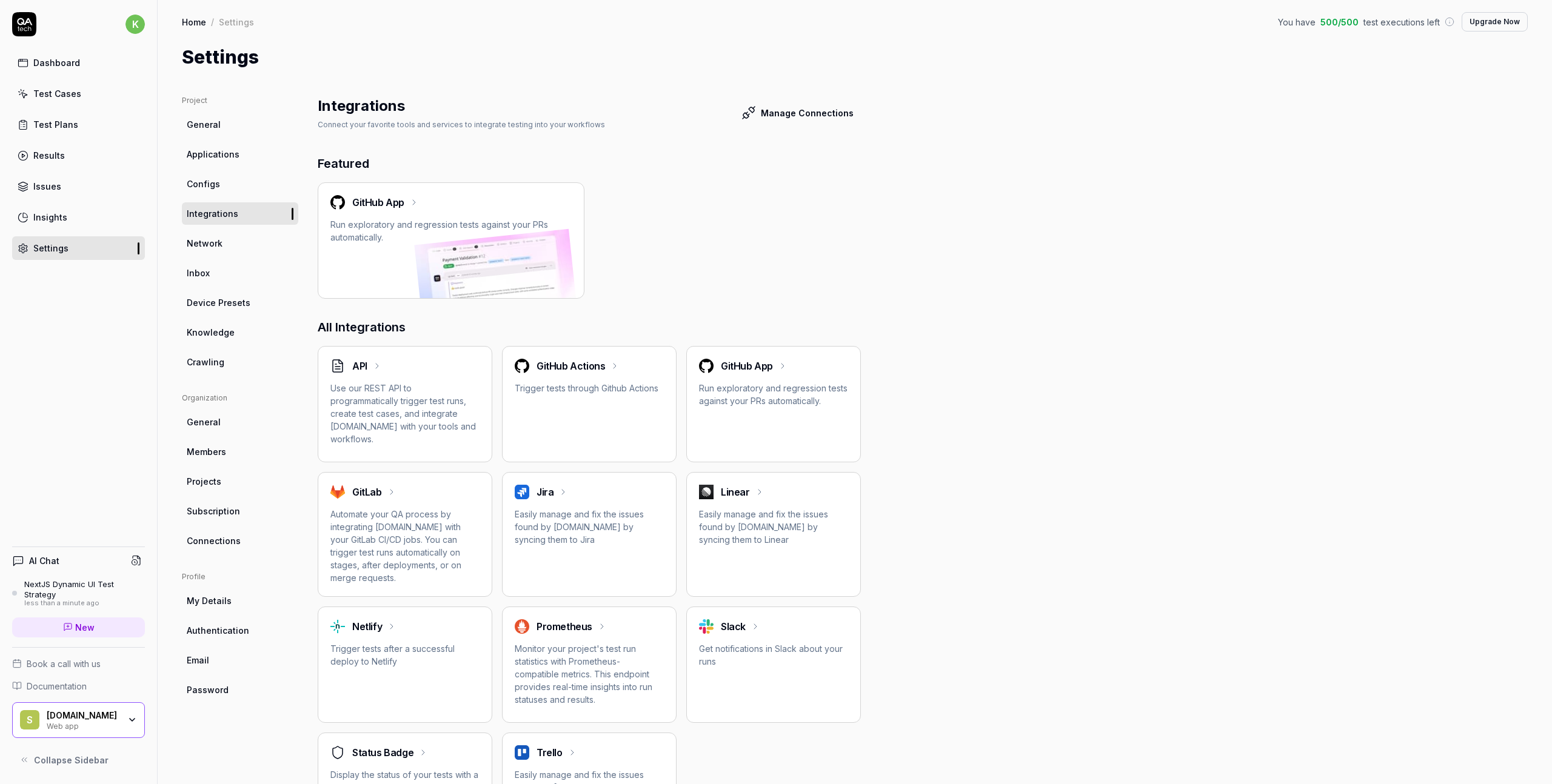
click at [221, 603] on span "My Details" at bounding box center [209, 600] width 45 height 12
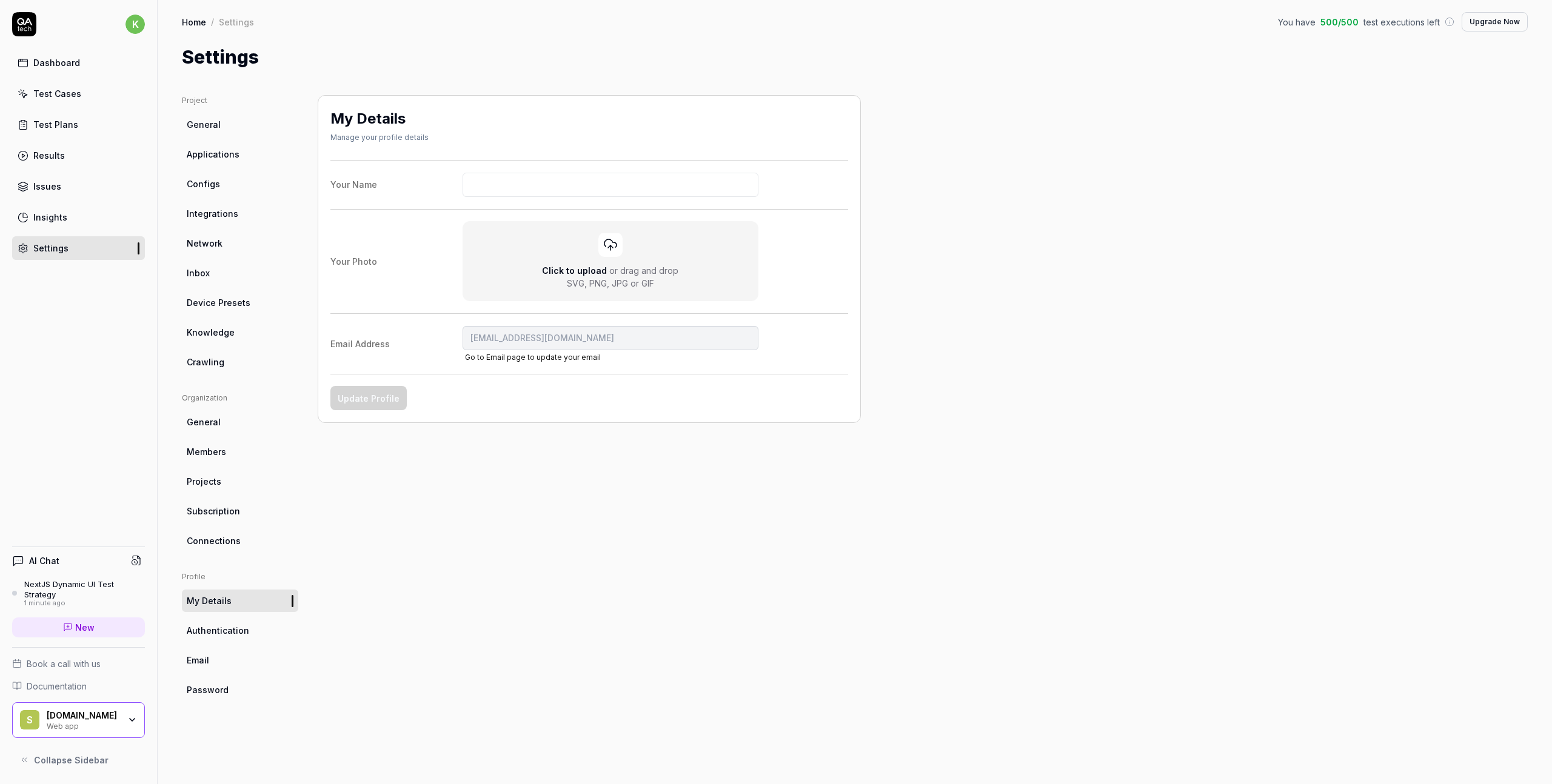
click at [59, 63] on div "Dashboard" at bounding box center [56, 63] width 46 height 12
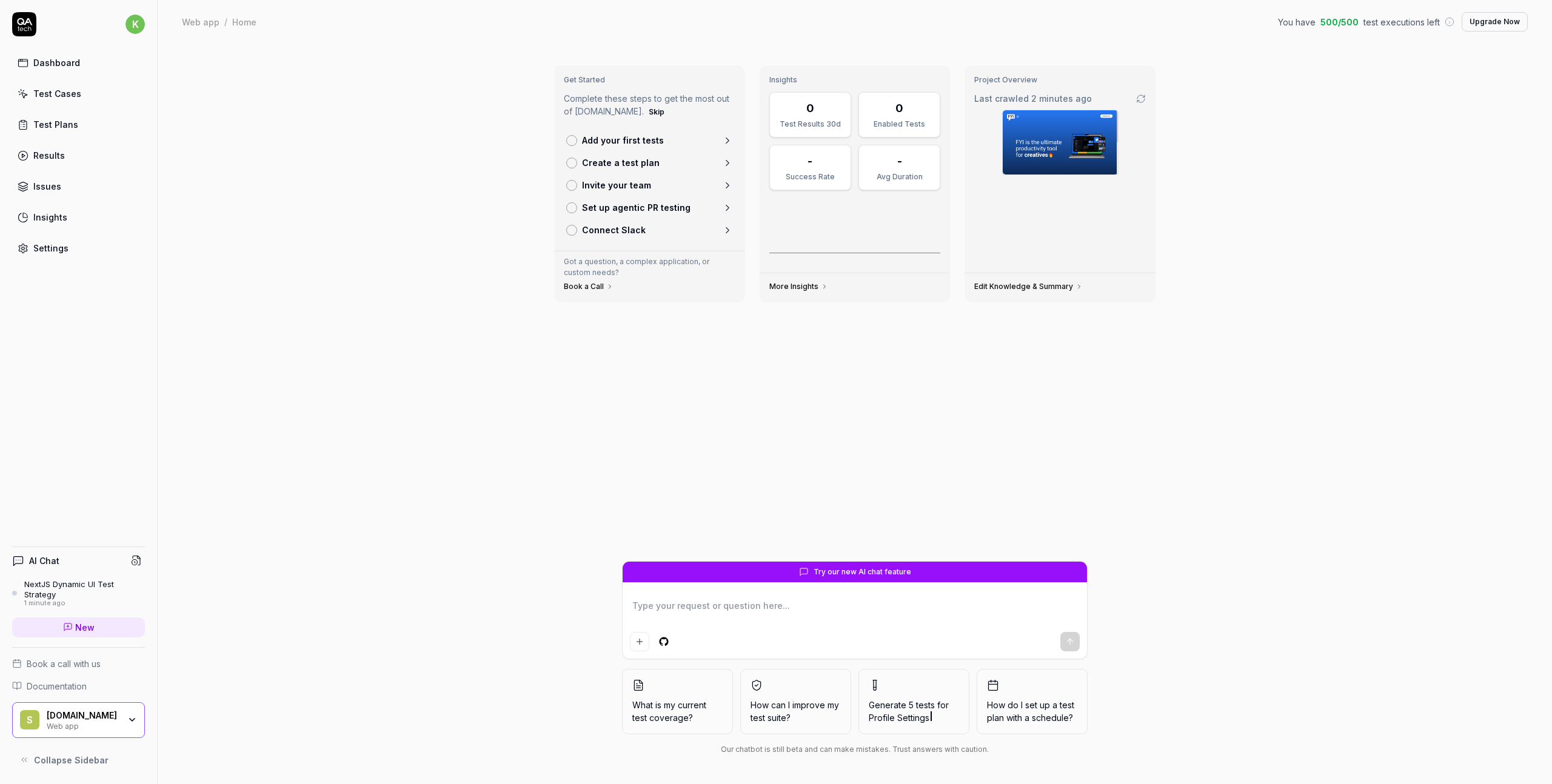
click at [96, 626] on link "New" at bounding box center [79, 627] width 133 height 20
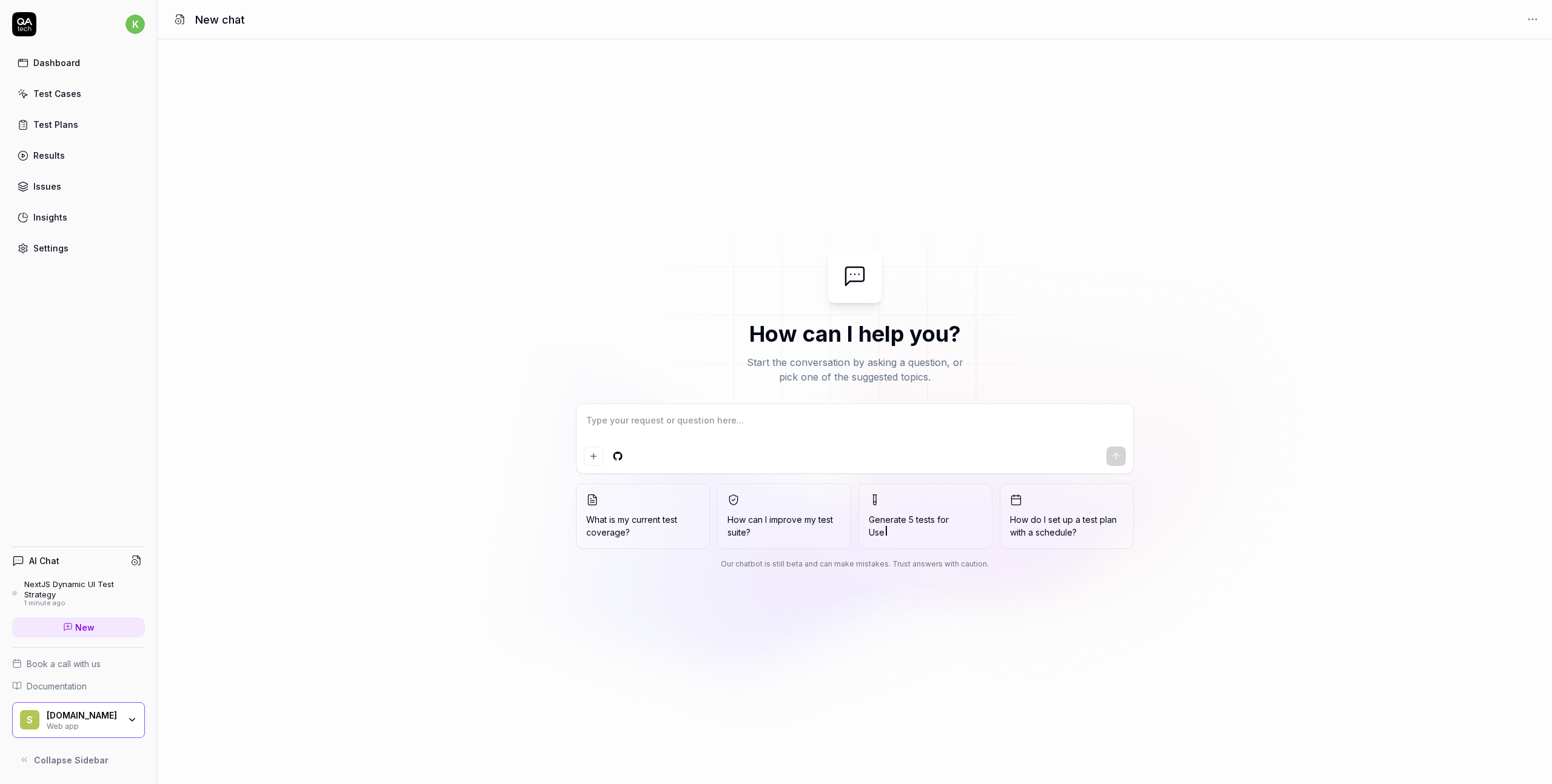
click at [69, 62] on div "Dashboard" at bounding box center [56, 63] width 46 height 12
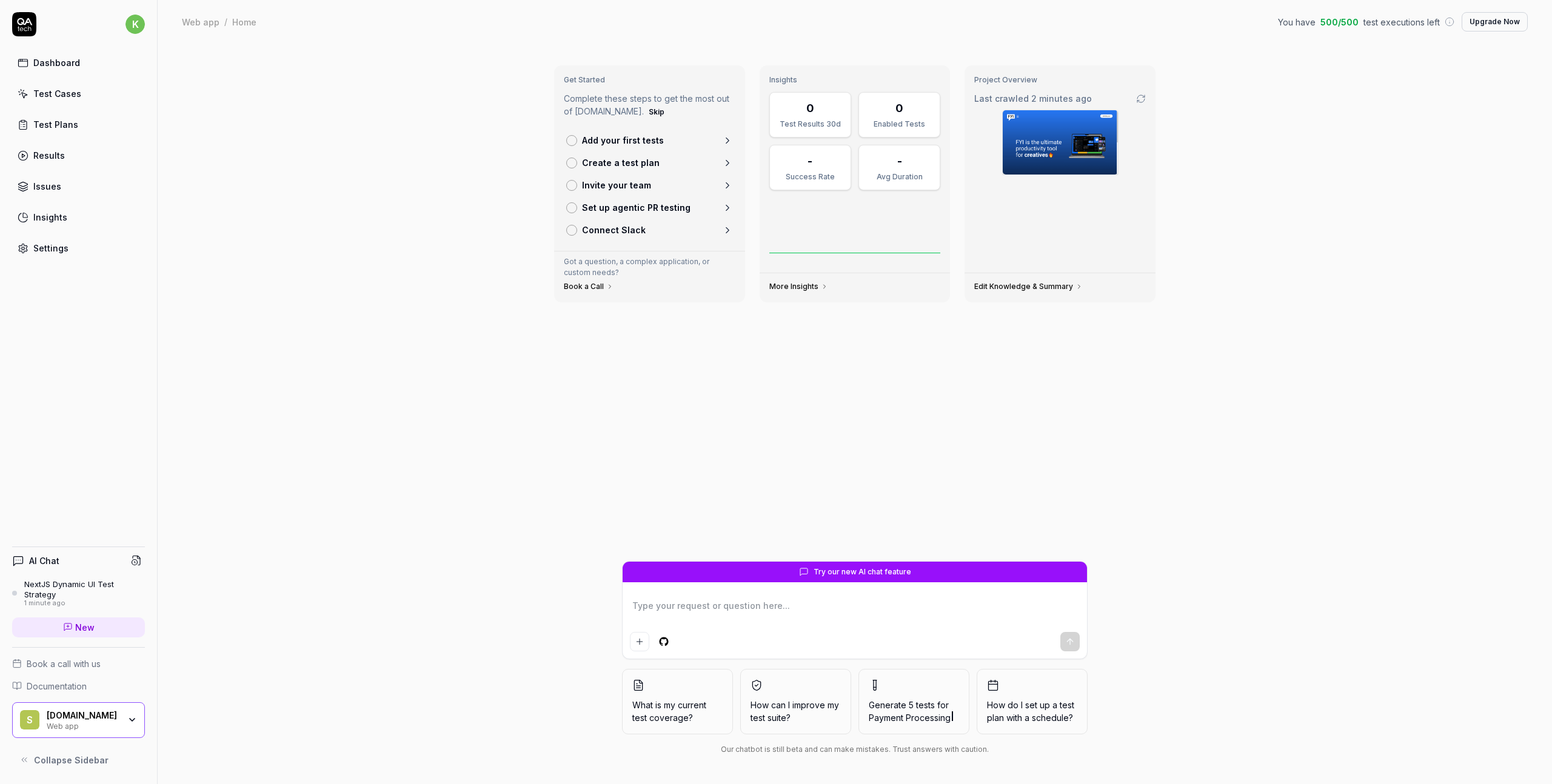
type textarea "*"
click at [78, 627] on span "New" at bounding box center [84, 627] width 19 height 12
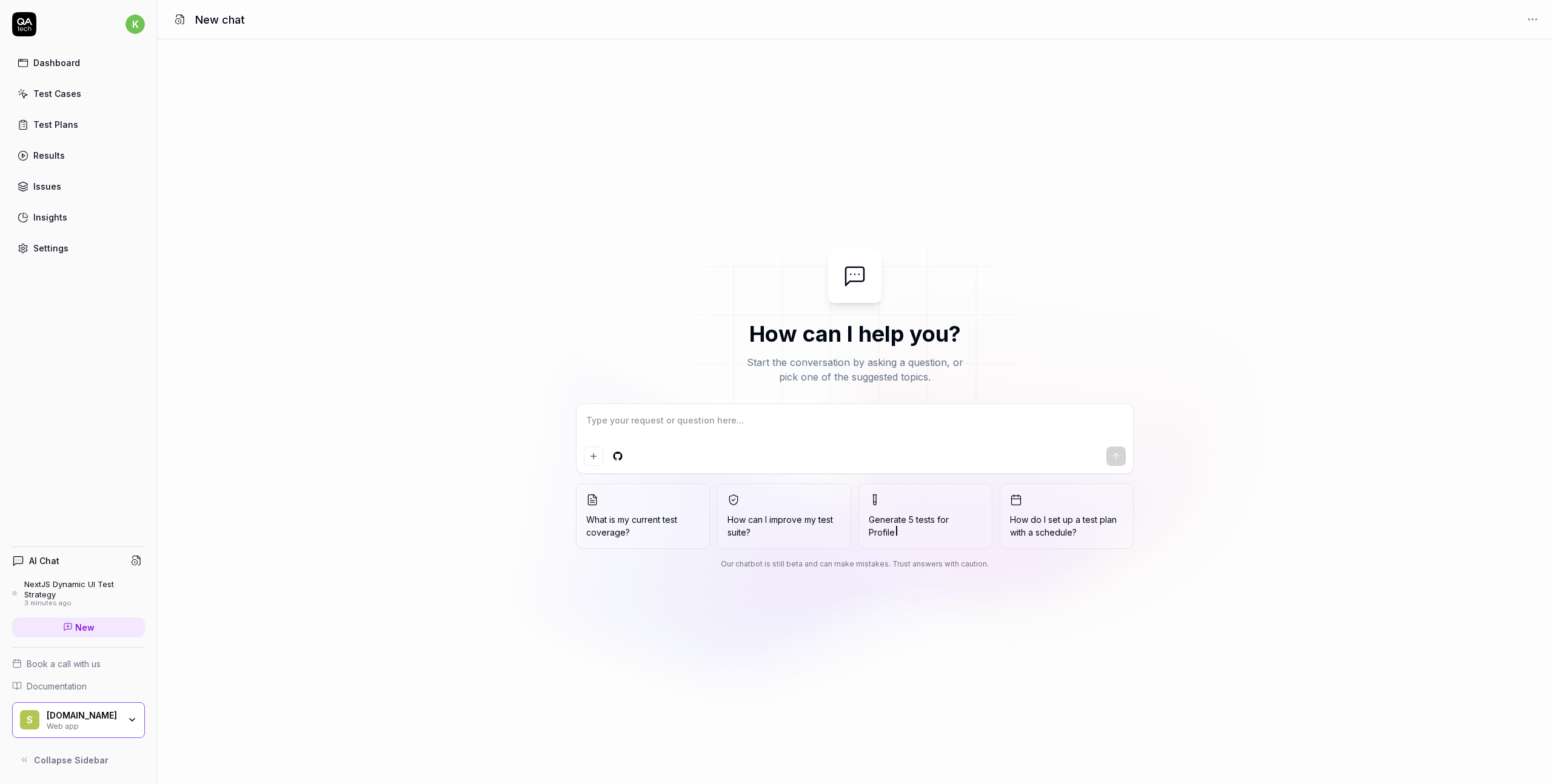
type textarea "*"
paste textarea "[DOMAIN_NAME] Test Plan 1. Home Page - Validate the top navigation bar: - Ensur…"
type textarea "[DOMAIN_NAME] Test Plan 1. Home Page - Validate the top navigation bar: - Ensur…"
type textarea "*"
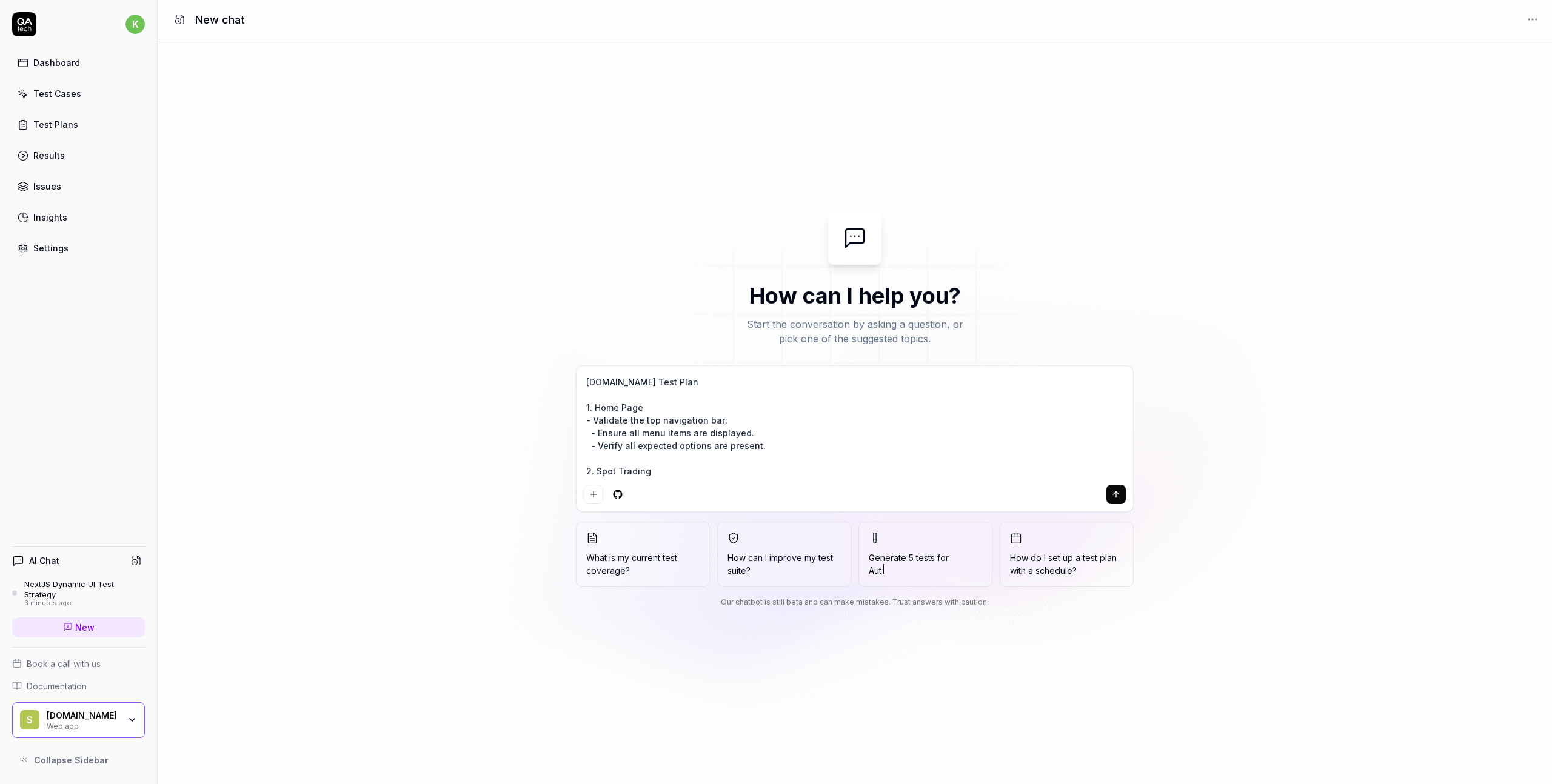
scroll to position [238, 0]
type textarea "[DOMAIN_NAME] Test Plan 1. Home Page - Validate the top navigation bar: - Ensur…"
click at [1113, 495] on icon "submit" at bounding box center [1116, 495] width 10 height 10
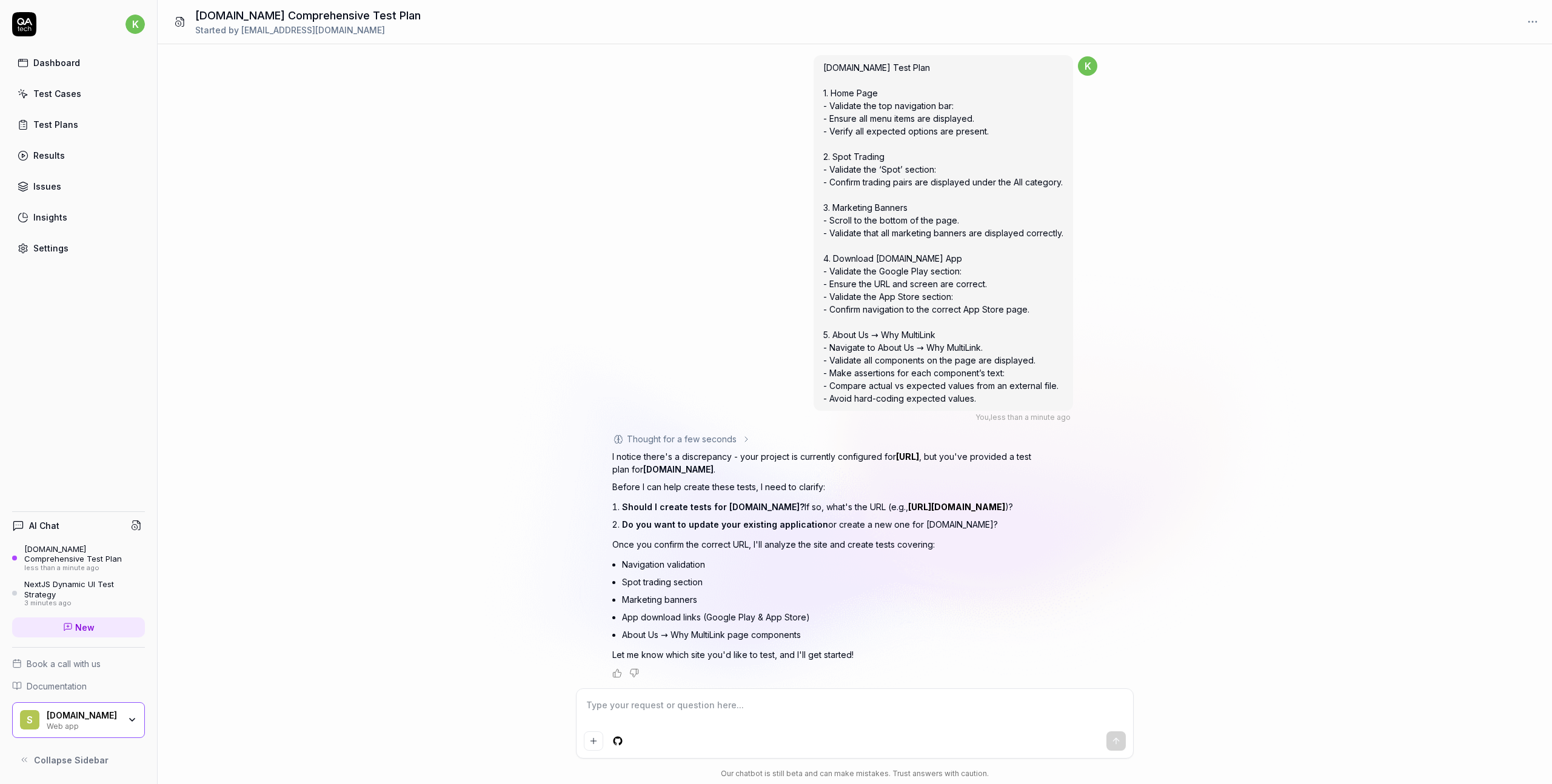
scroll to position [2, 0]
click at [140, 20] on html "k Dashboard Test Cases Test Plans Results Issues Insights Settings AI Chat [DOM…" at bounding box center [776, 392] width 1552 height 784
click at [69, 82] on span "Profile" at bounding box center [83, 80] width 127 height 12
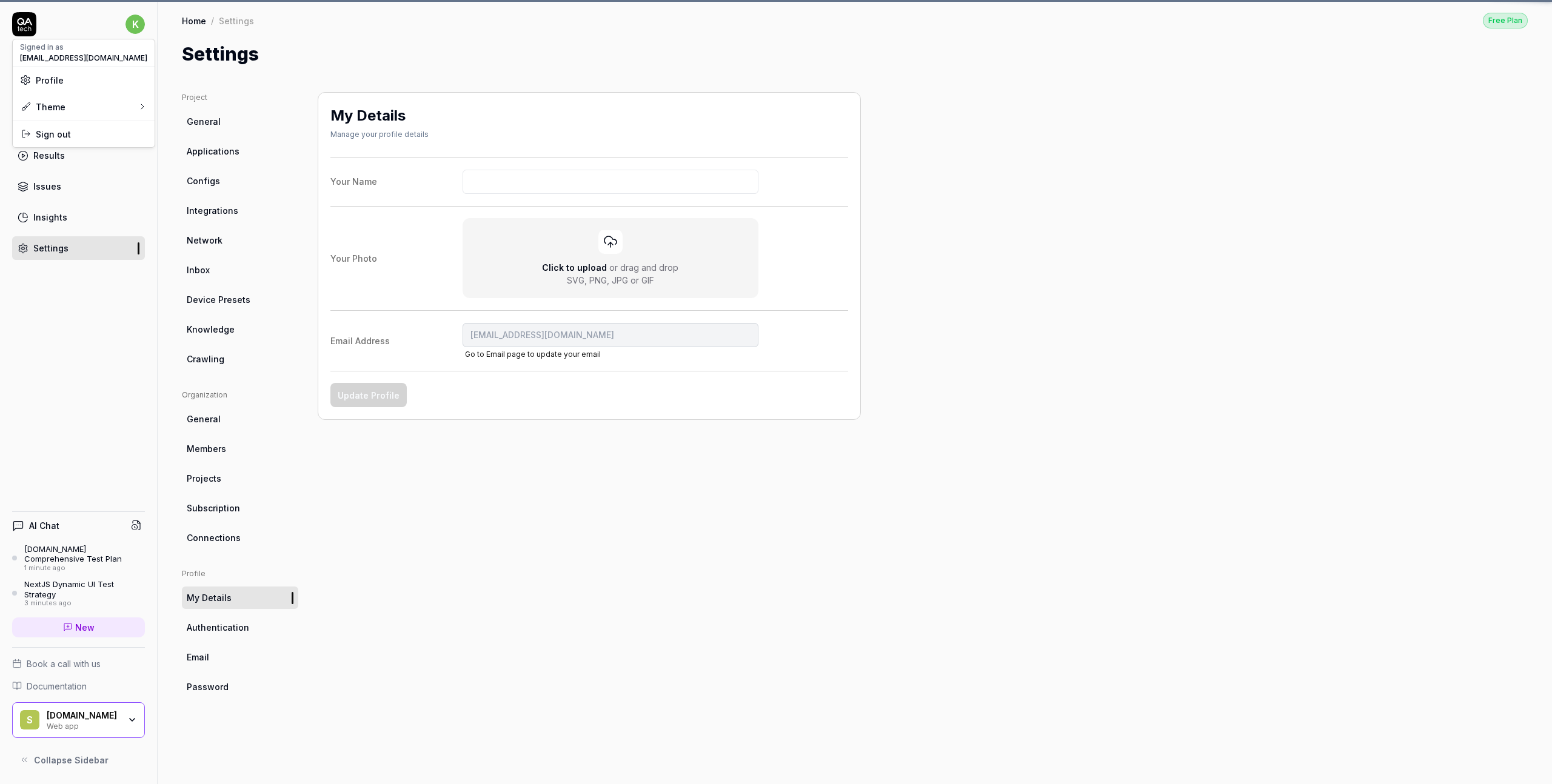
click at [134, 24] on html "k Dashboard Test Cases Test Plans Results Issues Insights Settings AI Chat [DOM…" at bounding box center [776, 392] width 1552 height 784
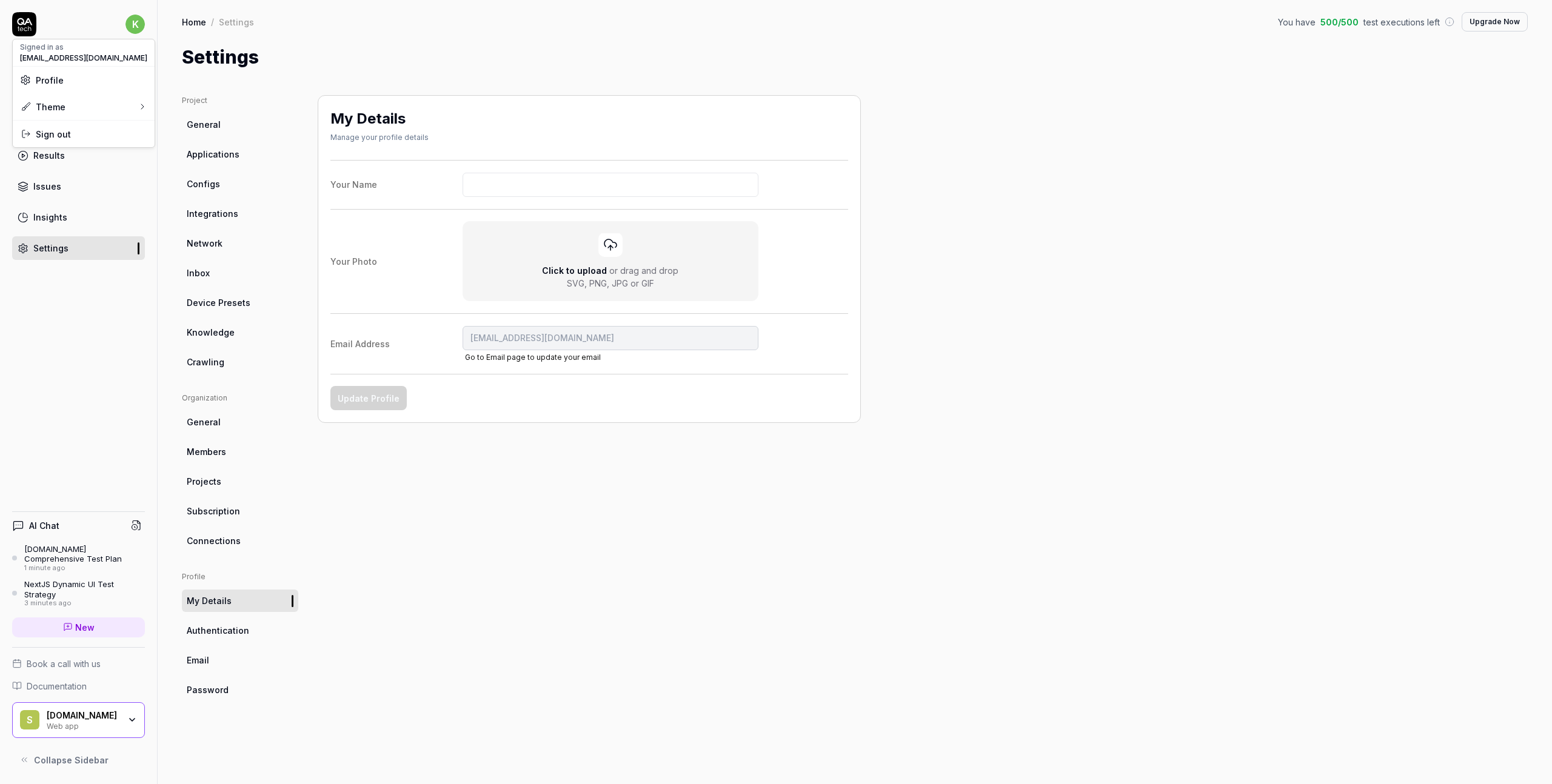
click at [136, 24] on html "k Dashboard Test Cases Test Plans Results Issues Insights Settings AI Chat [DOM…" at bounding box center [776, 392] width 1552 height 784
click at [79, 106] on div "Theme" at bounding box center [83, 106] width 142 height 27
click at [171, 171] on div "System" at bounding box center [190, 163] width 77 height 27
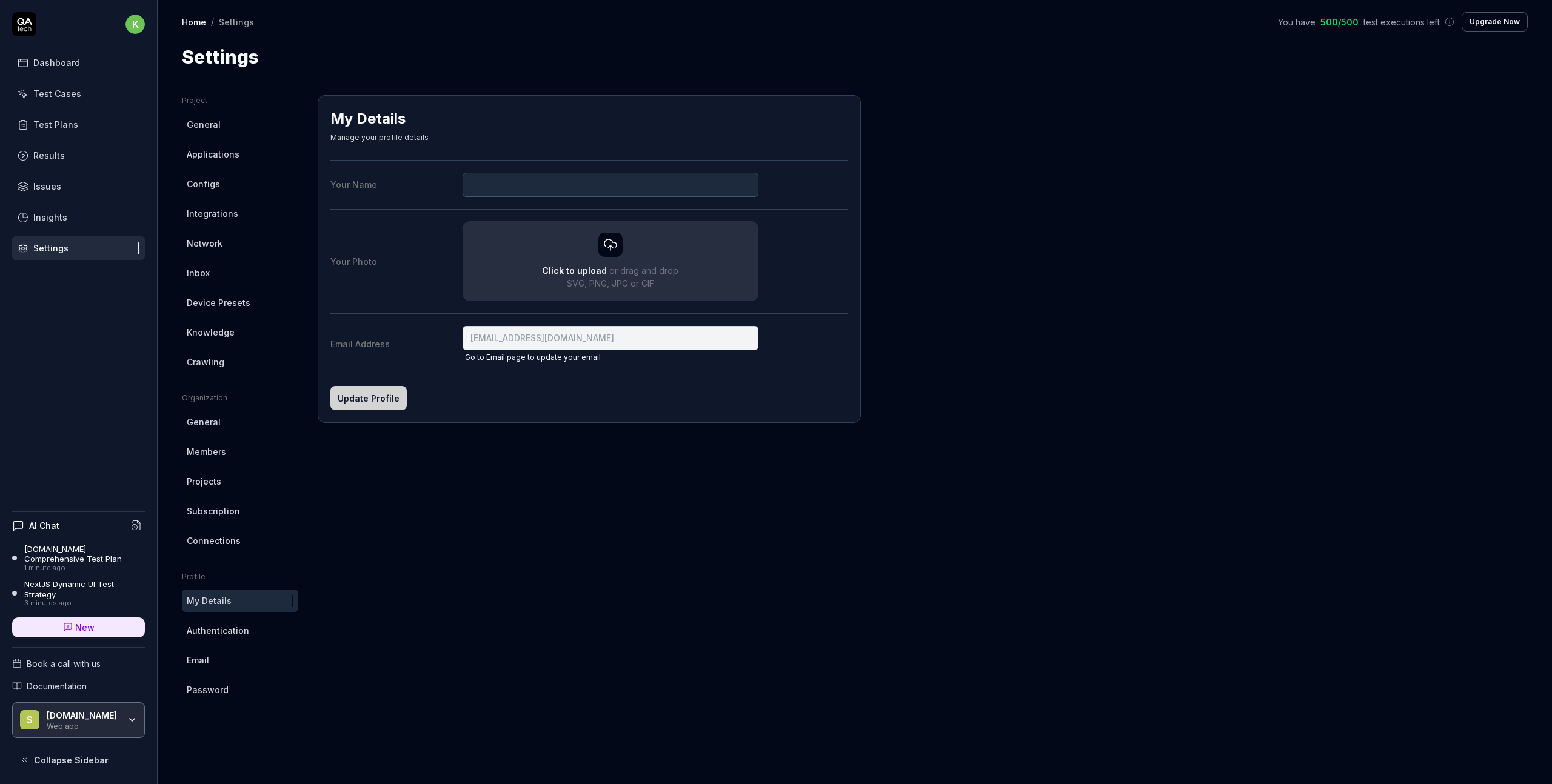
drag, startPoint x: 499, startPoint y: 552, endPoint x: 482, endPoint y: 516, distance: 39.8
click at [492, 552] on div "My Details Manage your profile details Your Name Your Photo Click to upload or …" at bounding box center [590, 427] width 543 height 665
click at [220, 363] on span "Crawling" at bounding box center [205, 362] width 38 height 12
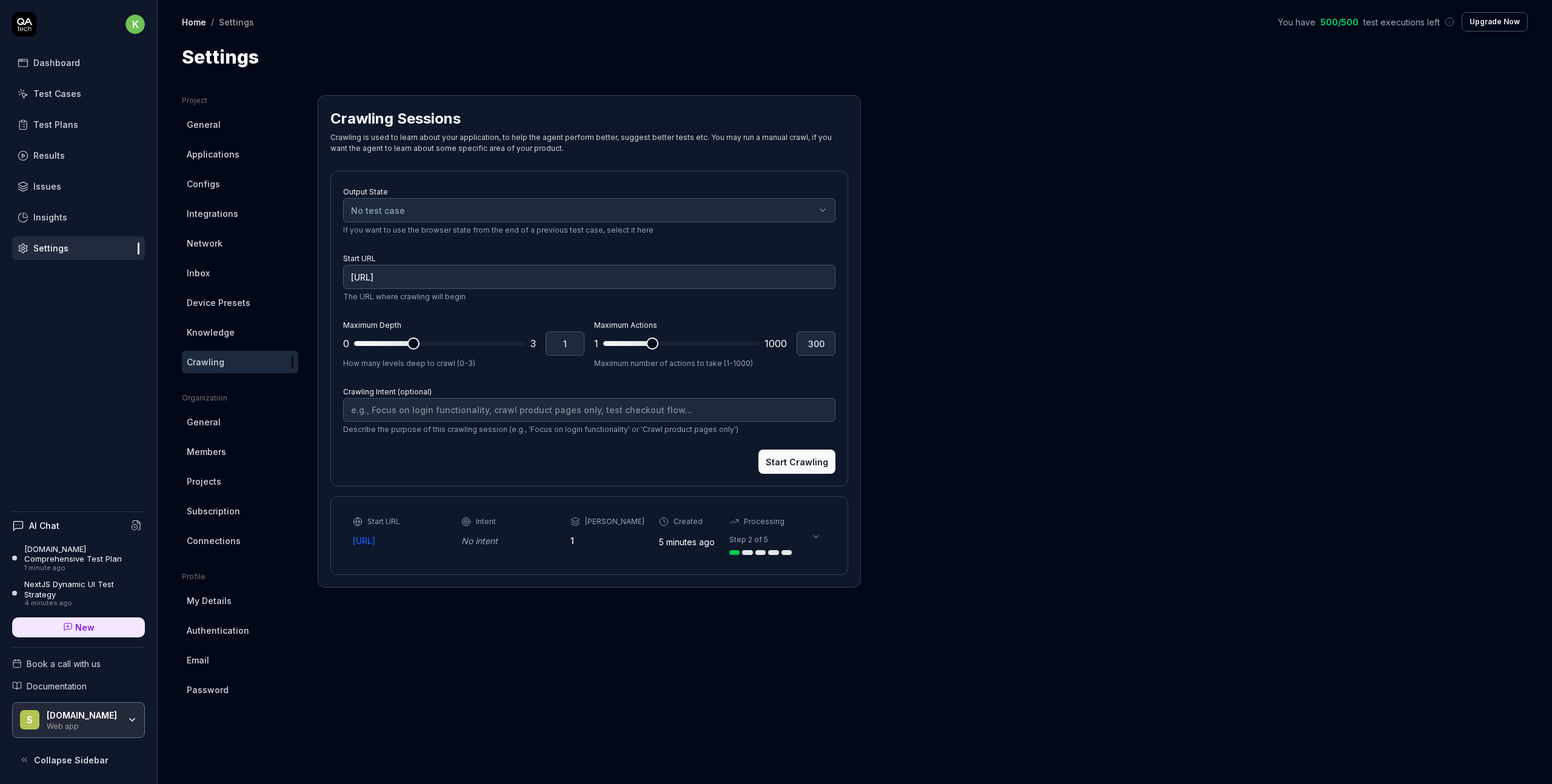
click at [32, 24] on icon at bounding box center [24, 24] width 24 height 24
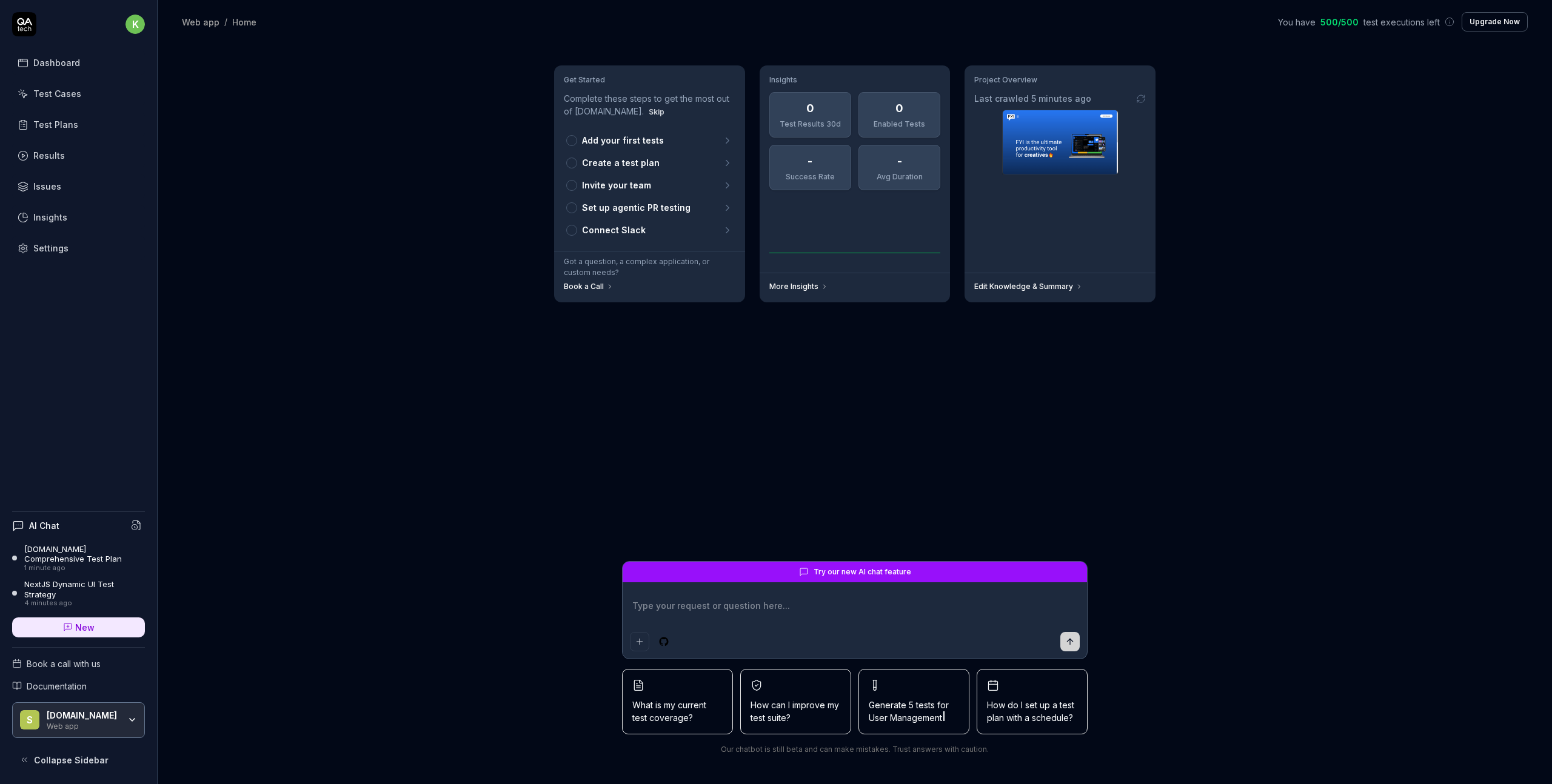
click at [42, 528] on h4 "AI Chat" at bounding box center [44, 525] width 30 height 12
click at [42, 248] on div "Settings" at bounding box center [51, 248] width 36 height 12
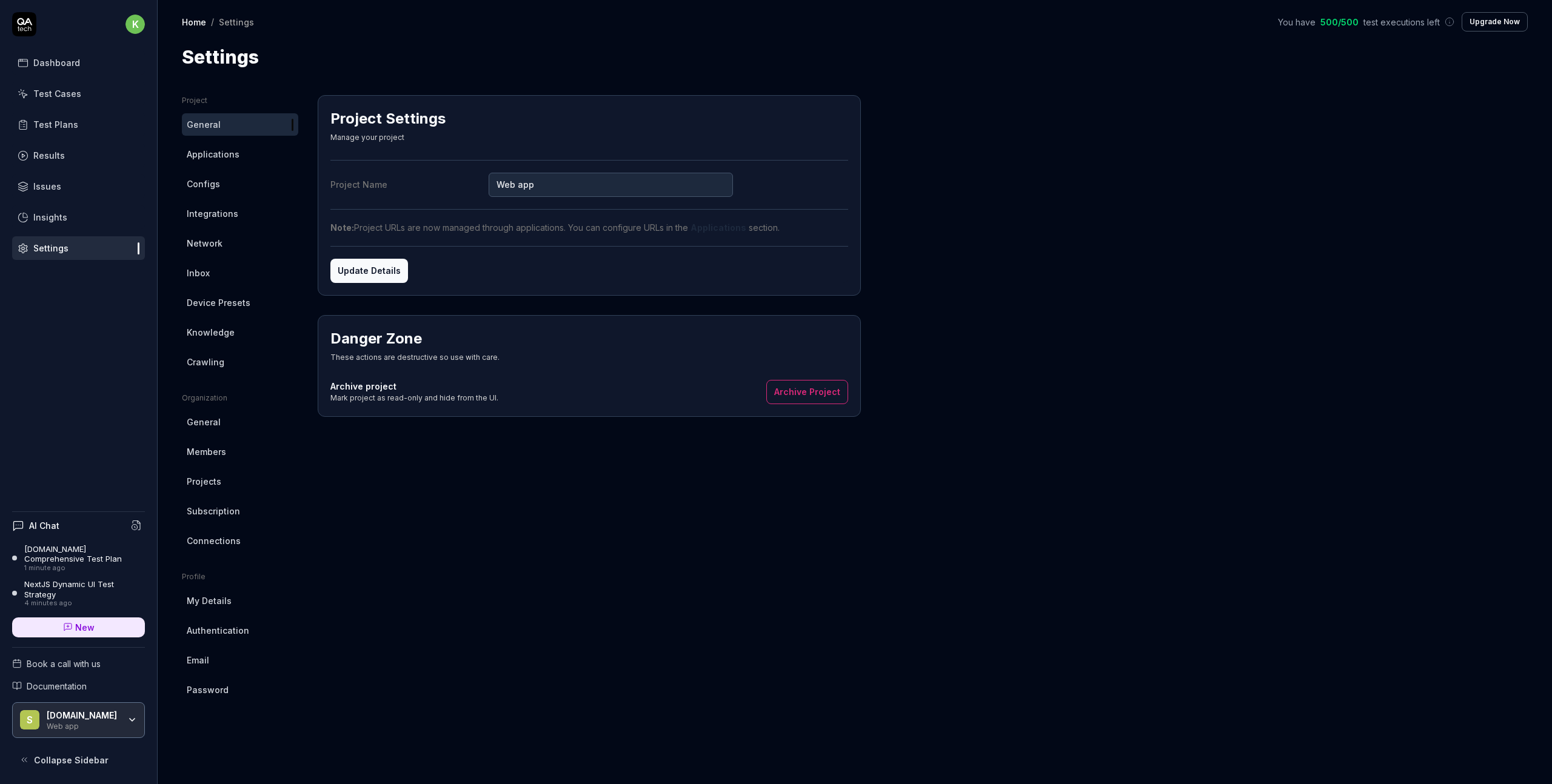
click at [206, 22] on div "Home / Settings" at bounding box center [218, 22] width 72 height 12
click at [33, 27] on icon at bounding box center [24, 24] width 24 height 24
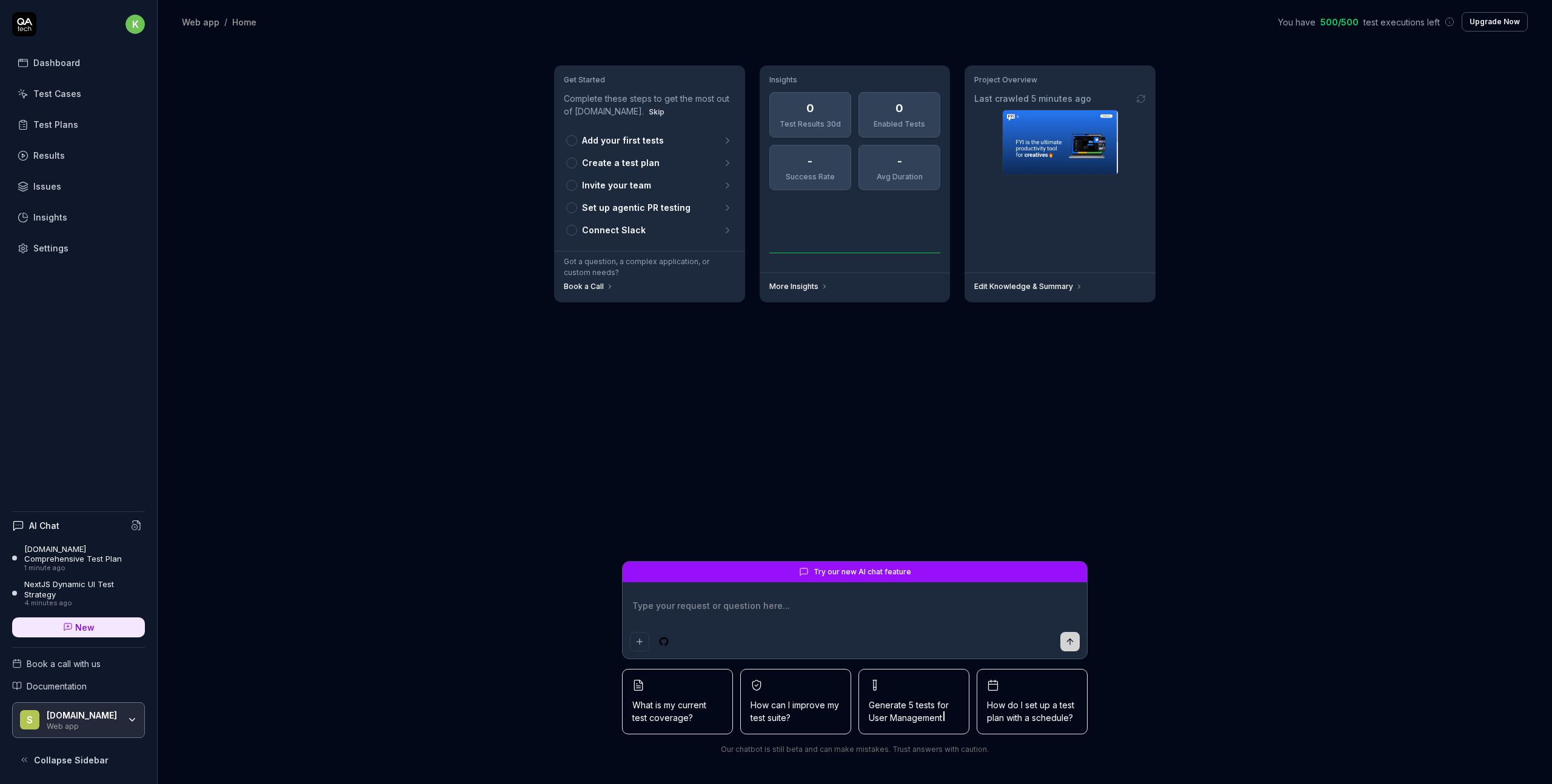
type textarea "*"
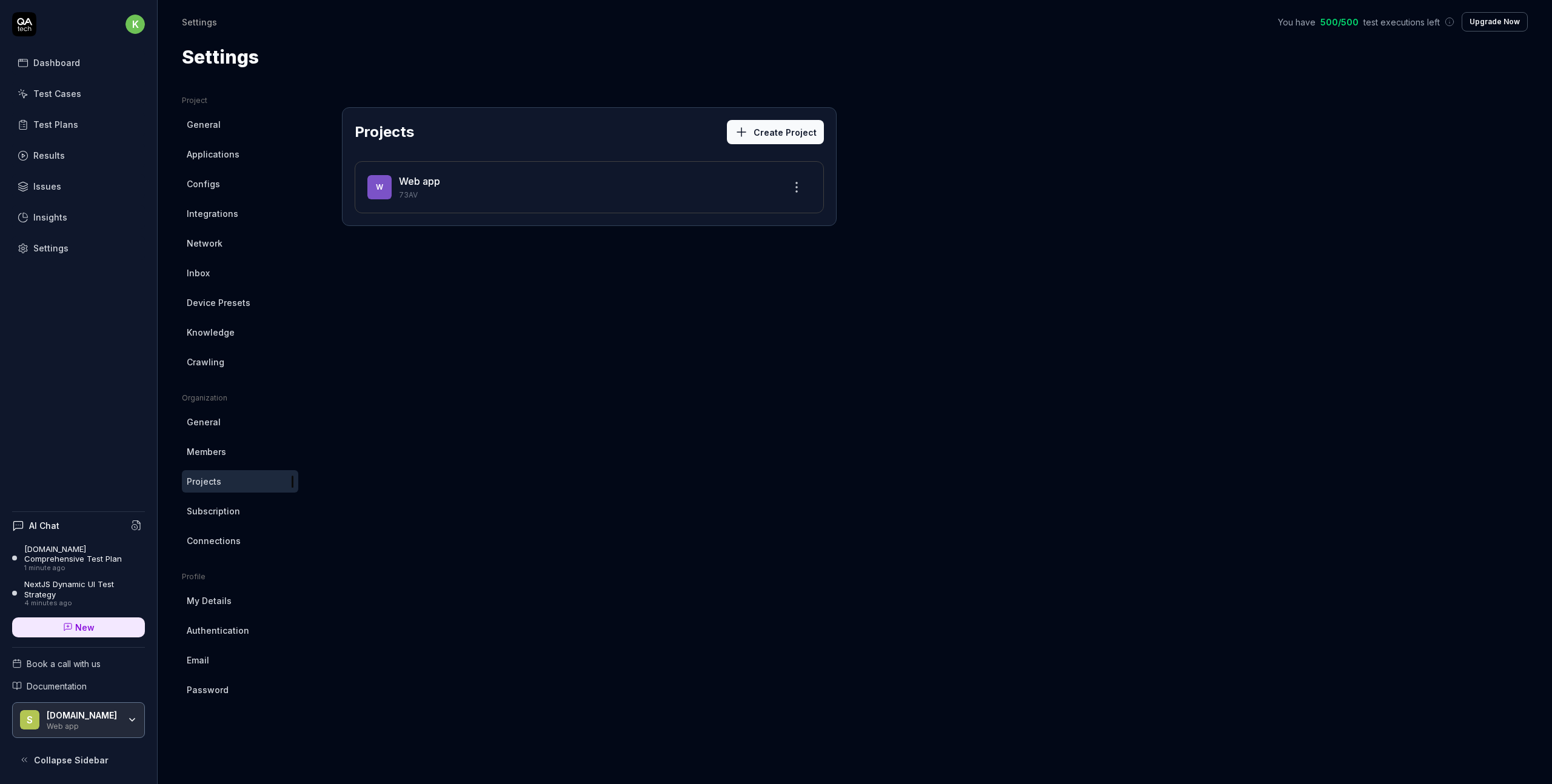
click at [796, 187] on html "k Dashboard Test Cases Test Plans Results Issues Insights Settings AI Chat [DOM…" at bounding box center [776, 392] width 1552 height 784
click at [736, 243] on div "Edit" at bounding box center [750, 243] width 115 height 27
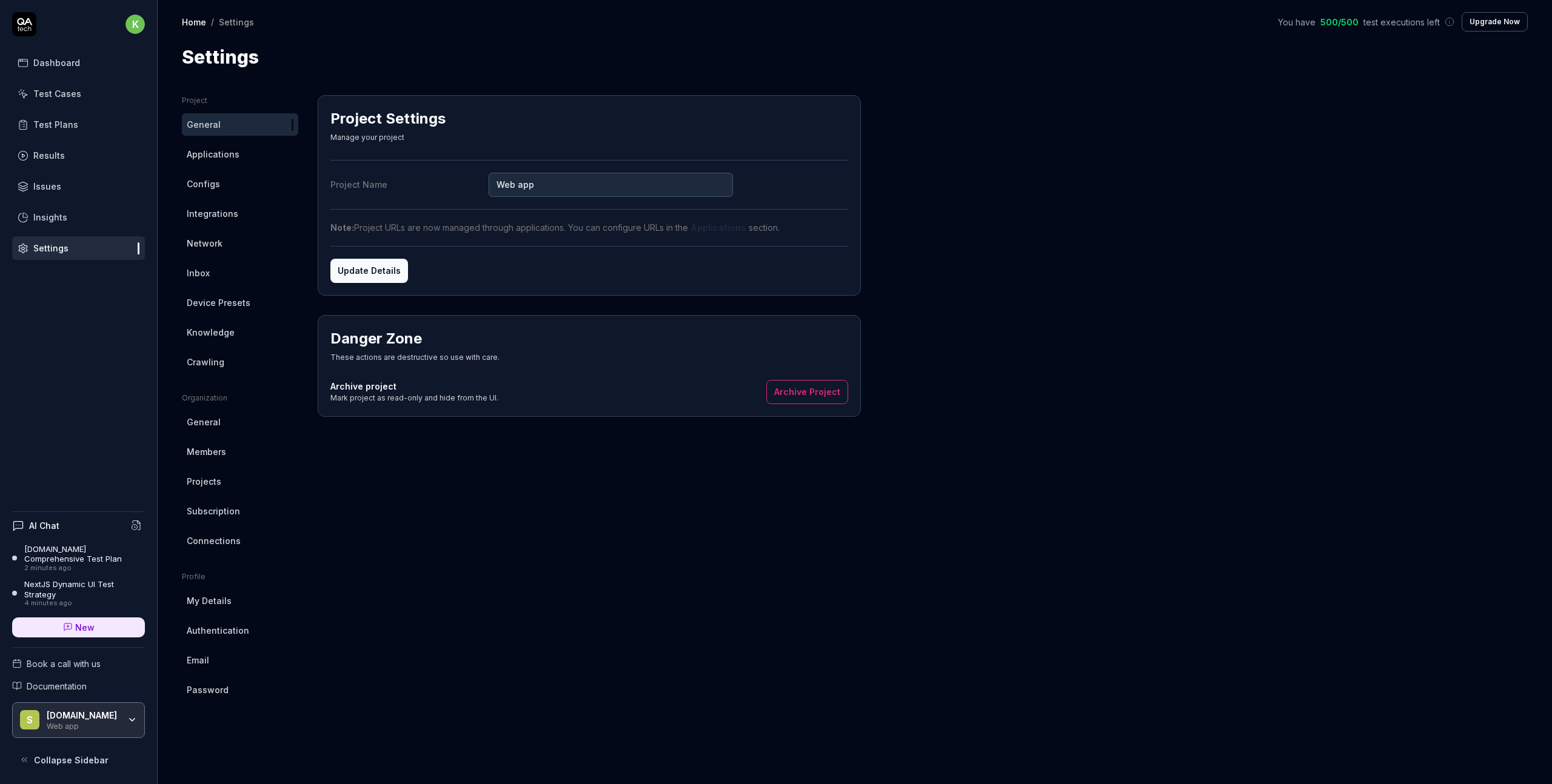
click at [793, 394] on button "Archive Project" at bounding box center [807, 391] width 82 height 24
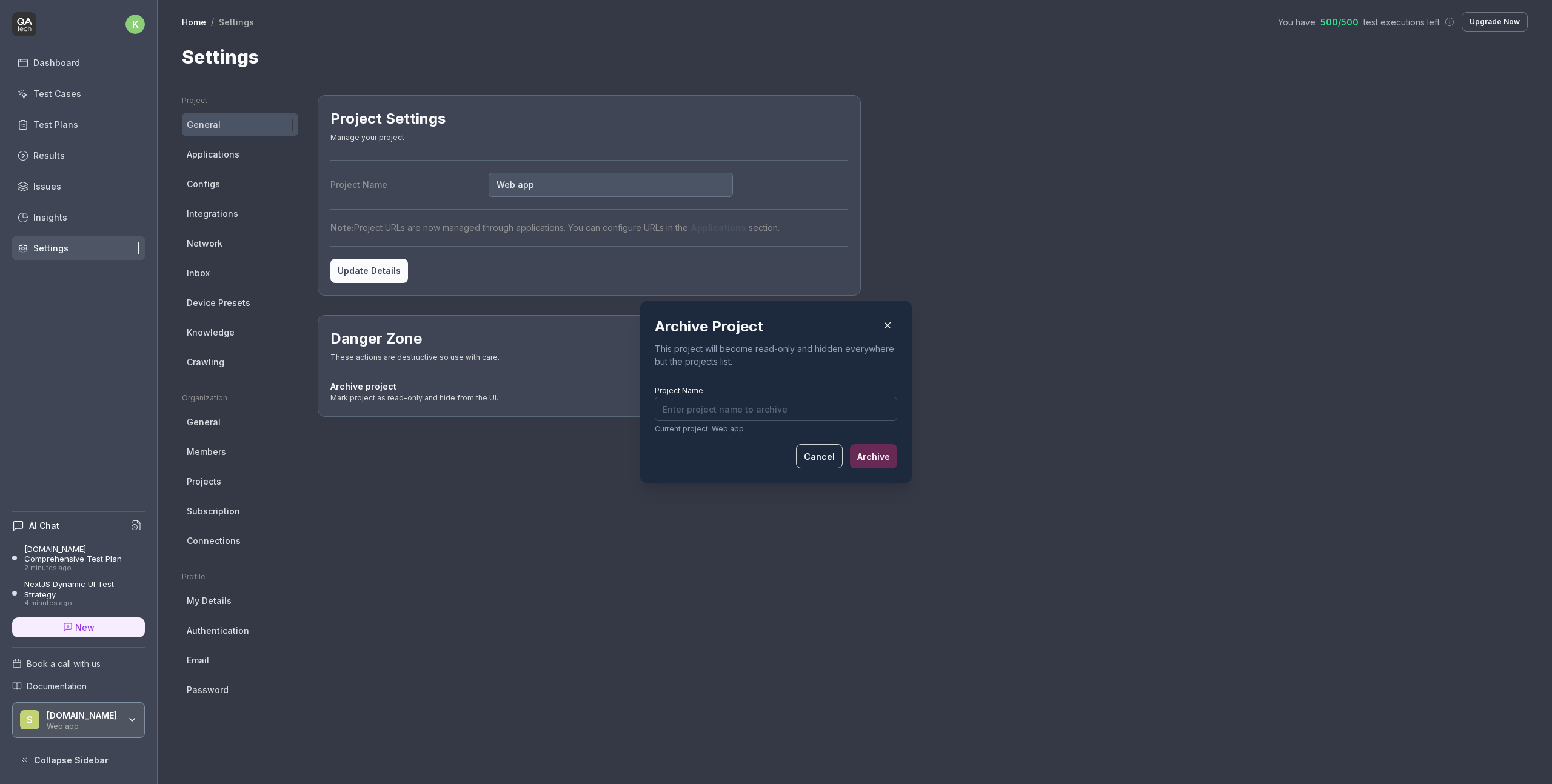
click at [790, 413] on input "Project Name" at bounding box center [776, 408] width 242 height 24
click at [790, 411] on input "Project Name" at bounding box center [776, 408] width 242 height 24
click at [739, 378] on div "Archive Project This project will become read-only and hidden everywhere but th…" at bounding box center [776, 392] width 242 height 153
drag, startPoint x: 735, startPoint y: 427, endPoint x: 729, endPoint y: 429, distance: 6.3
click at [727, 429] on p "Current project: Web app" at bounding box center [776, 429] width 242 height 11
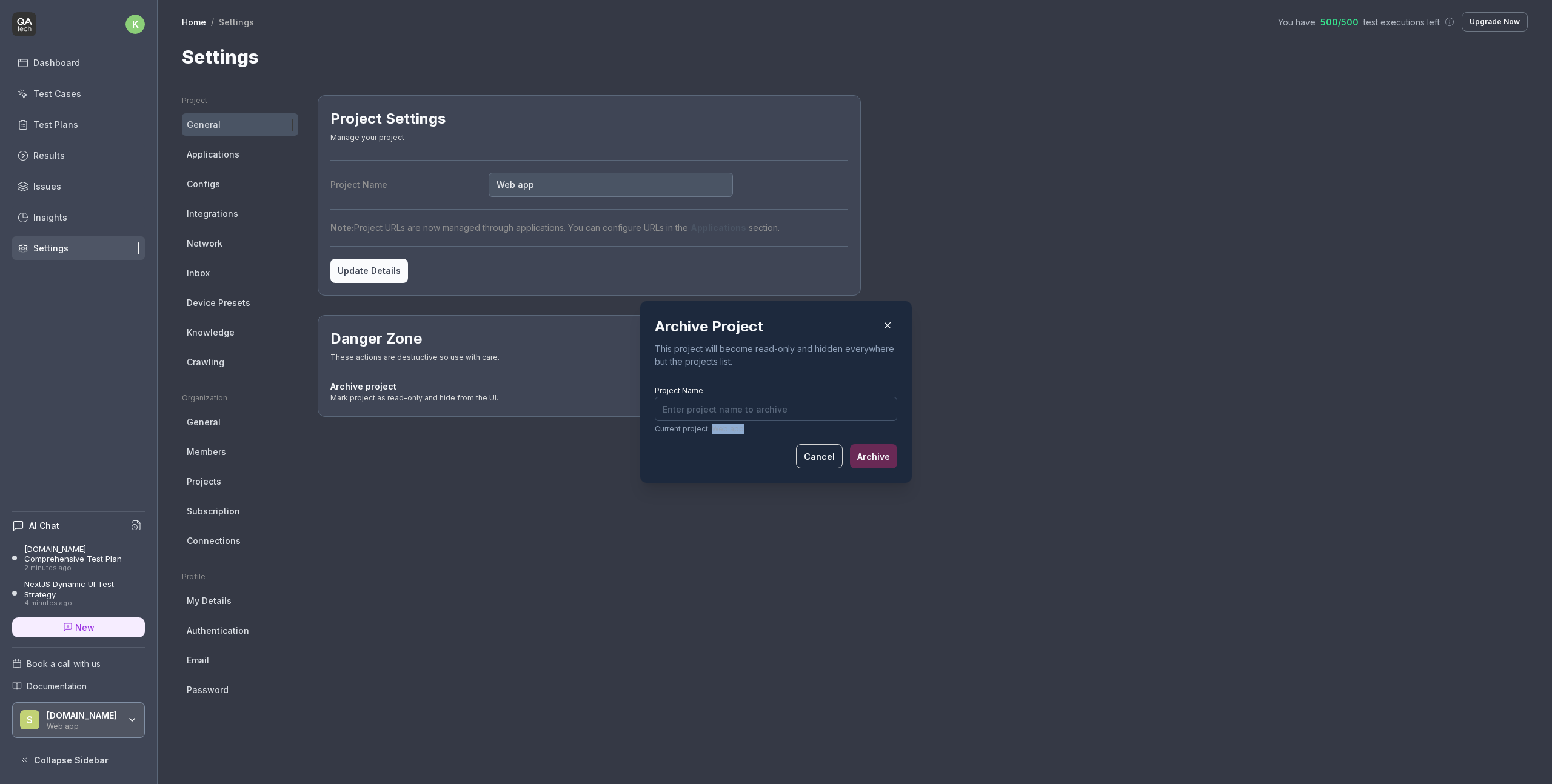
drag, startPoint x: 742, startPoint y: 431, endPoint x: 706, endPoint y: 431, distance: 36.0
click at [706, 431] on p "Current project: Web app" at bounding box center [776, 429] width 242 height 11
copy p "Web app"
click at [722, 411] on input "Project Name" at bounding box center [776, 408] width 242 height 24
paste input "Web app"
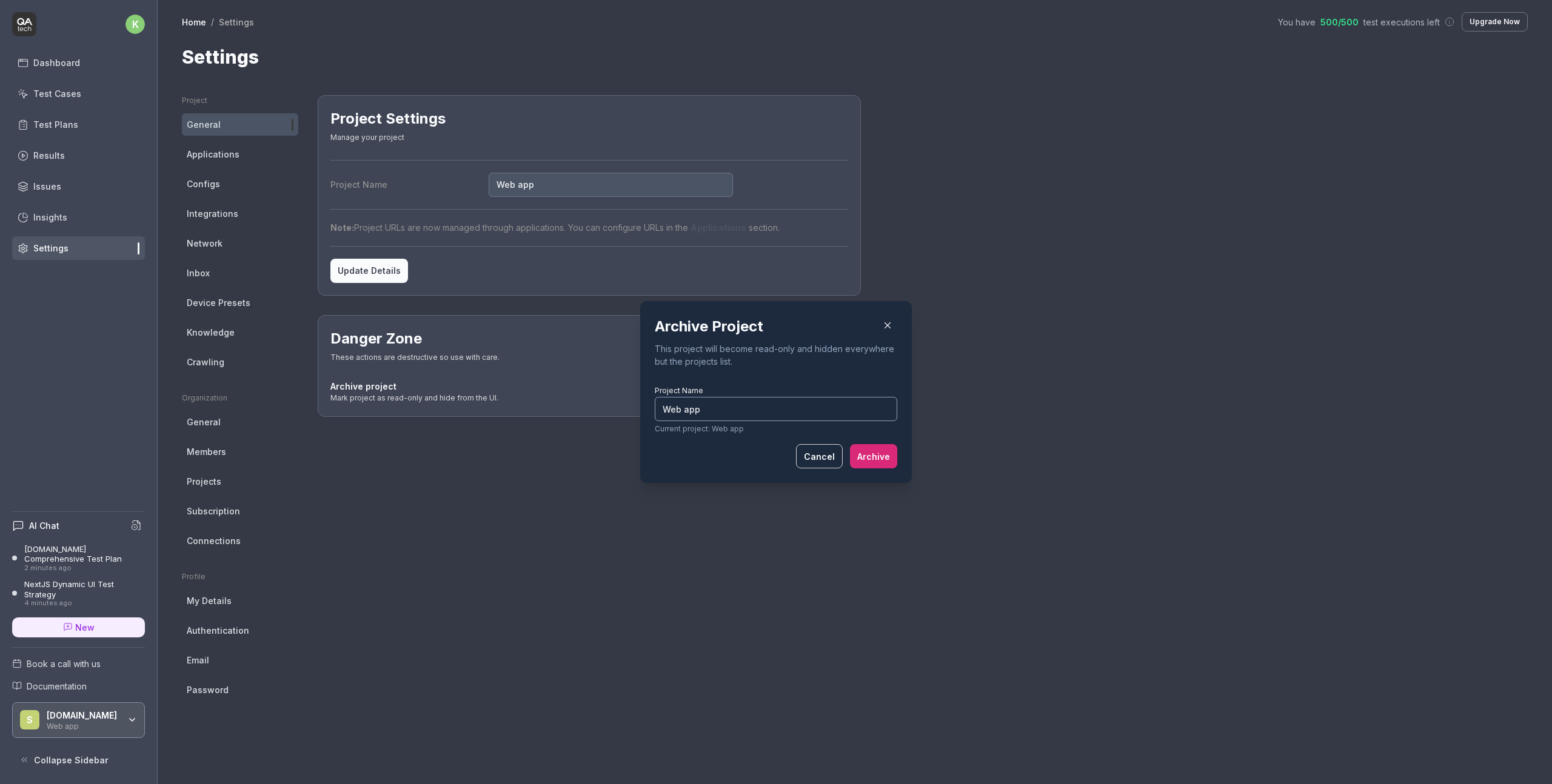
type input "Web app"
click at [845, 448] on div "Cancel Archive" at bounding box center [776, 456] width 242 height 24
click at [858, 451] on button "Archive" at bounding box center [873, 456] width 47 height 24
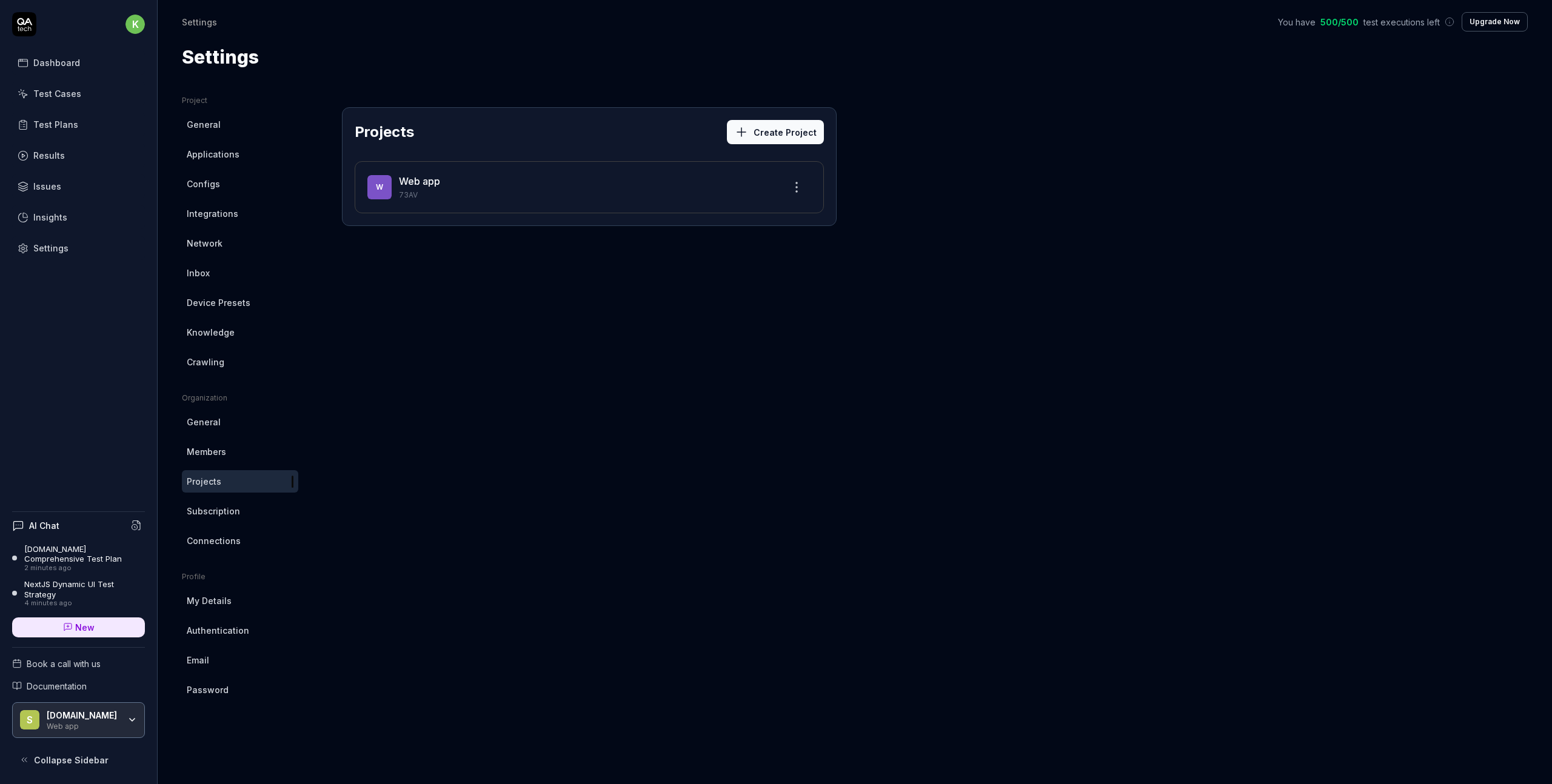
click at [749, 137] on icon at bounding box center [741, 132] width 15 height 15
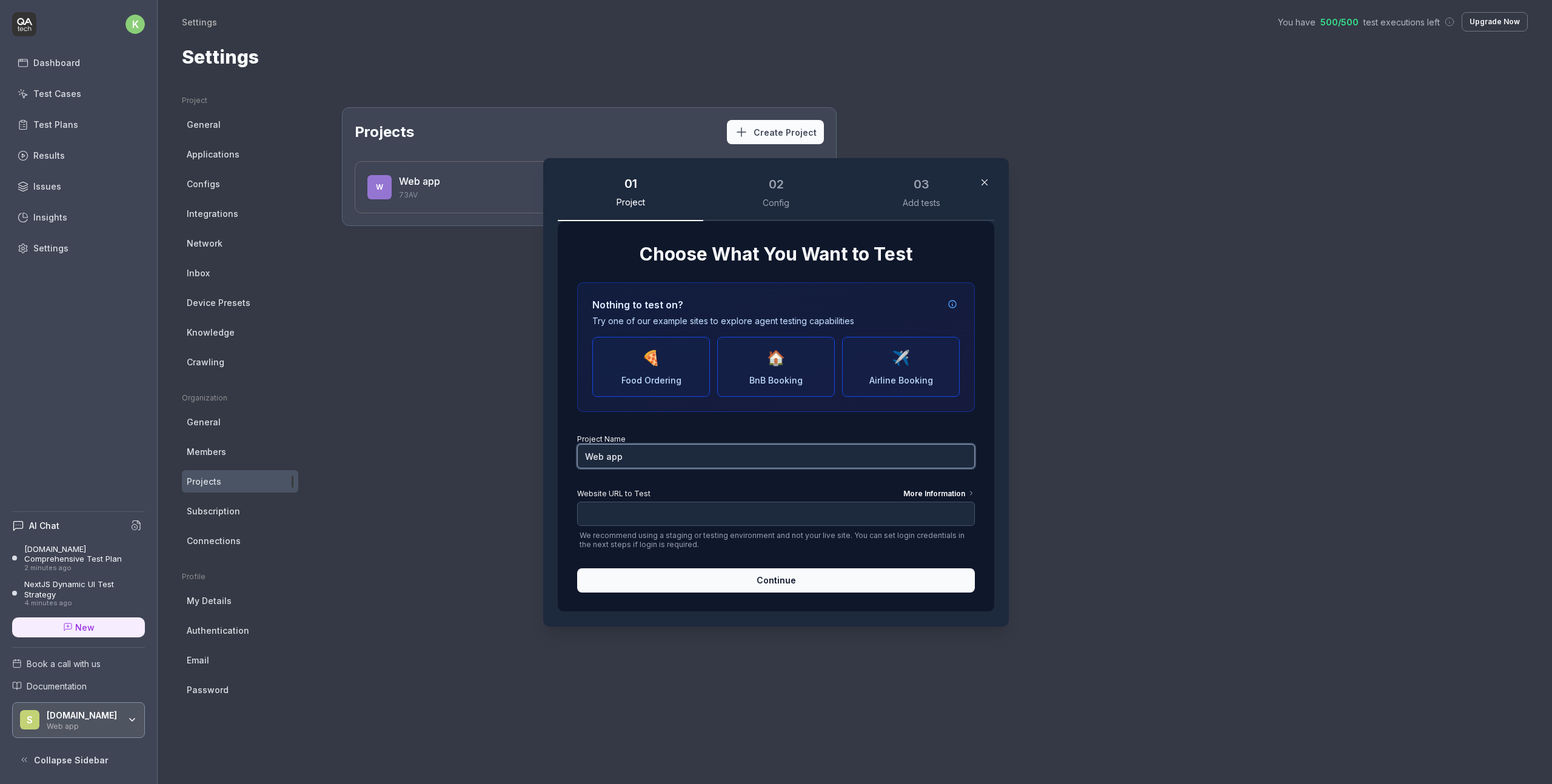
click at [620, 453] on input "Web app" at bounding box center [776, 456] width 397 height 24
click at [631, 458] on input "Web app" at bounding box center [776, 456] width 397 height 24
drag, startPoint x: 631, startPoint y: 458, endPoint x: 604, endPoint y: 444, distance: 30.4
click at [631, 458] on input "Web app" at bounding box center [776, 456] width 397 height 24
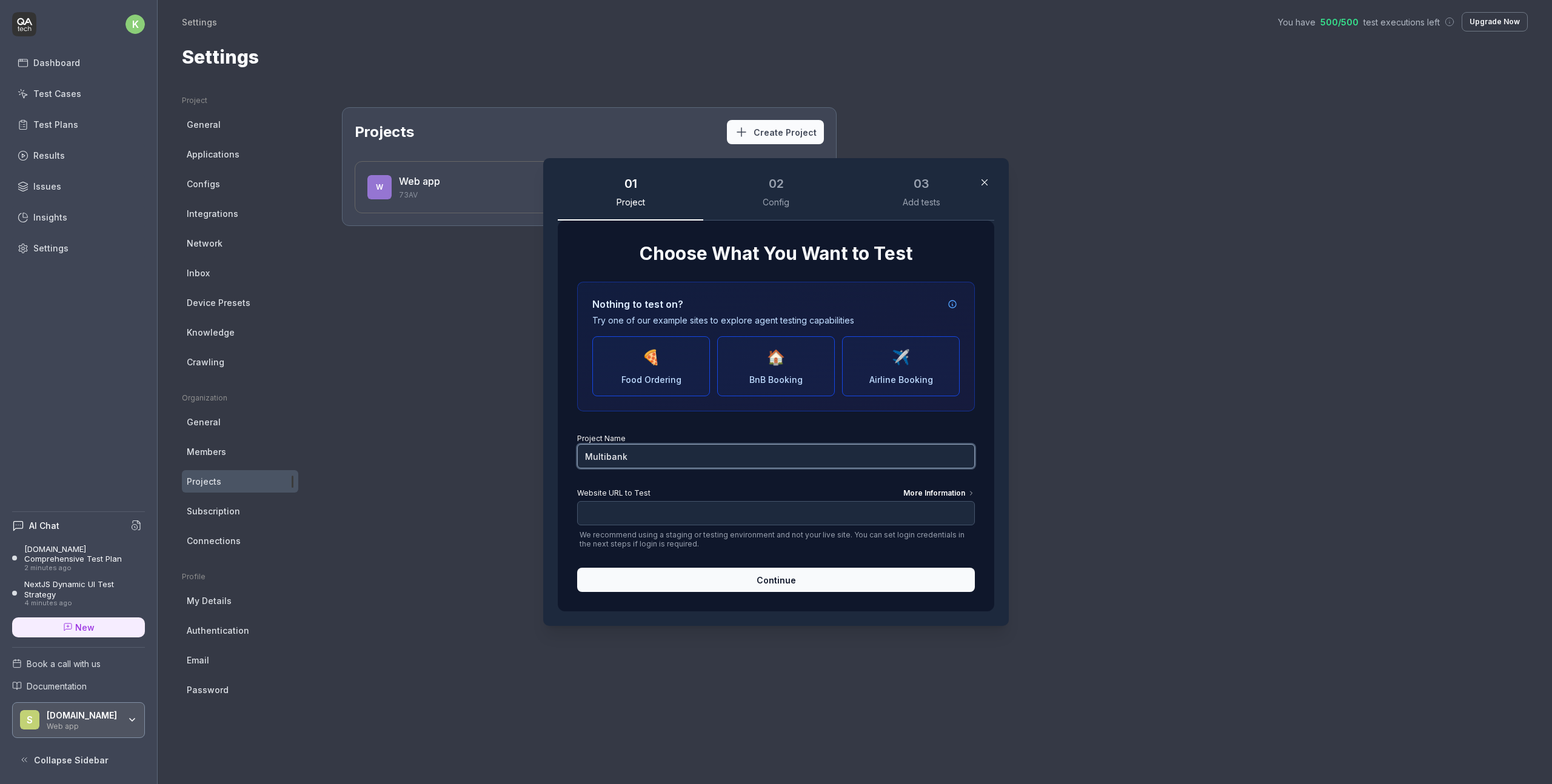
type input "Multibank"
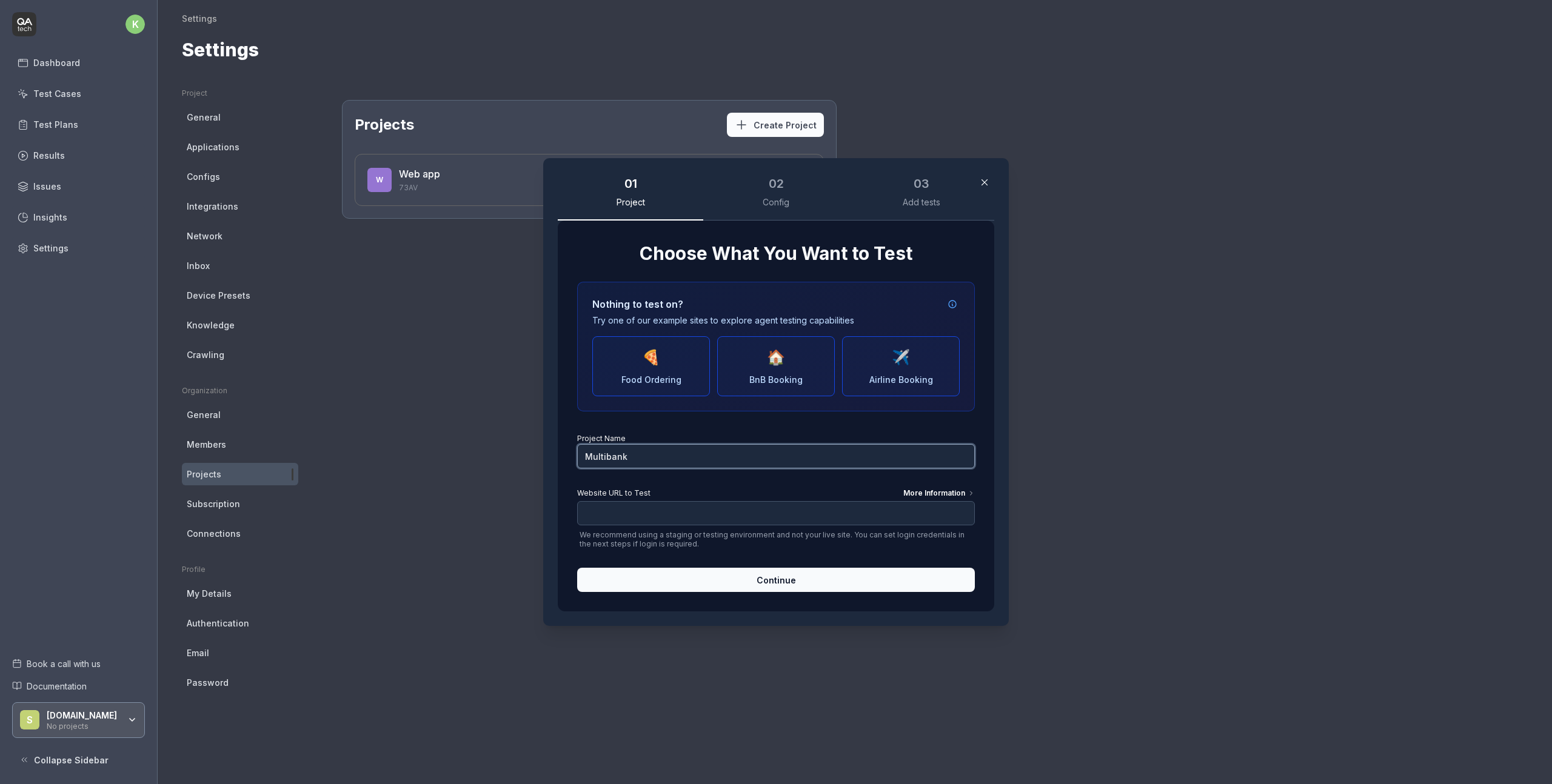
click at [648, 462] on input "Multibank" at bounding box center [776, 456] width 397 height 24
click at [626, 510] on input "Website URL to Test More Information" at bounding box center [776, 513] width 397 height 24
click at [637, 458] on input "Multibank" at bounding box center [776, 456] width 397 height 24
click at [644, 509] on input "Website URL to Test More Information" at bounding box center [776, 513] width 397 height 24
click at [676, 510] on input "[URL][DOMAIN_NAME]" at bounding box center [776, 513] width 397 height 24
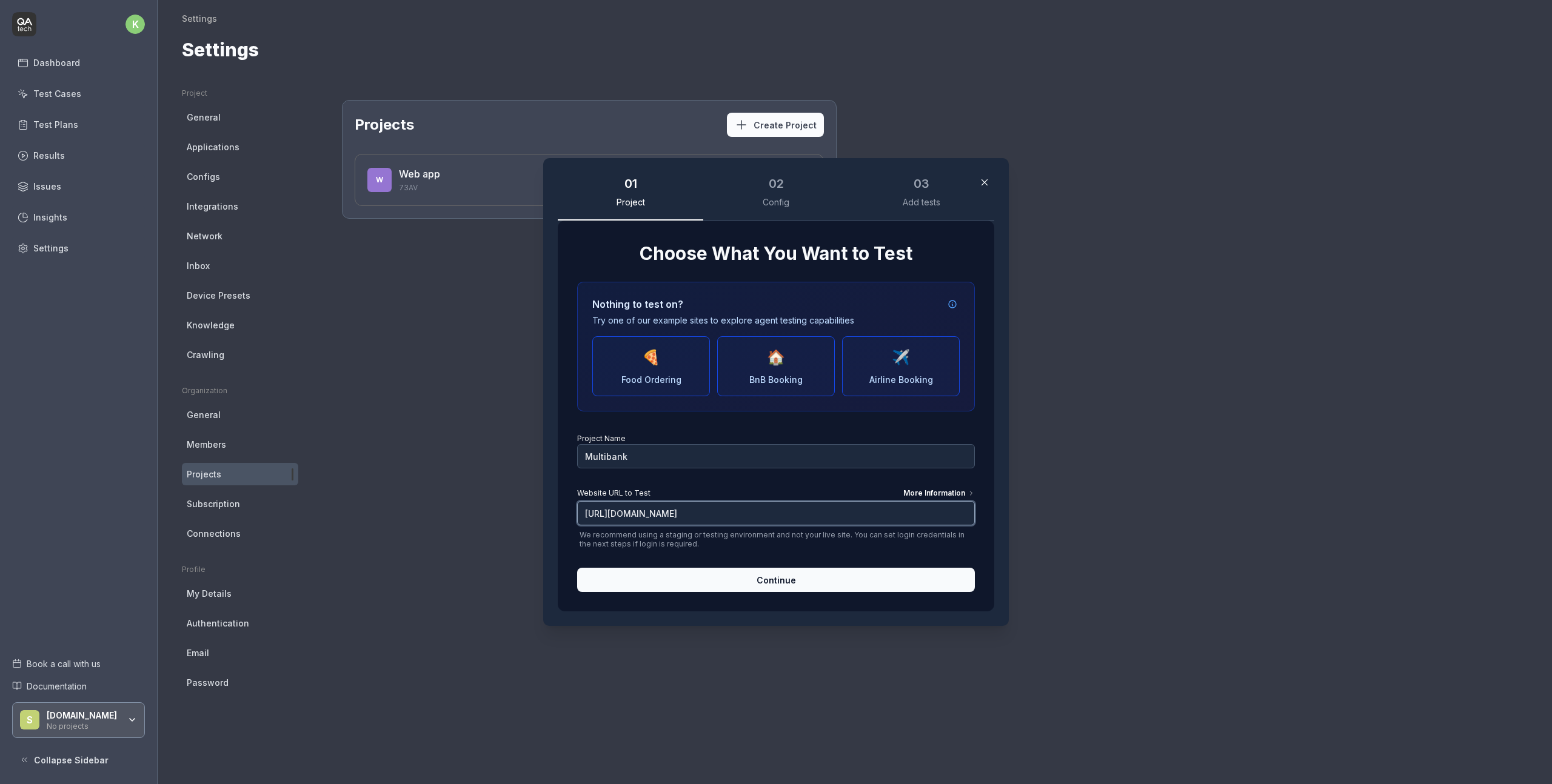
click at [676, 510] on input "[URL][DOMAIN_NAME]" at bounding box center [776, 513] width 397 height 24
paste input "/"
type input "https://multibank.io/"
click at [692, 586] on button "Continue" at bounding box center [776, 580] width 397 height 24
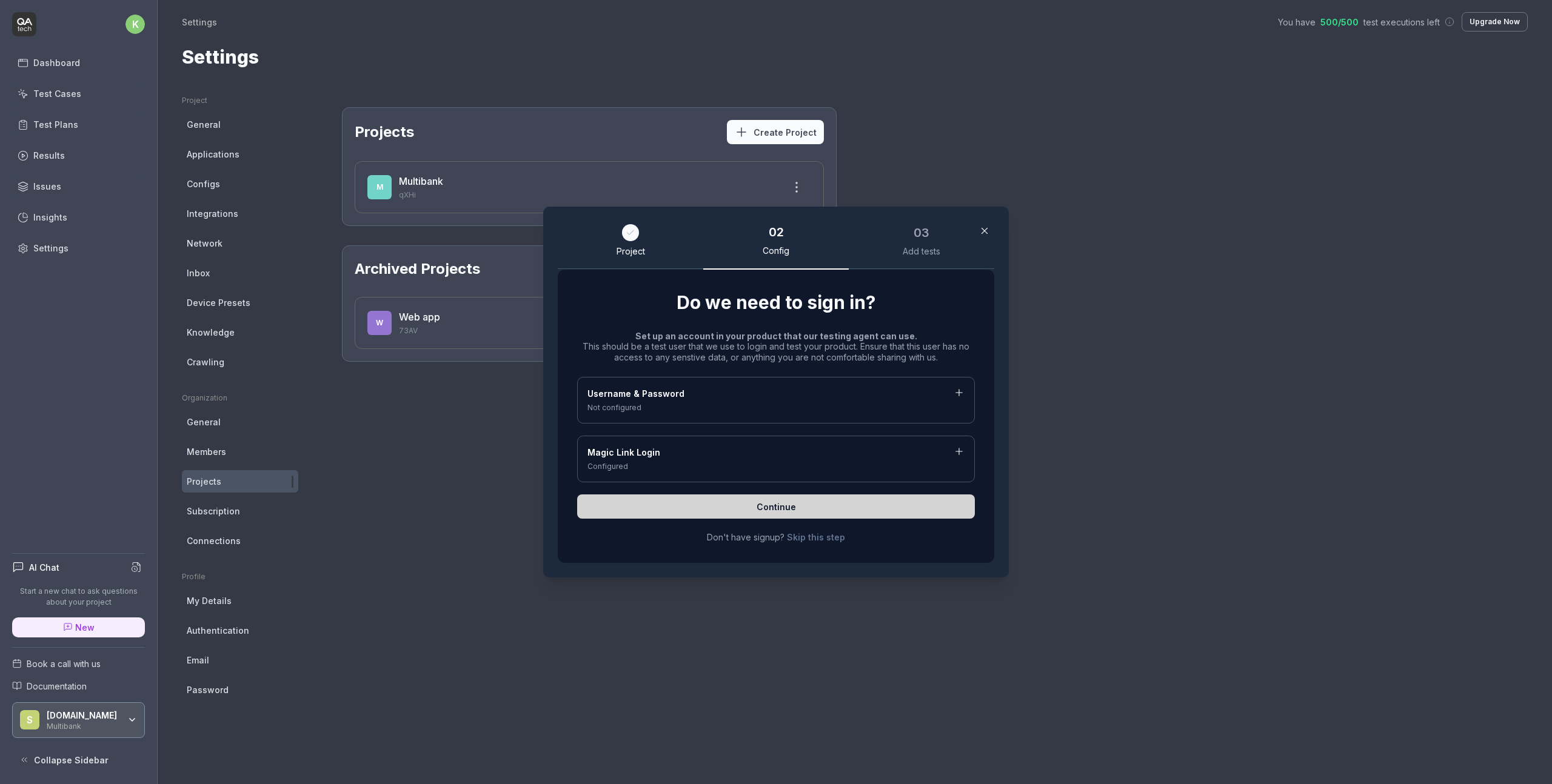
click at [793, 536] on link "Skip this step" at bounding box center [815, 537] width 58 height 12
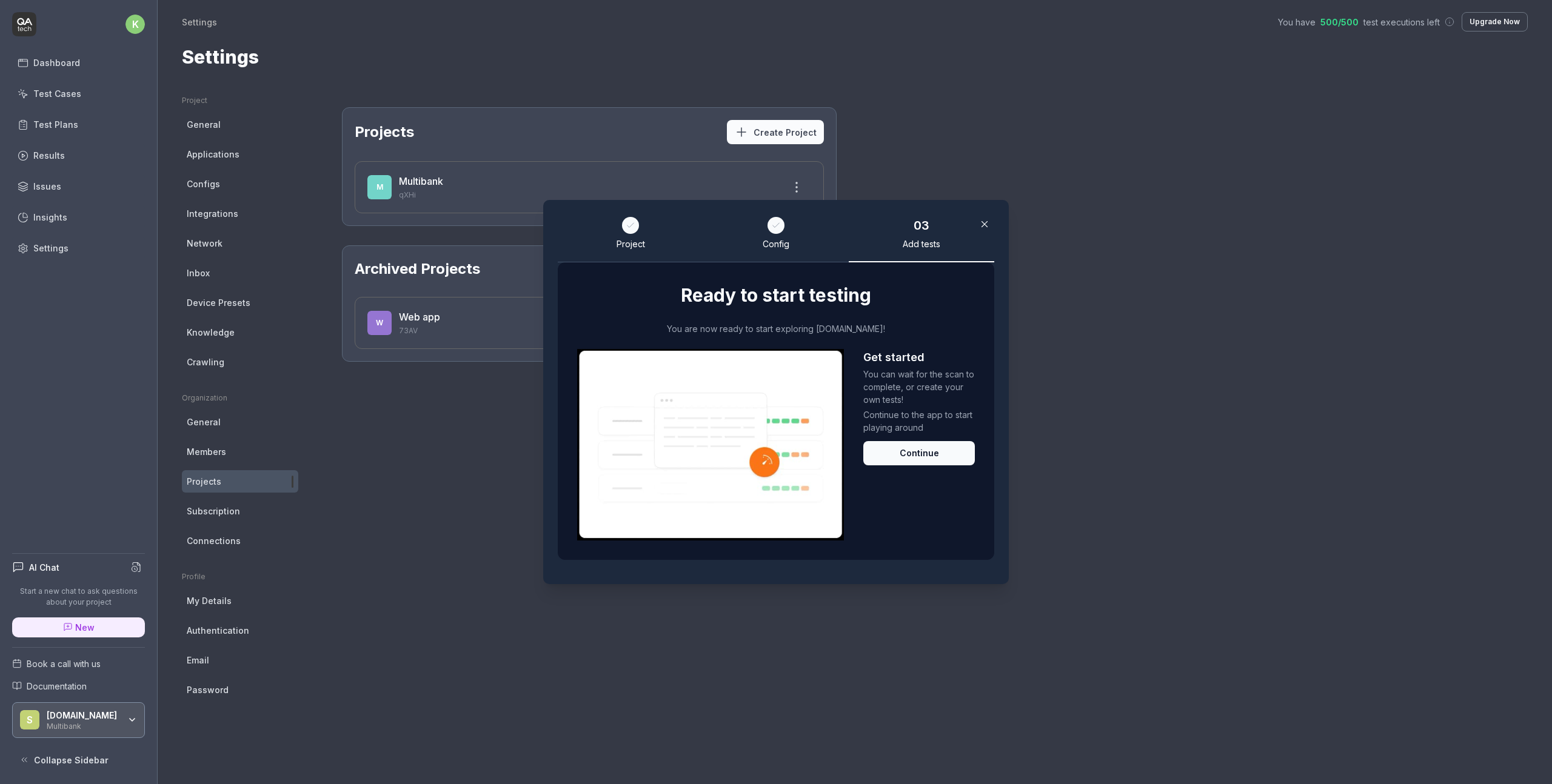
click at [889, 445] on button "Continue" at bounding box center [918, 453] width 112 height 24
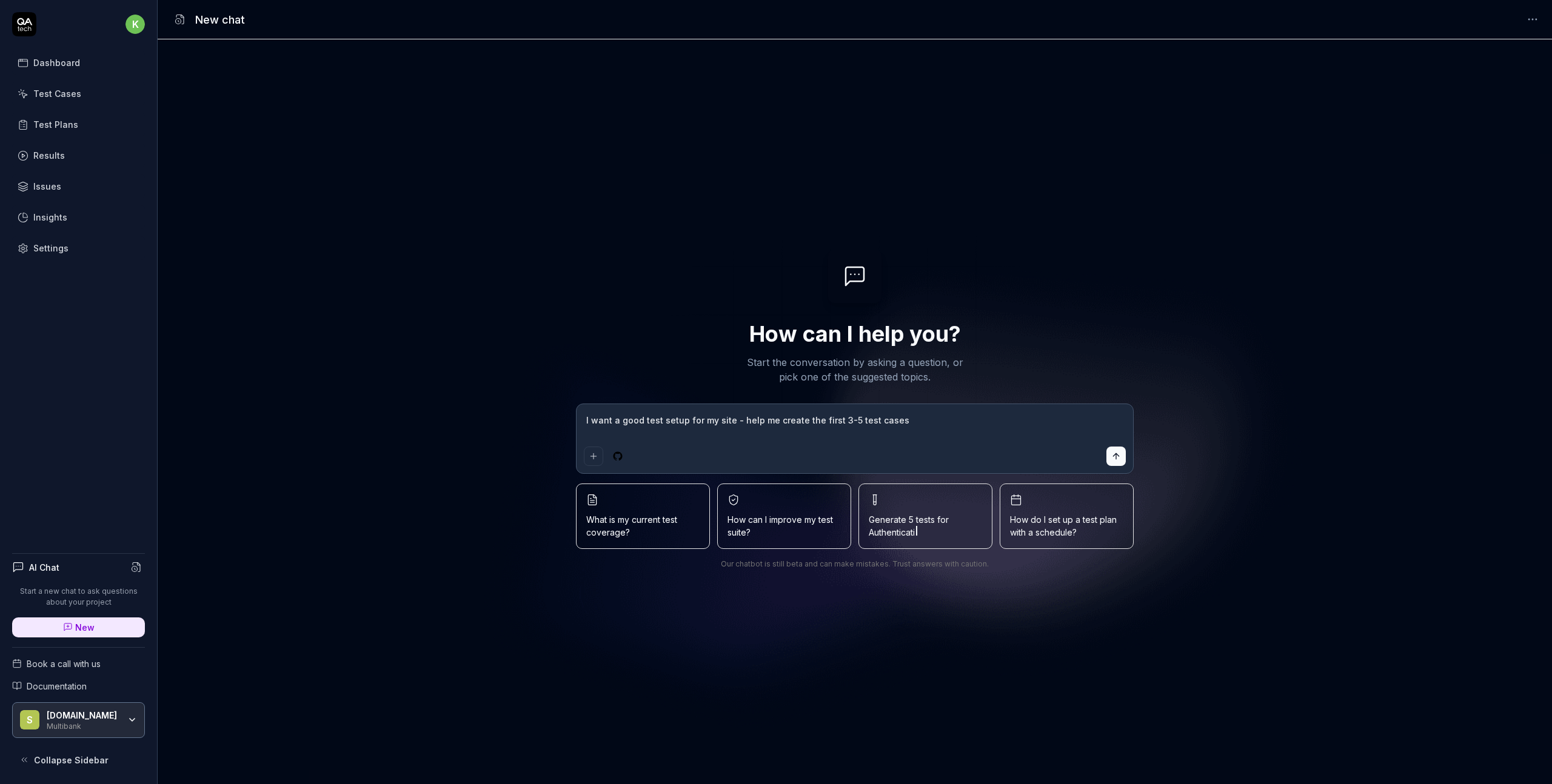
click at [832, 421] on textarea "I want a good test setup for my site - help me create the first 3-5 test cases" at bounding box center [854, 426] width 542 height 30
click at [1030, 425] on textarea "I want a good test setup for my site - help me create the first 3-5 test cases" at bounding box center [854, 426] width 542 height 30
type textarea "*"
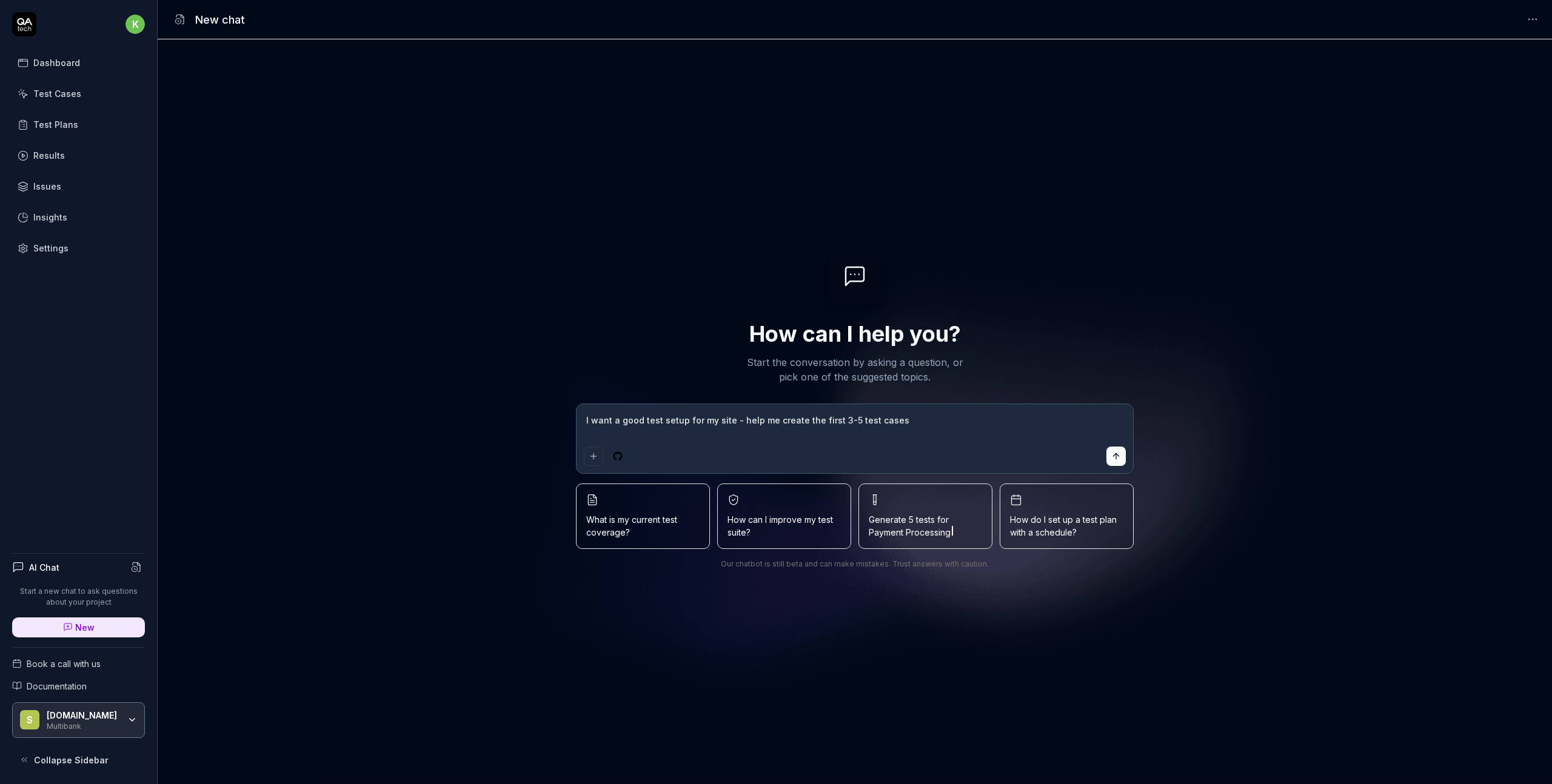
paste textarea "[DOMAIN_NAME] Test Plan 1. Home Page - Validate the top navigation bar: - Ensur…"
type textarea "[DOMAIN_NAME] Test Plan 1. Home Page - Validate the top navigation bar: - Ensur…"
type textarea "*"
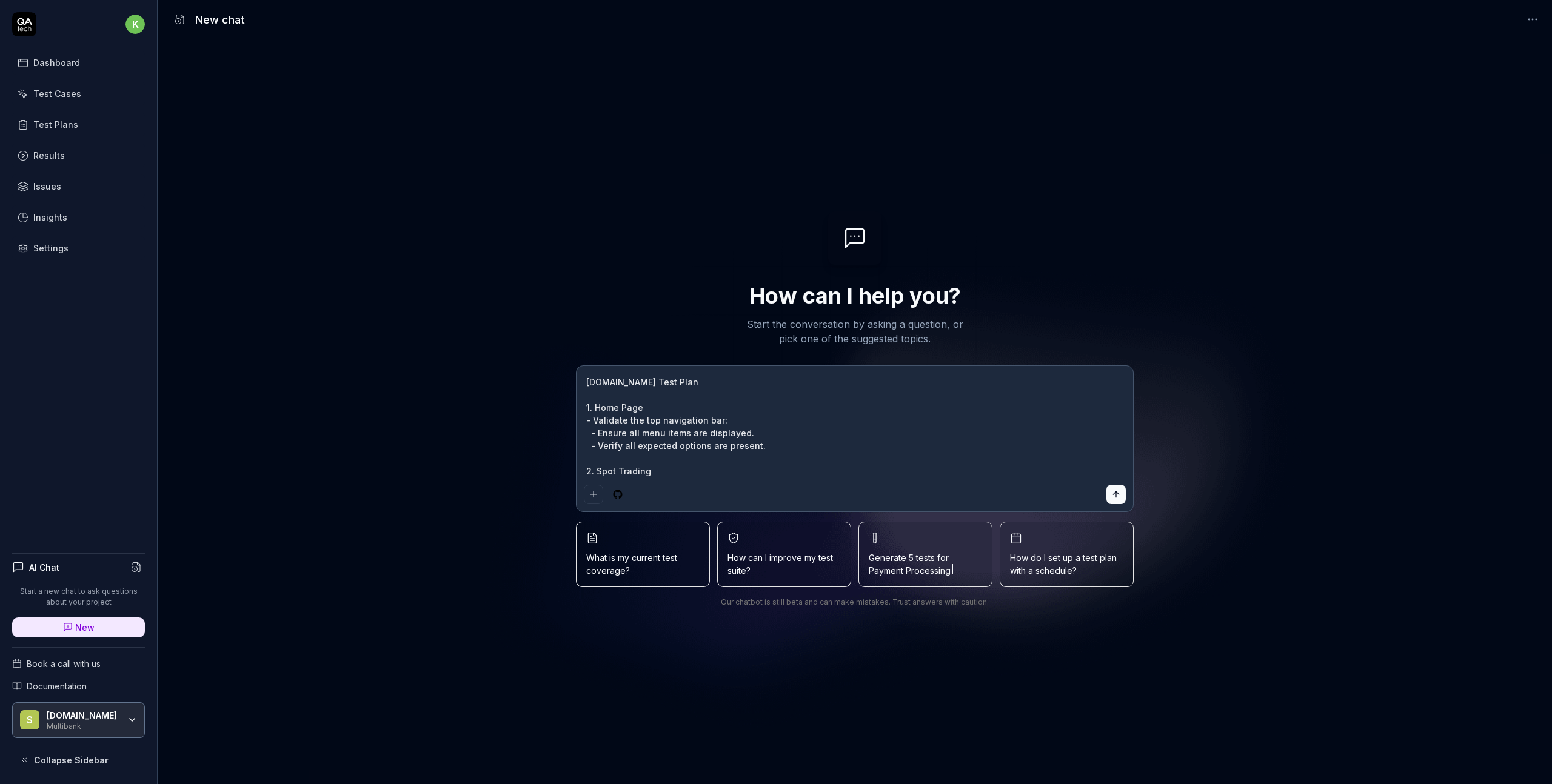
scroll to position [238, 0]
type textarea "[DOMAIN_NAME] Test Plan 1. Home Page - Validate the top navigation bar: - Ensur…"
click at [1118, 490] on icon "submit" at bounding box center [1116, 495] width 10 height 10
type textarea "*"
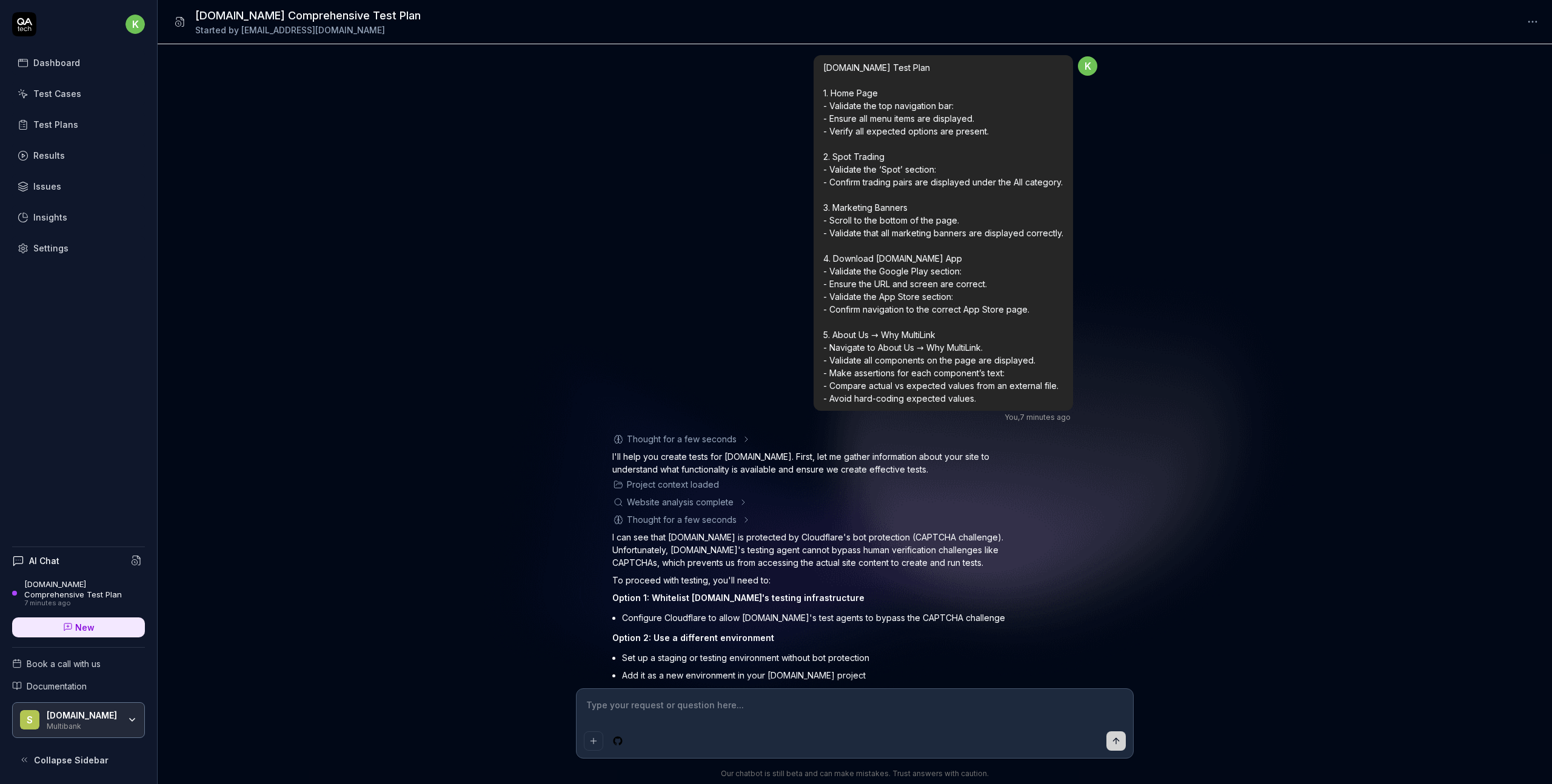
scroll to position [140, 0]
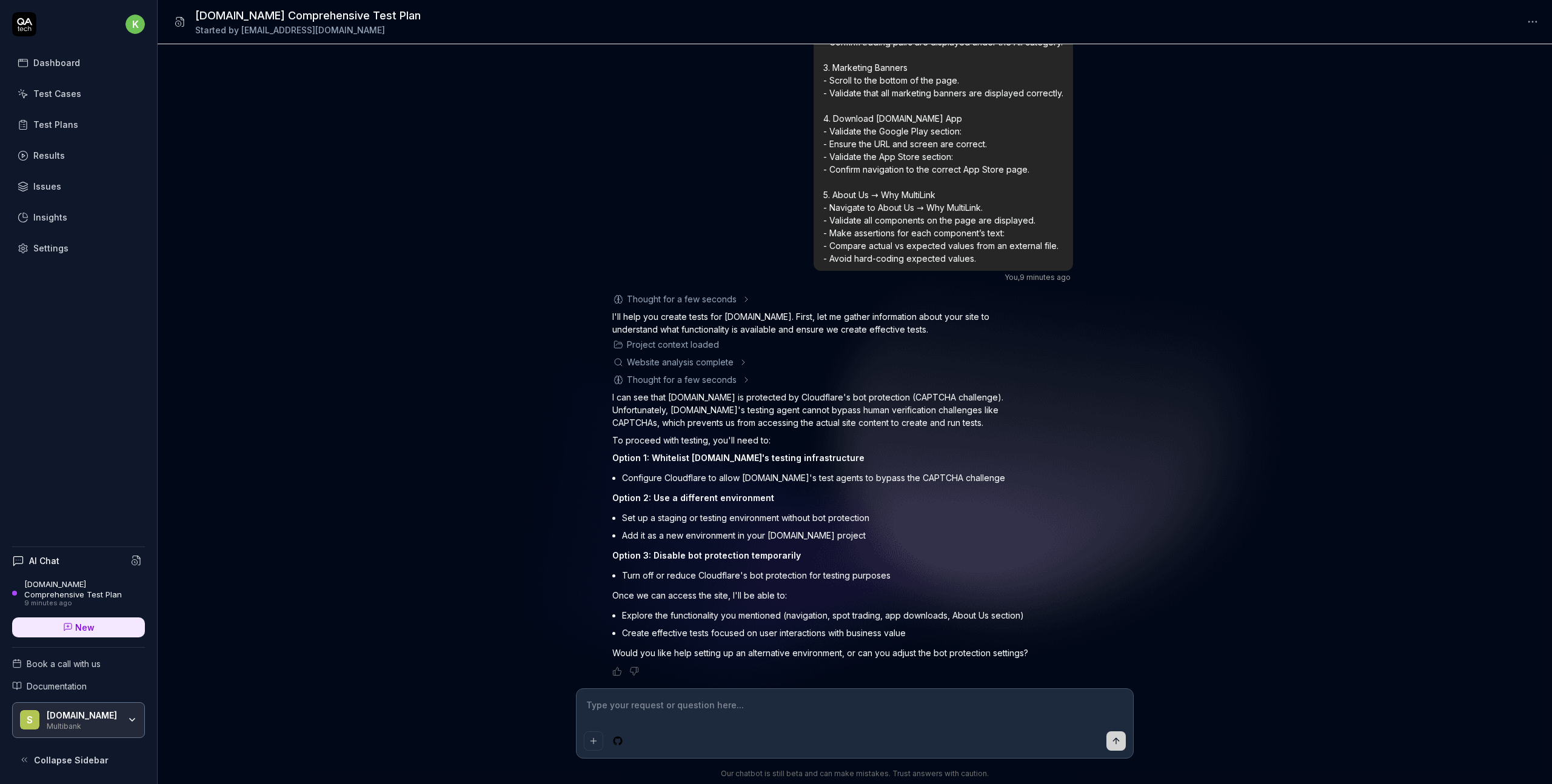
type textarea "*"
